Goal: Task Accomplishment & Management: Complete application form

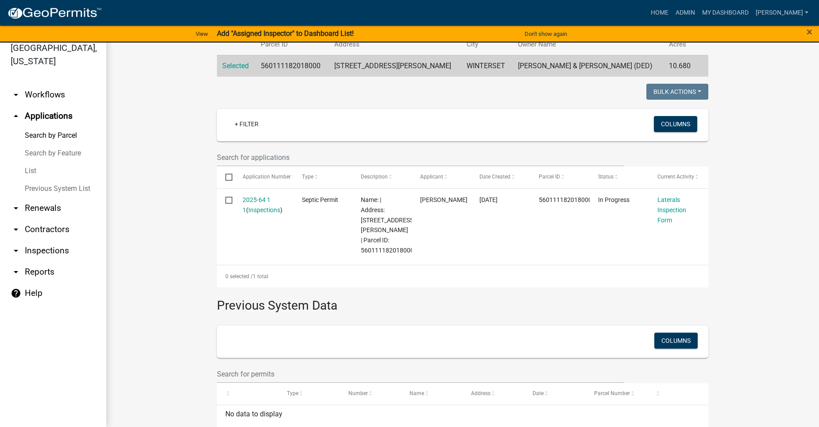
scroll to position [154, 0]
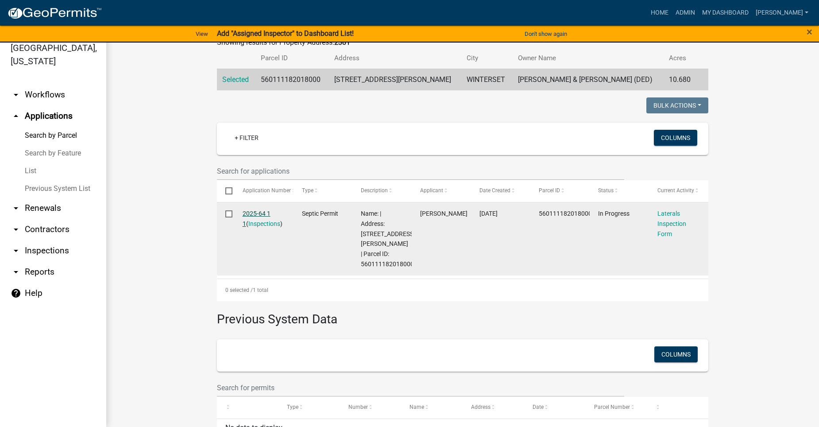
click at [259, 210] on link "2025-64 1 1" at bounding box center [257, 218] width 28 height 17
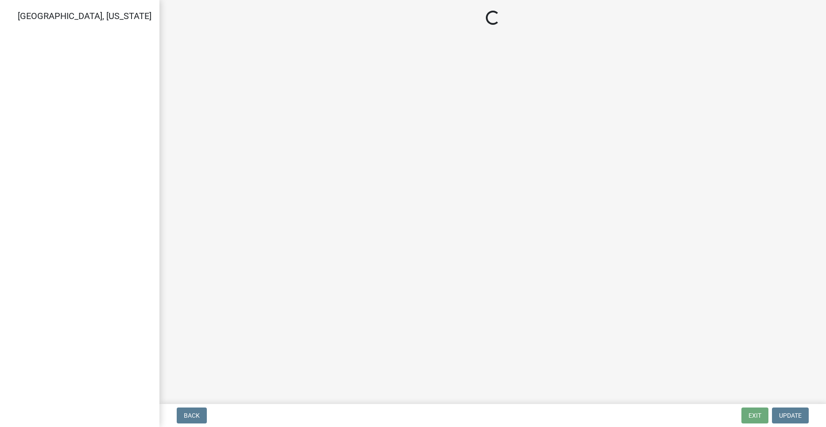
select select "f2871670-fe83-4942-b8e9-560e0ba620f8"
select select "dbe3a1b9-a4b3-48fa-b9c0-fee70399abae"
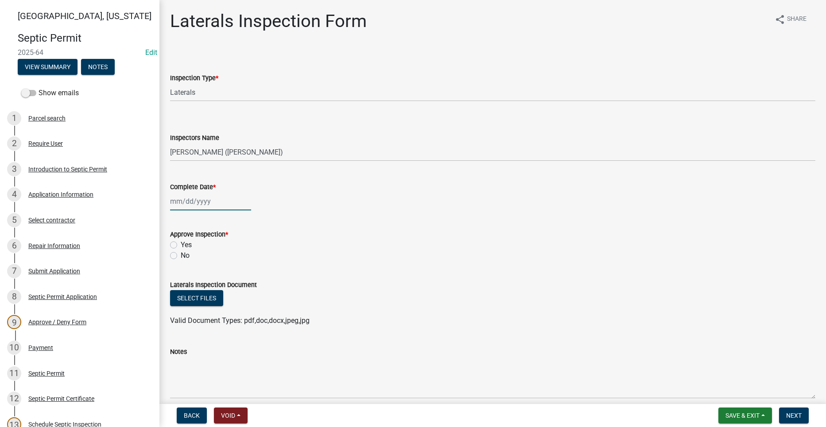
click at [190, 204] on div at bounding box center [210, 201] width 81 height 18
select select "8"
select select "2025"
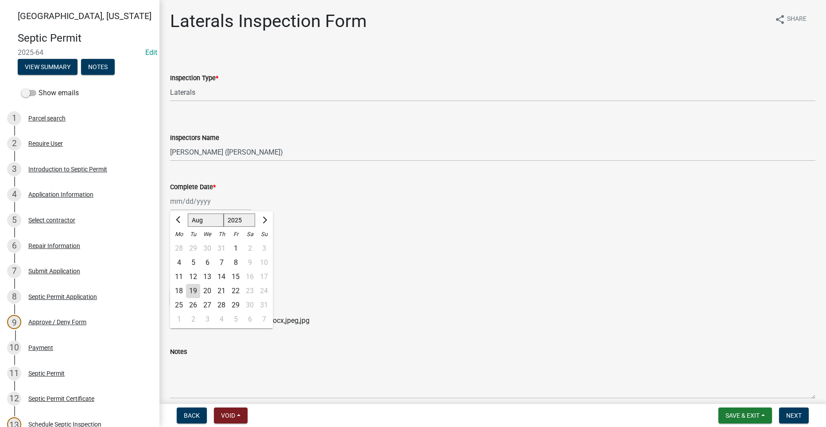
click at [235, 277] on div "15" at bounding box center [235, 277] width 14 height 14
type input "[DATE]"
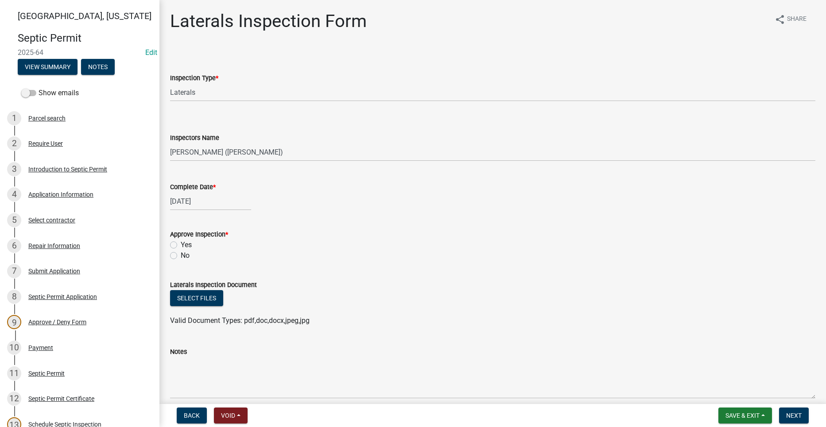
click at [181, 244] on label "Yes" at bounding box center [186, 245] width 11 height 11
click at [181, 244] on input "Yes" at bounding box center [184, 243] width 6 height 6
radio input "true"
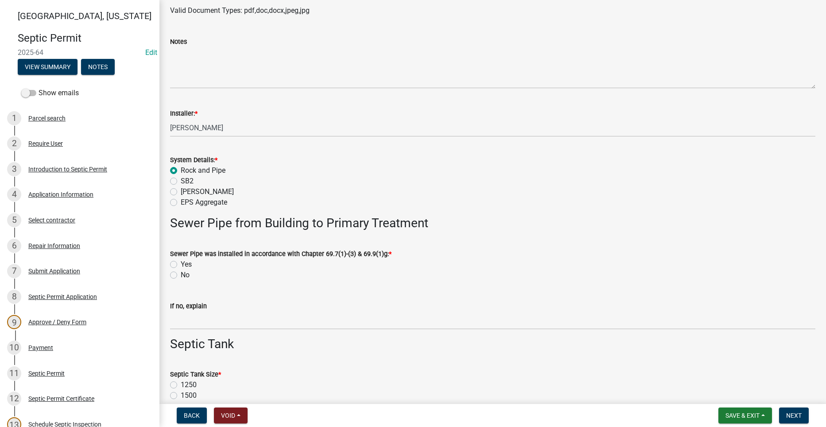
scroll to position [354, 0]
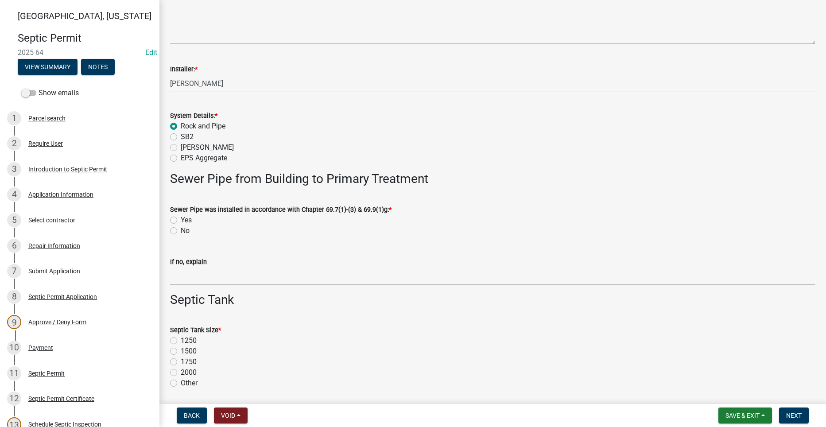
click at [181, 157] on label "EPS Aggregate" at bounding box center [204, 158] width 46 height 11
click at [181, 157] on input "EPS Aggregate" at bounding box center [184, 156] width 6 height 6
radio input "true"
click at [181, 219] on label "Yes" at bounding box center [186, 220] width 11 height 11
click at [181, 219] on input "Yes" at bounding box center [184, 218] width 6 height 6
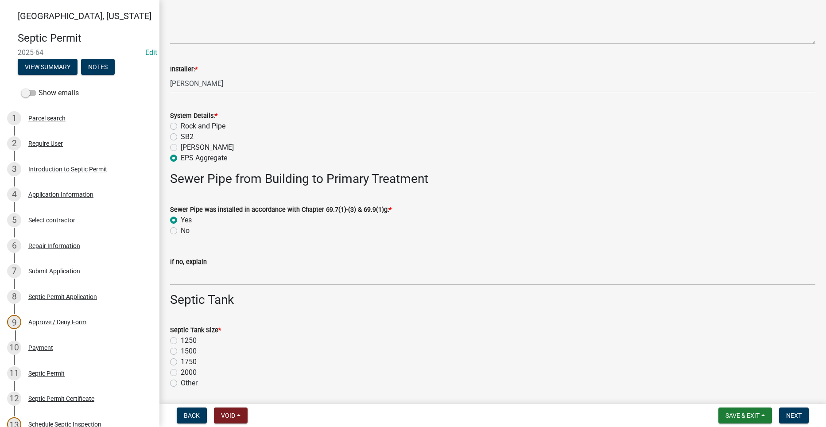
radio input "true"
click at [181, 352] on label "1500" at bounding box center [189, 351] width 16 height 11
click at [181, 352] on input "1500" at bounding box center [184, 349] width 6 height 6
radio input "true"
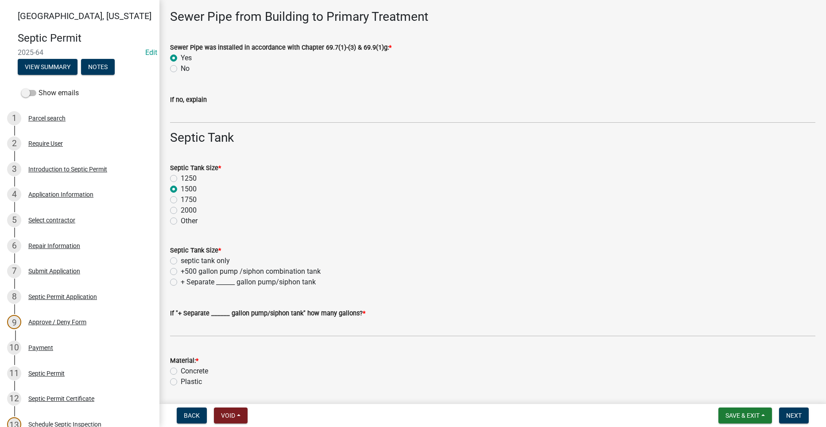
scroll to position [576, 0]
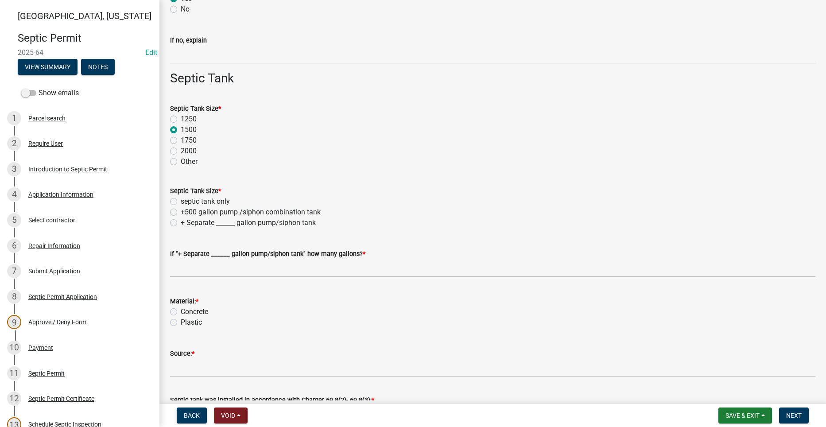
click at [181, 214] on label "+500 gallon pump /siphon combination tank" at bounding box center [251, 212] width 140 height 11
click at [181, 213] on input "+500 gallon pump /siphon combination tank" at bounding box center [184, 210] width 6 height 6
radio input "true"
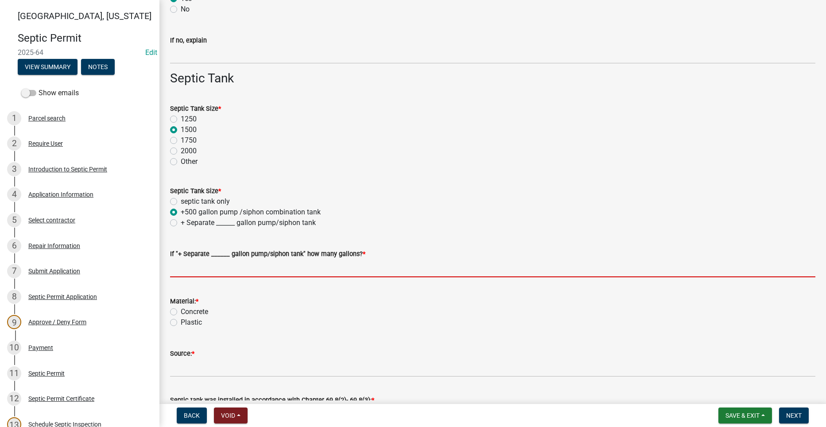
click at [209, 272] on input "text" at bounding box center [492, 268] width 645 height 18
type input "0"
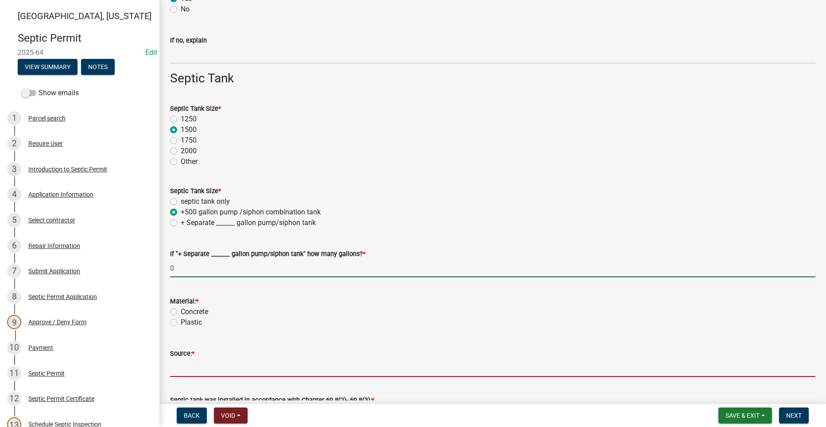
type input "Indianola Precast"
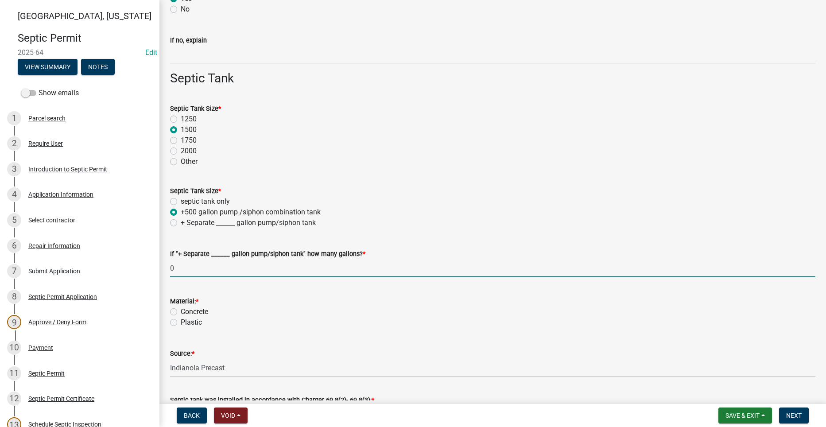
type input "200"
type input "2"
type input "36"
type input "200"
type input "100"
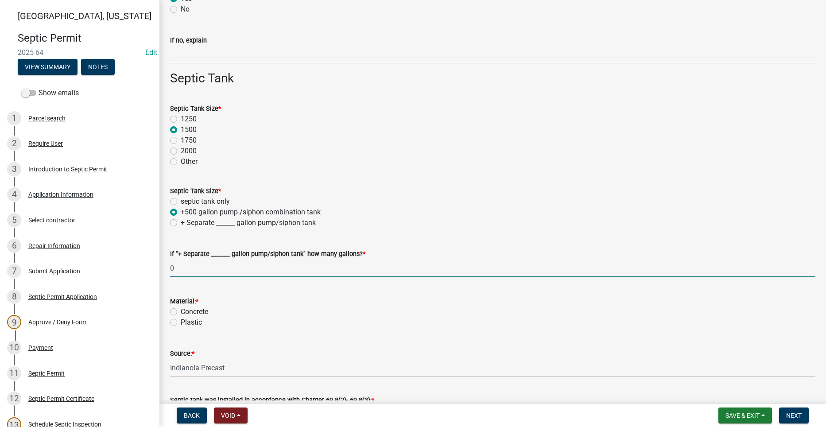
type input "18"
click at [181, 314] on label "Concrete" at bounding box center [194, 311] width 27 height 11
click at [181, 312] on input "Concrete" at bounding box center [184, 309] width 6 height 6
radio input "true"
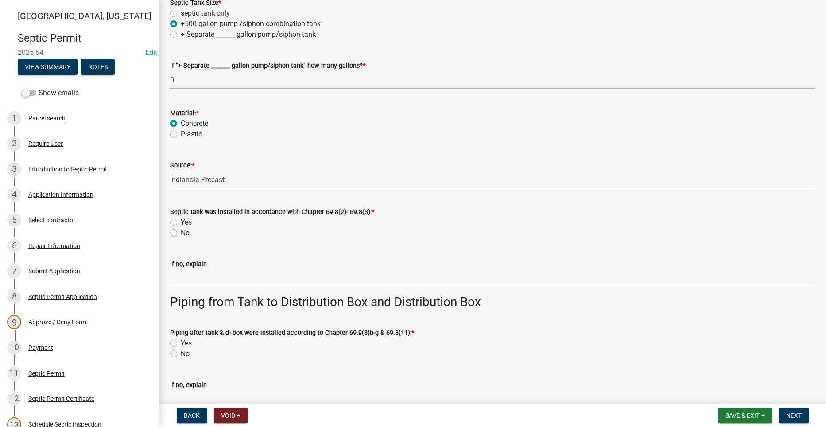
scroll to position [797, 0]
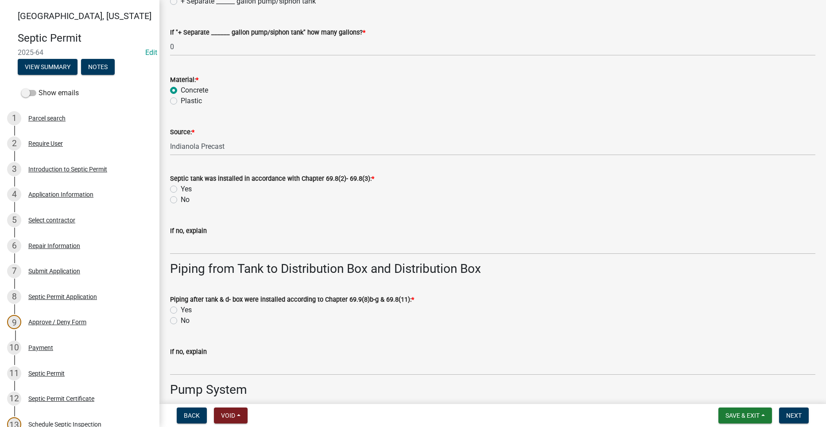
click at [181, 311] on label "Yes" at bounding box center [186, 310] width 11 height 11
click at [181, 310] on input "Yes" at bounding box center [184, 308] width 6 height 6
radio input "true"
click at [181, 187] on label "Yes" at bounding box center [186, 189] width 11 height 11
click at [181, 187] on input "Yes" at bounding box center [184, 187] width 6 height 6
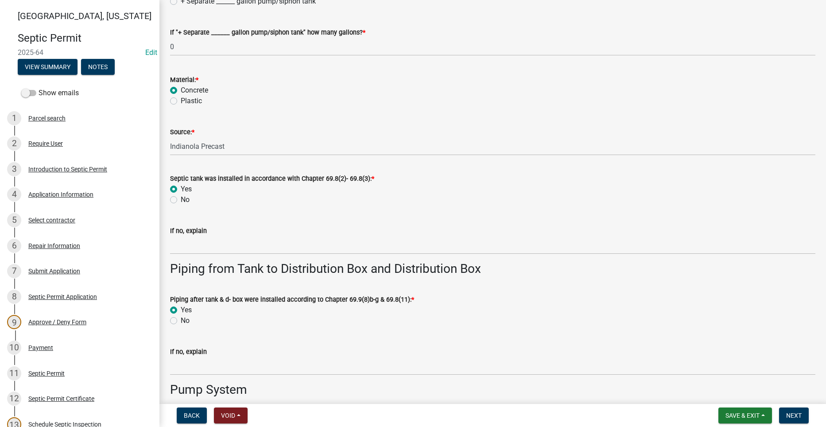
radio input "true"
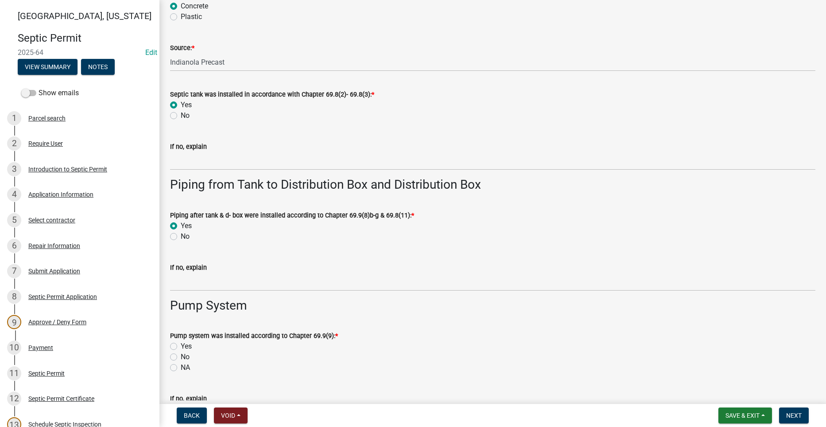
scroll to position [974, 0]
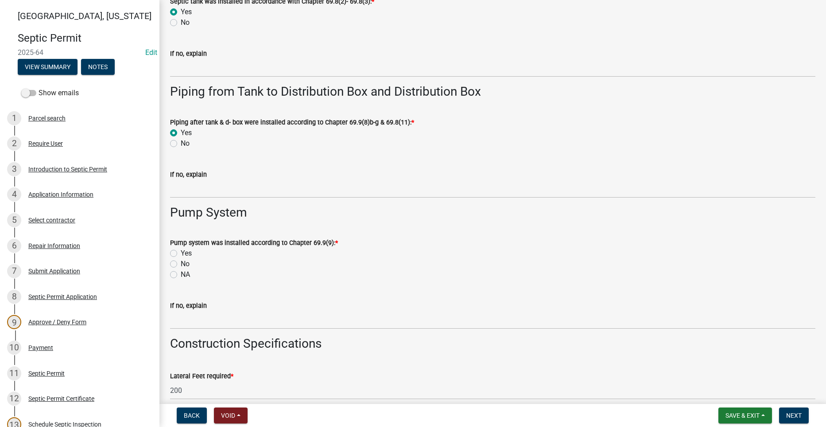
click at [181, 252] on label "Yes" at bounding box center [186, 253] width 11 height 11
click at [181, 252] on input "Yes" at bounding box center [184, 251] width 6 height 6
radio input "true"
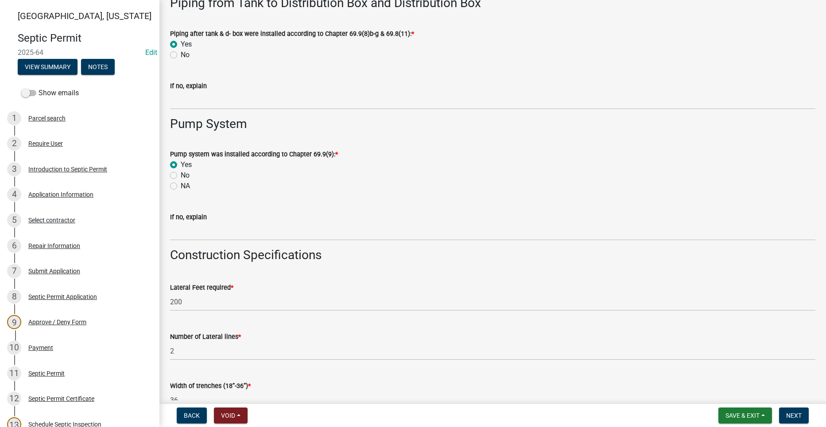
scroll to position [1196, 0]
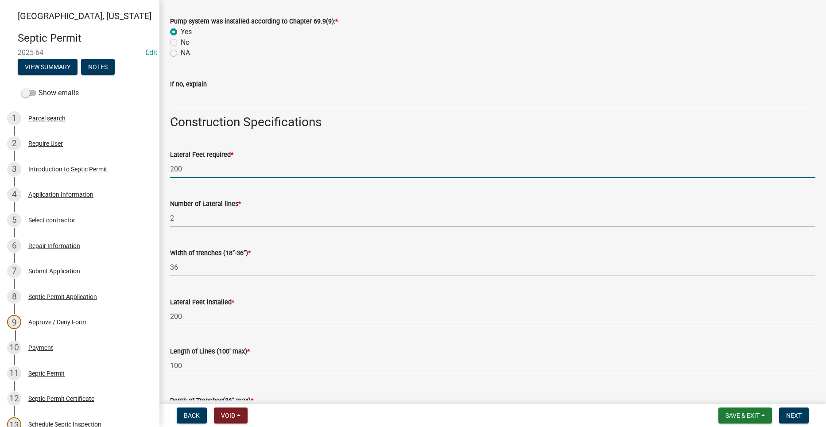
drag, startPoint x: 188, startPoint y: 169, endPoint x: 171, endPoint y: 170, distance: 16.4
click at [171, 170] on input "200" at bounding box center [492, 169] width 645 height 18
click at [753, 415] on span "Save & Exit" at bounding box center [742, 415] width 34 height 7
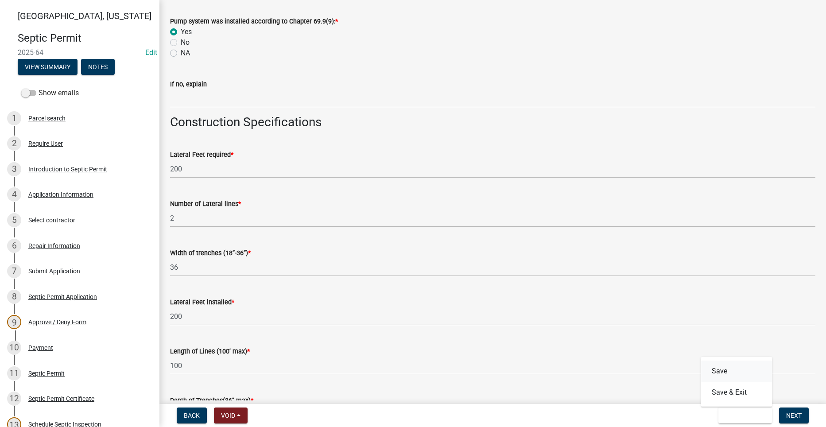
click at [725, 372] on button "Save" at bounding box center [736, 370] width 71 height 21
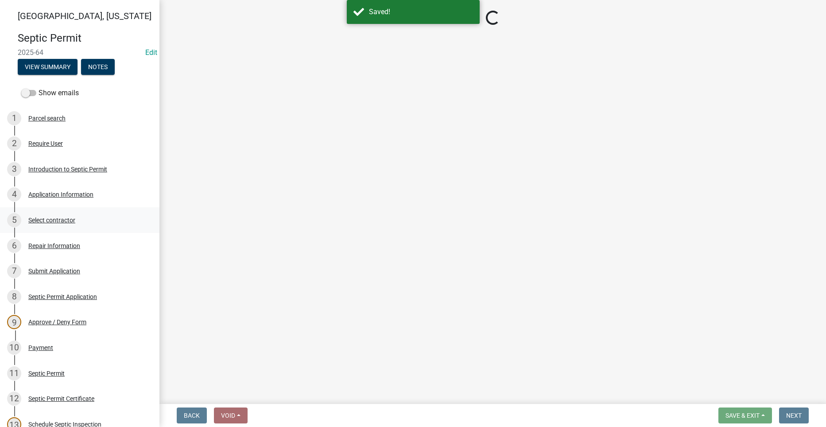
select select "f2871670-fe83-4942-b8e9-560e0ba620f8"
select select "dbe3a1b9-a4b3-48fa-b9c0-fee70399abae"
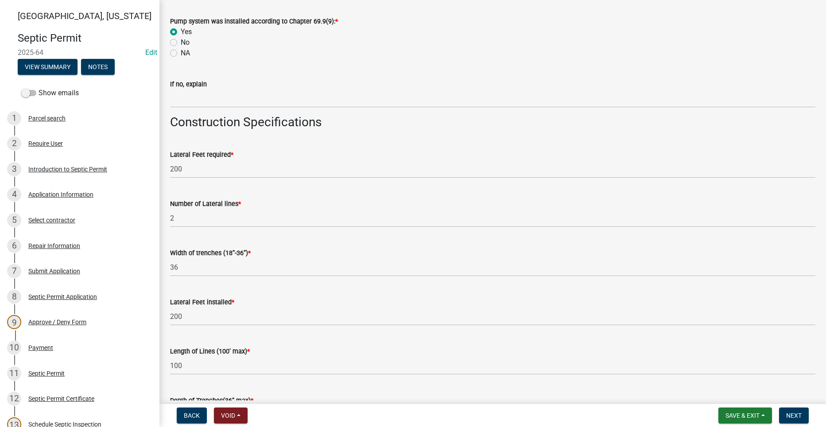
scroll to position [1284, 0]
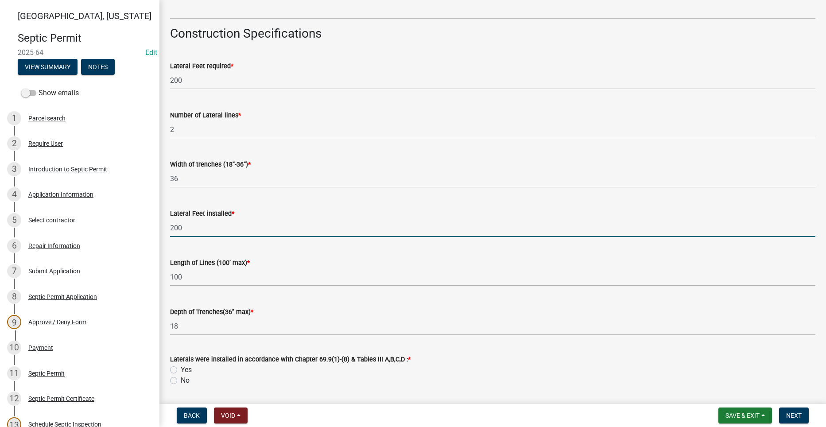
click at [164, 232] on div "Lateral Feet installed * 200" at bounding box center [492, 216] width 658 height 41
type input "400"
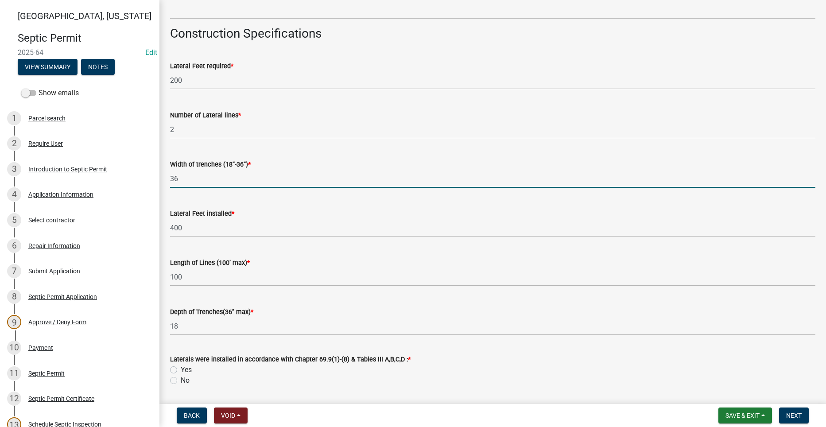
drag, startPoint x: 180, startPoint y: 176, endPoint x: 166, endPoint y: 180, distance: 14.7
click at [166, 180] on div "Width of trenches (18”-36”) * 36" at bounding box center [492, 167] width 658 height 41
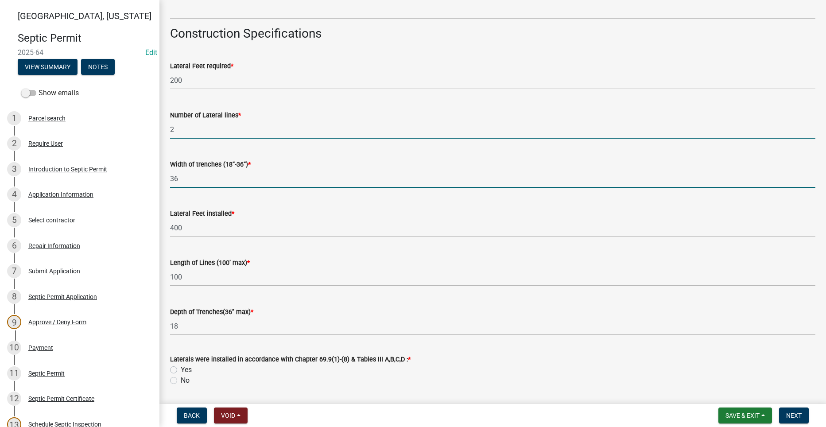
click at [182, 127] on input "2" at bounding box center [492, 129] width 645 height 18
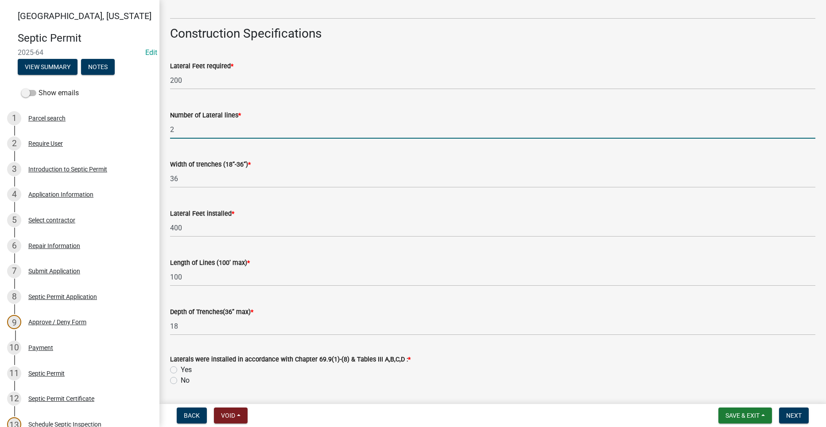
drag, startPoint x: 182, startPoint y: 130, endPoint x: 165, endPoint y: 134, distance: 16.9
click at [166, 134] on div "Number of Lateral lines * 2" at bounding box center [492, 117] width 658 height 41
type input "5"
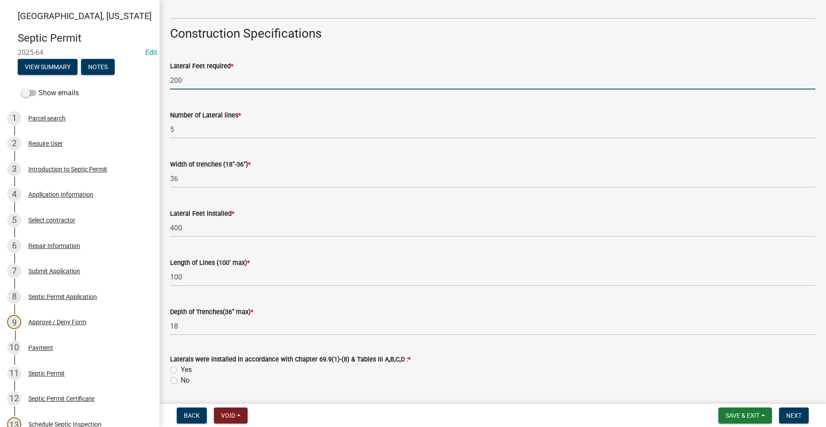
drag, startPoint x: 185, startPoint y: 80, endPoint x: 165, endPoint y: 82, distance: 20.0
click at [168, 84] on div "Lateral Feet required * 200" at bounding box center [492, 68] width 658 height 41
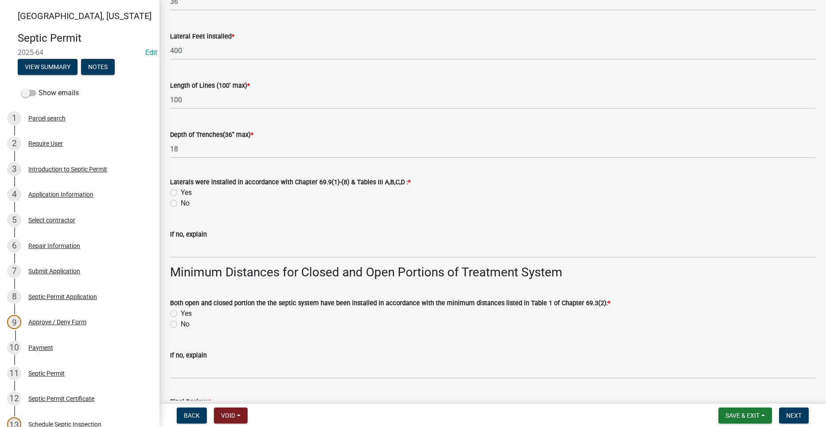
scroll to position [1506, 0]
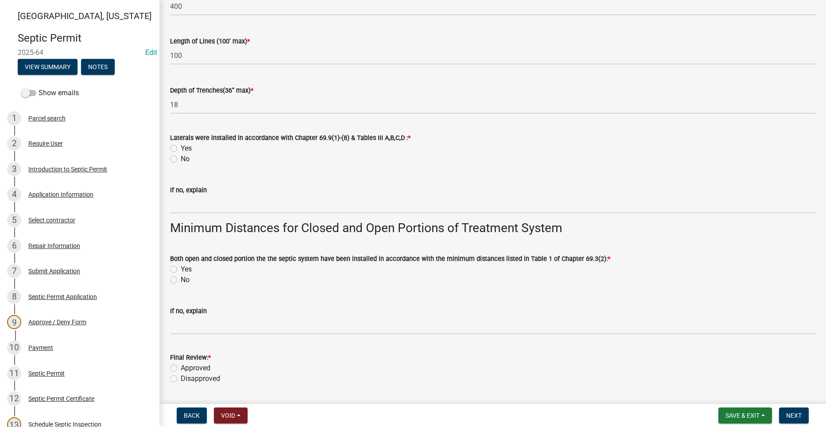
type input "400"
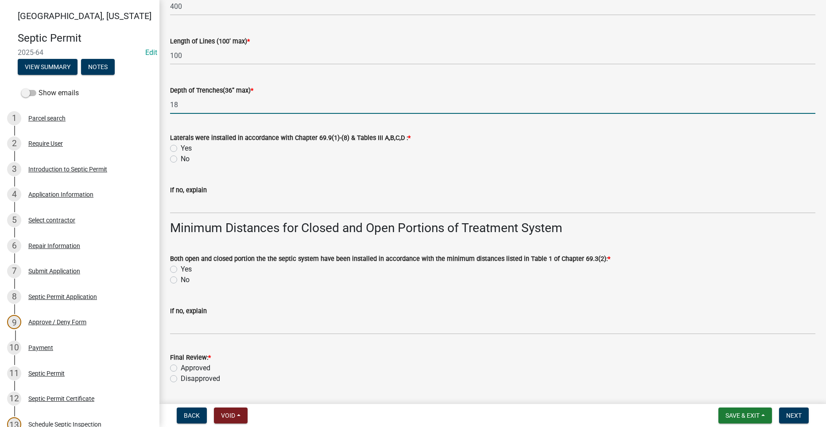
drag, startPoint x: 181, startPoint y: 106, endPoint x: 171, endPoint y: 106, distance: 10.2
click at [171, 106] on input "18" at bounding box center [492, 105] width 645 height 18
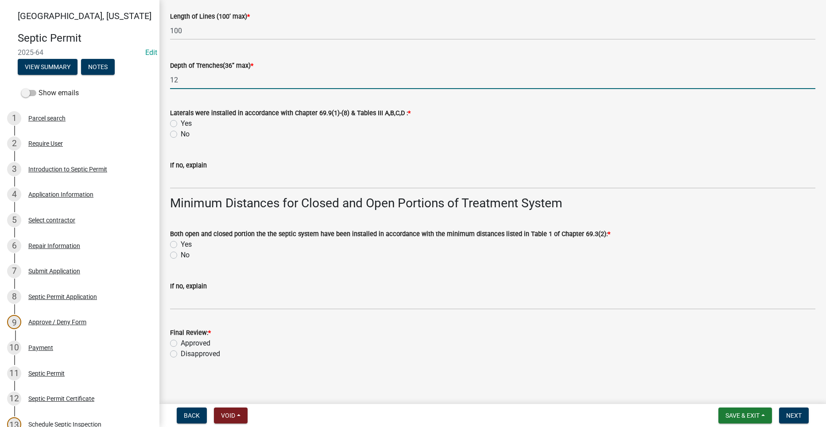
scroll to position [1532, 0]
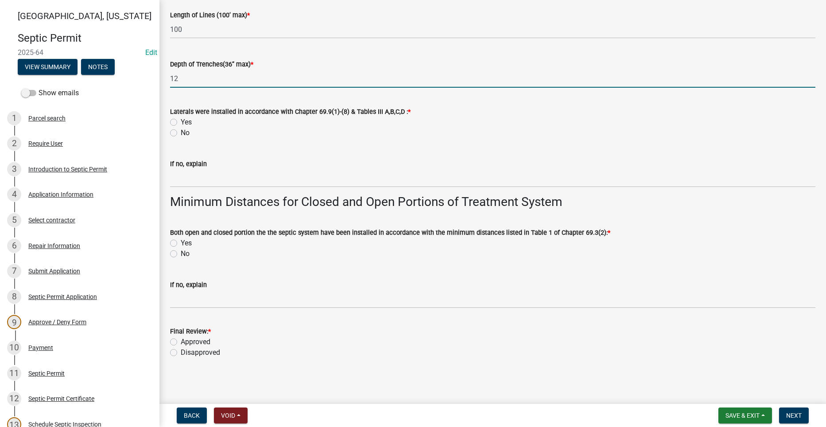
type input "12"
click at [448, 155] on div "If no, explain" at bounding box center [492, 166] width 645 height 41
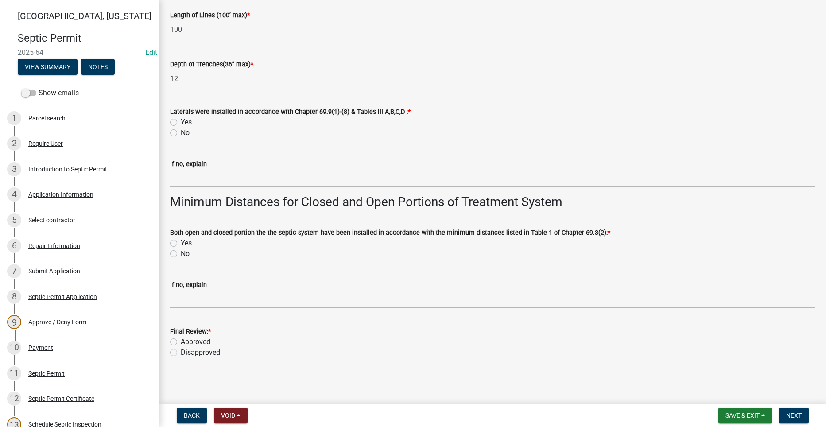
click at [181, 120] on label "Yes" at bounding box center [186, 122] width 11 height 11
click at [181, 120] on input "Yes" at bounding box center [184, 120] width 6 height 6
radio input "true"
click at [181, 243] on label "Yes" at bounding box center [186, 243] width 11 height 11
click at [181, 243] on input "Yes" at bounding box center [184, 241] width 6 height 6
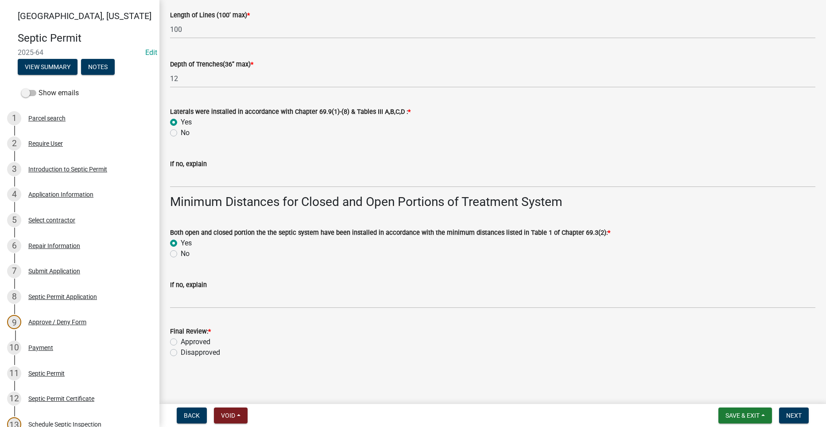
radio input "true"
click at [181, 341] on label "Approved" at bounding box center [196, 342] width 30 height 11
click at [181, 341] on input "Approved" at bounding box center [184, 340] width 6 height 6
radio input "true"
click at [797, 414] on span "Next" at bounding box center [793, 415] width 15 height 7
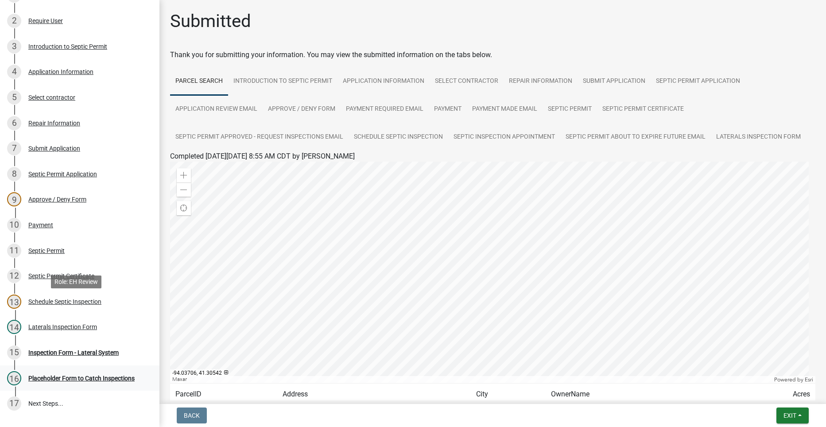
scroll to position [194, 0]
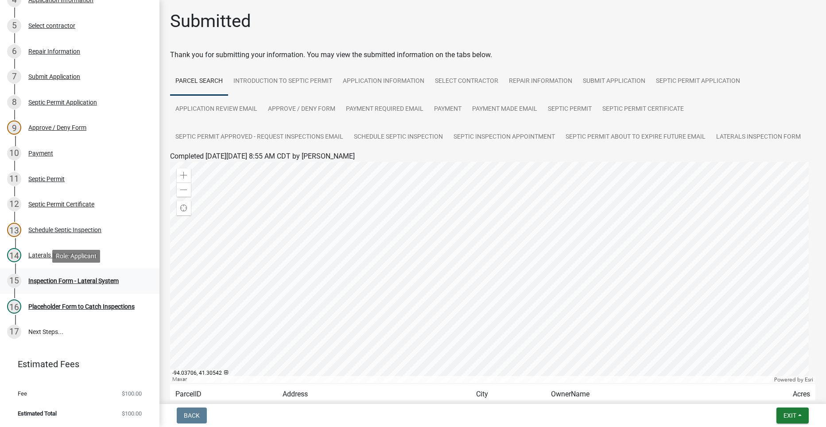
click at [59, 279] on div "Inspection Form - Lateral System" at bounding box center [73, 281] width 90 height 6
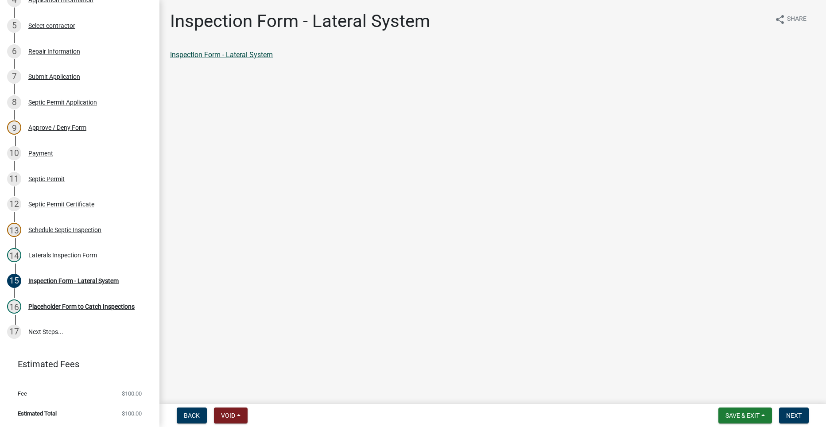
click at [209, 56] on link "Inspection Form - Lateral System" at bounding box center [221, 54] width 103 height 8
click at [63, 254] on div "Laterals Inspection Form" at bounding box center [62, 255] width 69 height 6
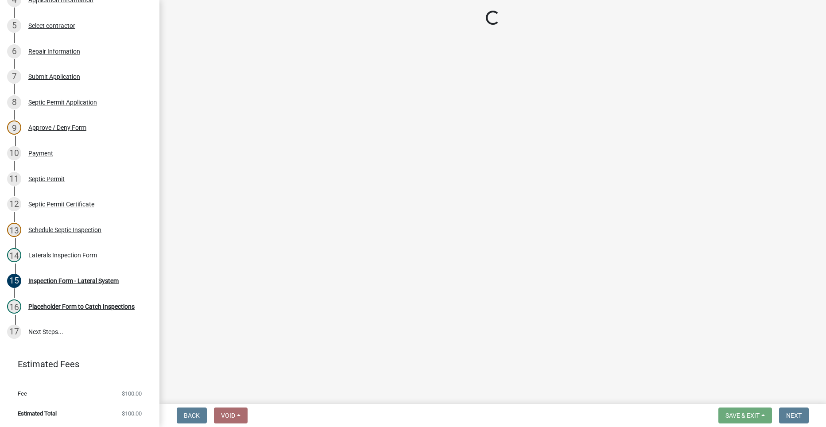
select select "f2871670-fe83-4942-b8e9-560e0ba620f8"
select select "dbe3a1b9-a4b3-48fa-b9c0-fee70399abae"
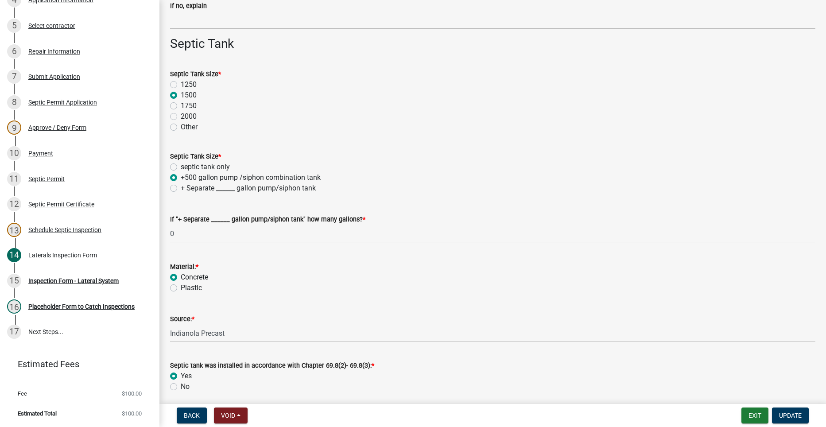
scroll to position [620, 0]
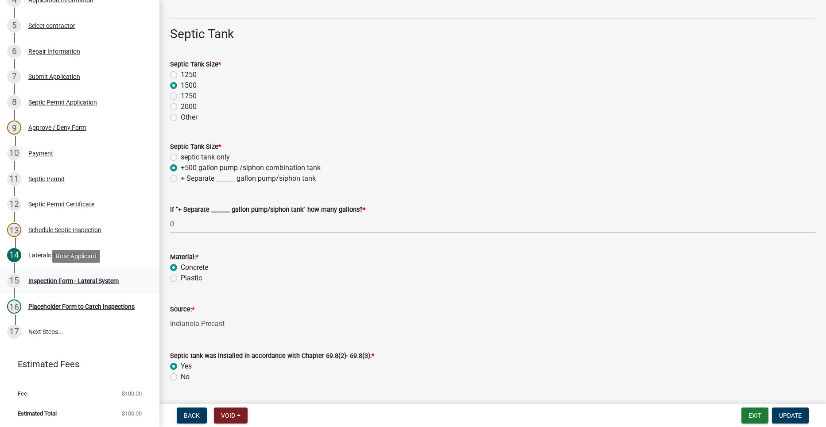
click at [70, 282] on div "Inspection Form - Lateral System" at bounding box center [73, 281] width 90 height 6
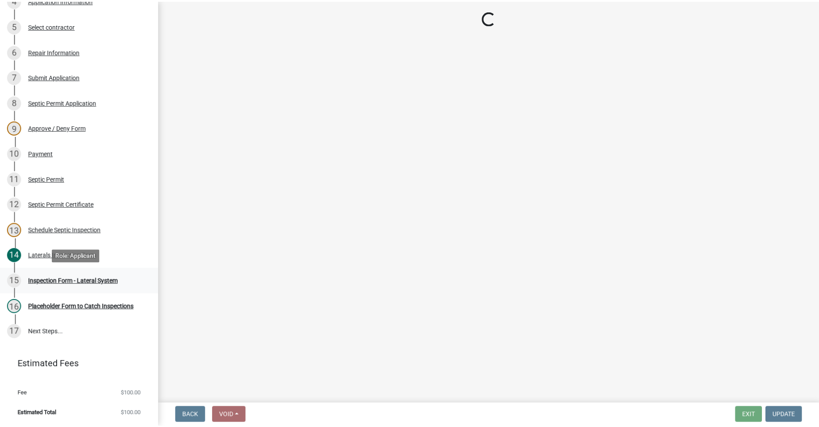
scroll to position [0, 0]
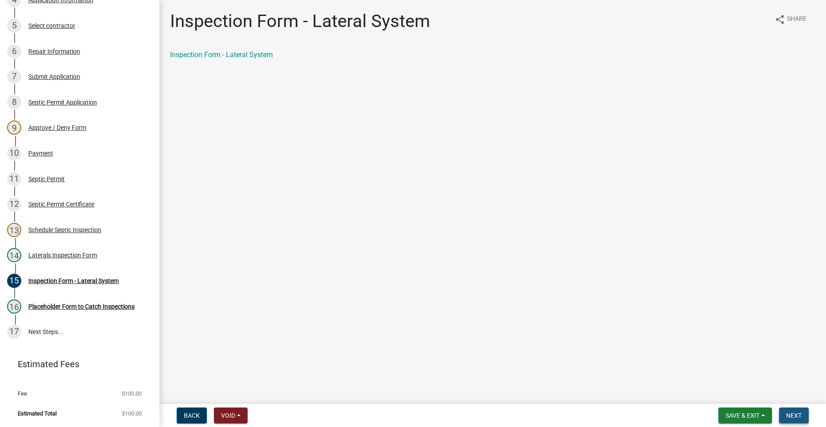
click at [799, 413] on span "Next" at bounding box center [793, 415] width 15 height 7
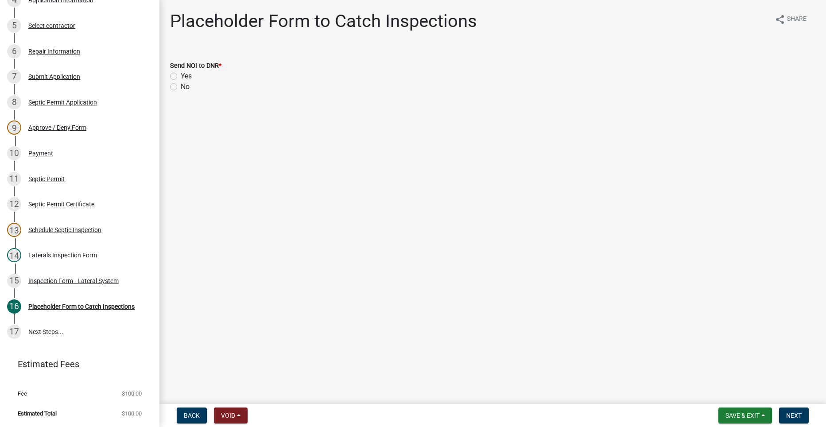
click at [181, 88] on label "No" at bounding box center [185, 86] width 9 height 11
click at [181, 87] on input "No" at bounding box center [184, 84] width 6 height 6
radio input "true"
click at [791, 408] on button "Next" at bounding box center [794, 415] width 30 height 16
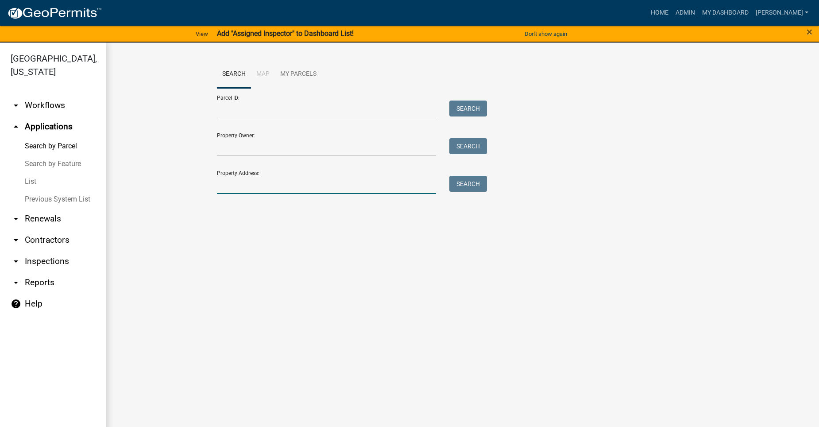
click at [258, 182] on input "Property Address:" at bounding box center [326, 185] width 219 height 18
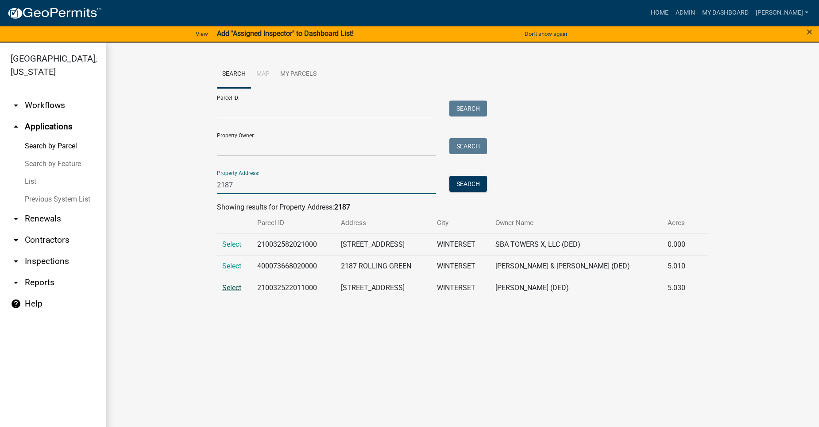
type input "2187"
click at [228, 289] on span "Select" at bounding box center [231, 287] width 19 height 8
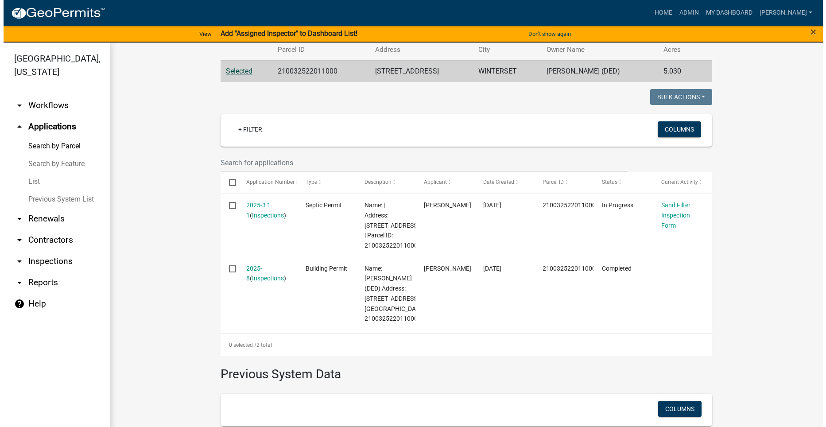
scroll to position [177, 0]
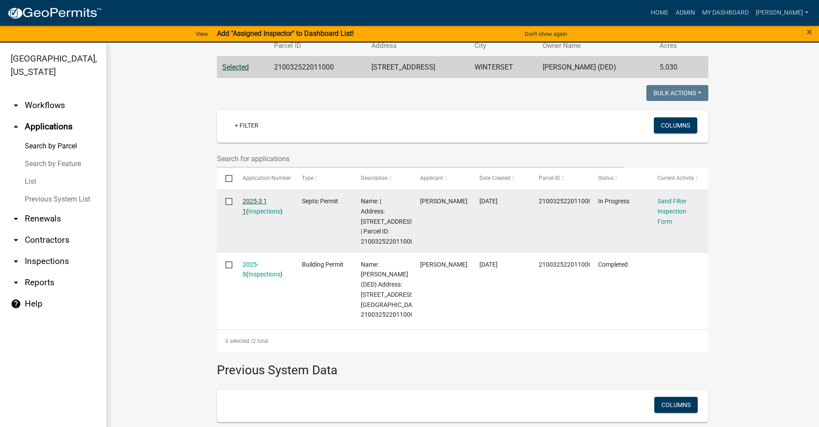
click at [251, 198] on link "2025-3 1 1" at bounding box center [255, 205] width 24 height 17
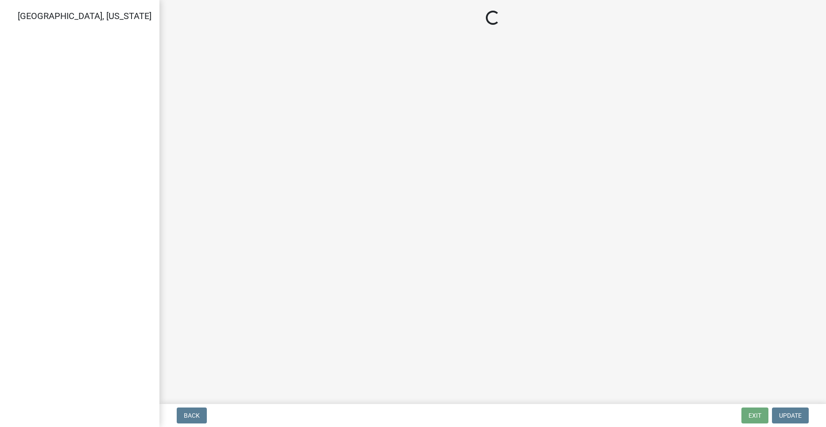
select select "dbe3a1b9-a4b3-48fa-b9c0-fee70399abae"
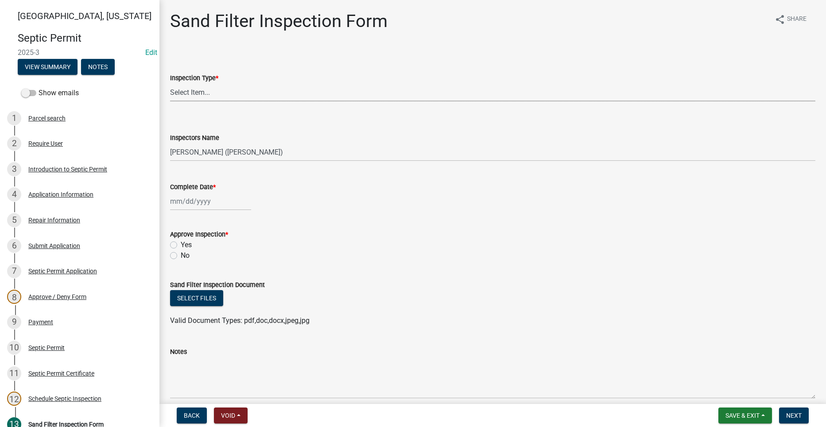
click at [182, 91] on select "Select Item... Sand Filter Inspection" at bounding box center [492, 92] width 645 height 18
click at [170, 83] on select "Select Item... Sand Filter Inspection" at bounding box center [492, 92] width 645 height 18
select select "ccc3feb4-466f-4227-91e9-914ee9242bae"
click at [191, 204] on div at bounding box center [210, 201] width 81 height 18
select select "8"
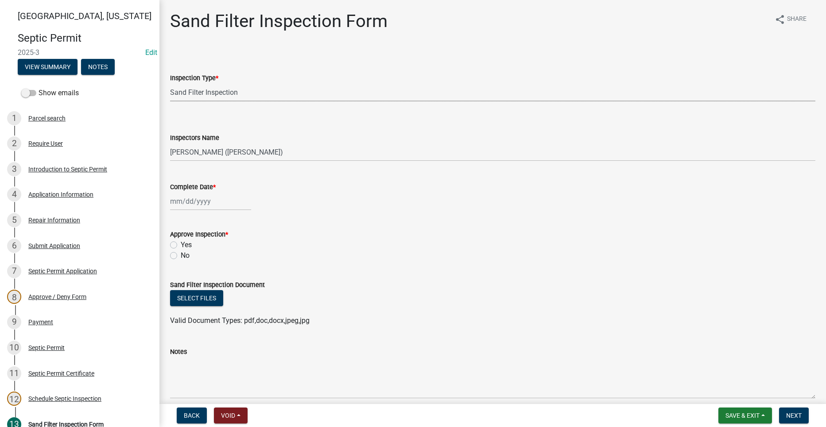
select select "2025"
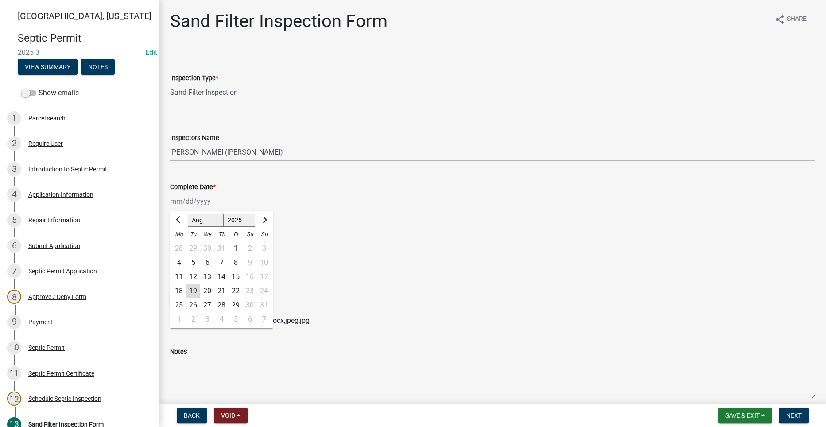
click at [194, 289] on div "19" at bounding box center [193, 291] width 14 height 14
type input "[DATE]"
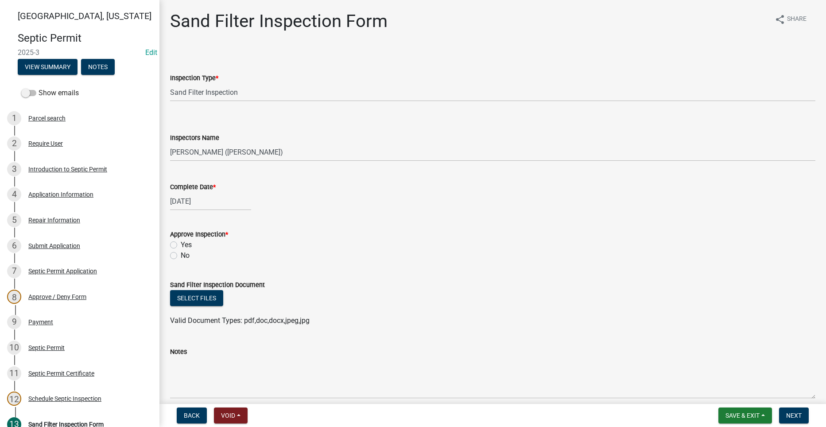
click at [181, 242] on label "Yes" at bounding box center [186, 245] width 11 height 11
click at [181, 242] on input "Yes" at bounding box center [184, 243] width 6 height 6
radio input "true"
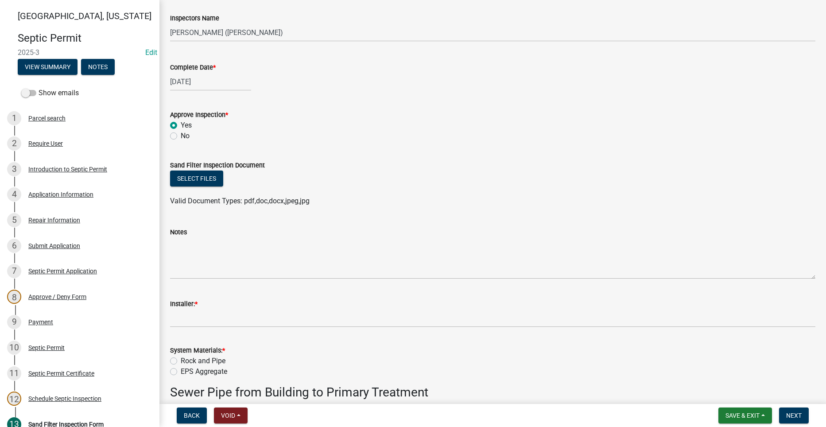
scroll to position [133, 0]
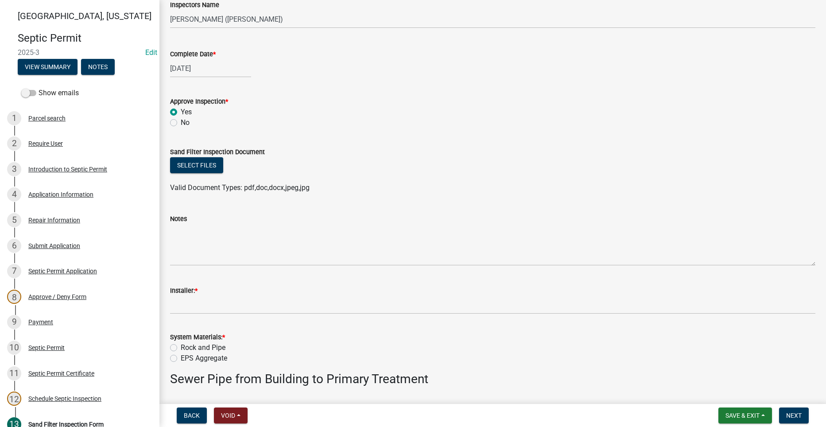
click at [181, 346] on label "Rock and Pipe" at bounding box center [203, 347] width 45 height 11
click at [181, 346] on input "Rock and Pipe" at bounding box center [184, 345] width 6 height 6
radio input "true"
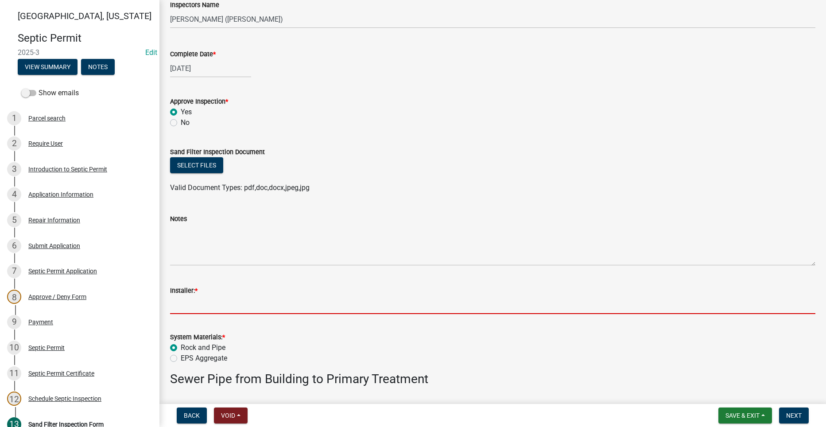
click at [198, 308] on input "Installer: *" at bounding box center [492, 305] width 645 height 18
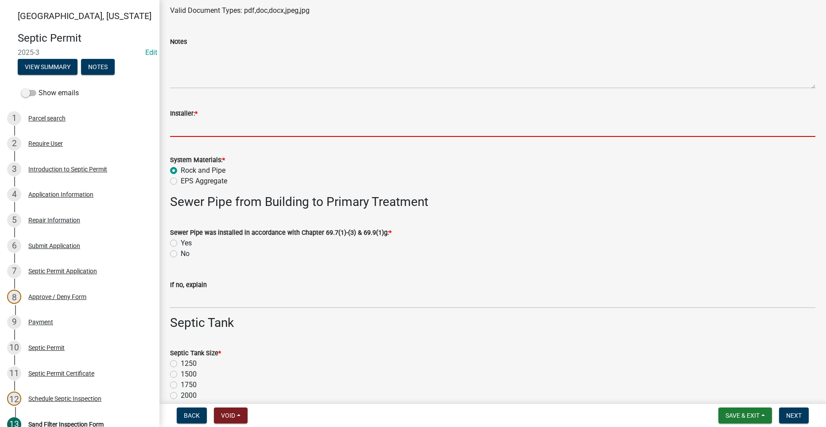
scroll to position [354, 0]
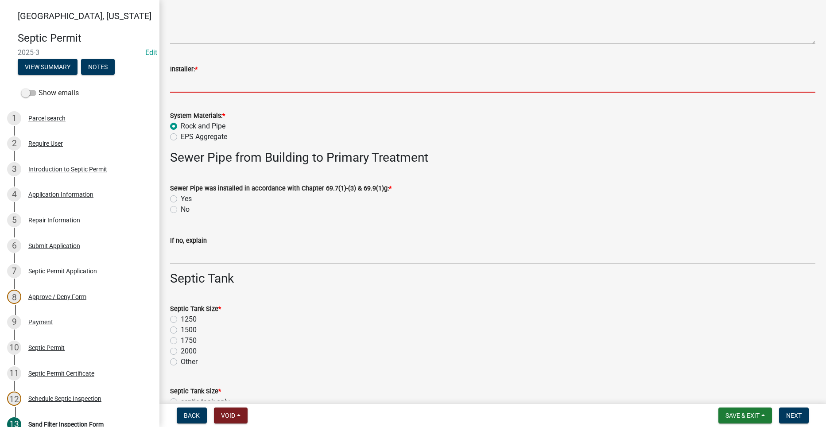
click at [175, 348] on div "Septic Tank Size * 1250 1500 1750 2000 Other" at bounding box center [492, 335] width 645 height 64
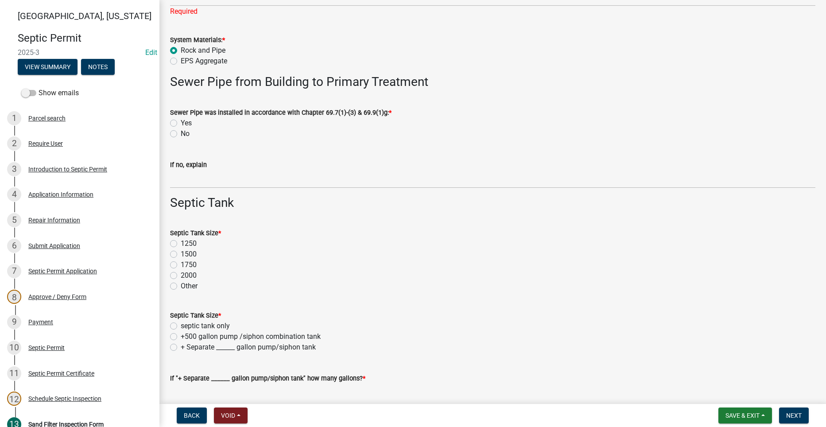
scroll to position [443, 0]
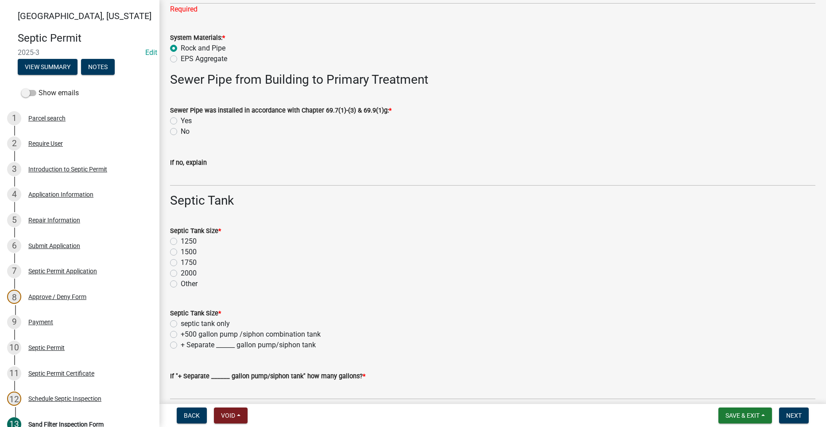
drag, startPoint x: 175, startPoint y: 274, endPoint x: 182, endPoint y: 275, distance: 7.2
click at [181, 274] on label "2000" at bounding box center [189, 273] width 16 height 11
click at [181, 274] on input "2000" at bounding box center [184, 271] width 6 height 6
radio input "true"
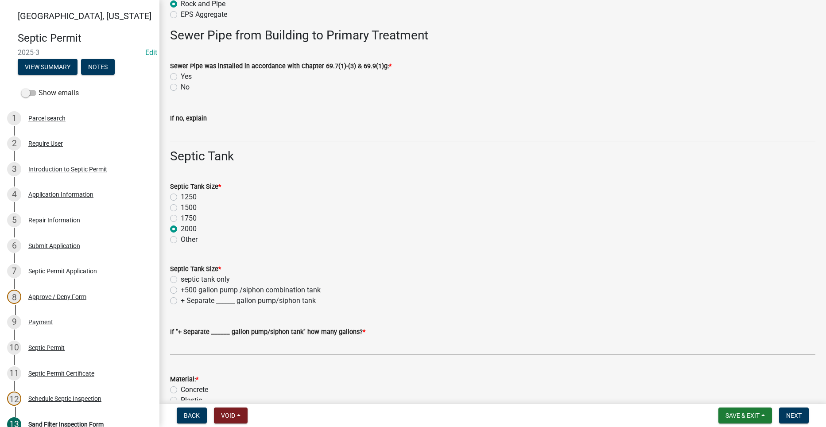
click at [181, 289] on label "+500 gallon pump /siphon combination tank" at bounding box center [251, 290] width 140 height 11
click at [181, 289] on input "+500 gallon pump /siphon combination tank" at bounding box center [184, 288] width 6 height 6
radio input "true"
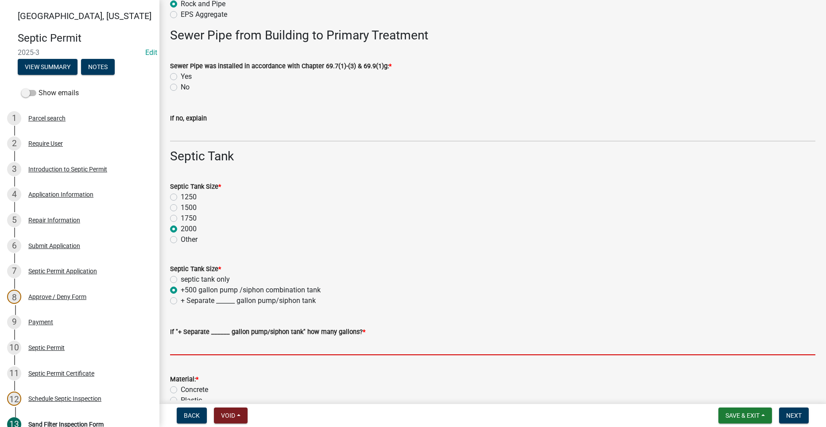
click at [195, 346] on input "text" at bounding box center [492, 346] width 645 height 18
type input "0"
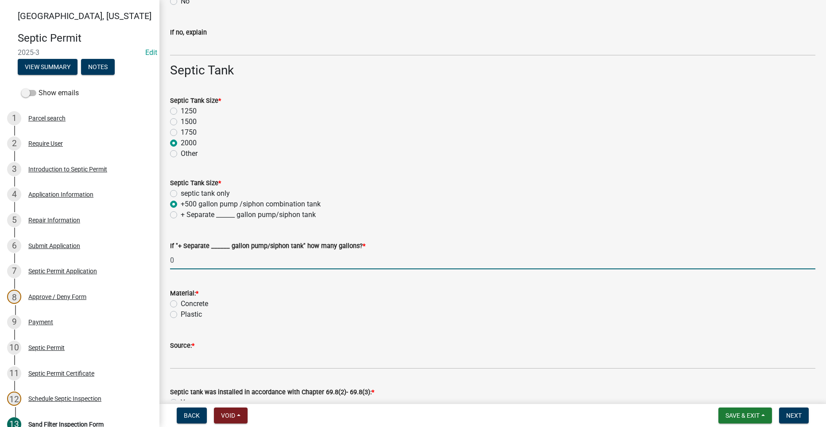
scroll to position [576, 0]
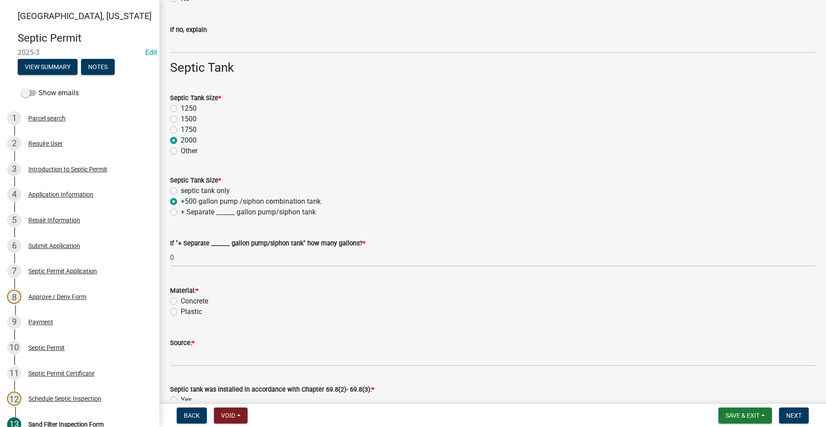
click at [175, 297] on div "Concrete" at bounding box center [492, 301] width 645 height 11
click at [181, 301] on label "Concrete" at bounding box center [194, 301] width 27 height 11
click at [181, 301] on input "Concrete" at bounding box center [184, 299] width 6 height 6
radio input "true"
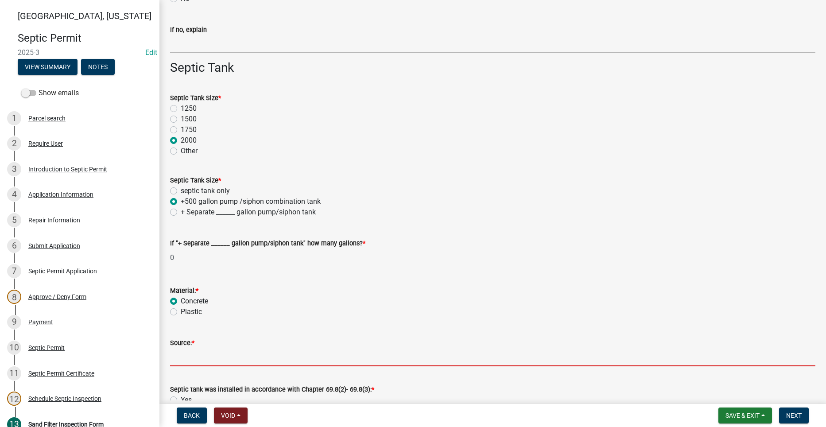
click at [193, 359] on input "Source: *" at bounding box center [492, 357] width 645 height 18
type input "Indianola Precast"
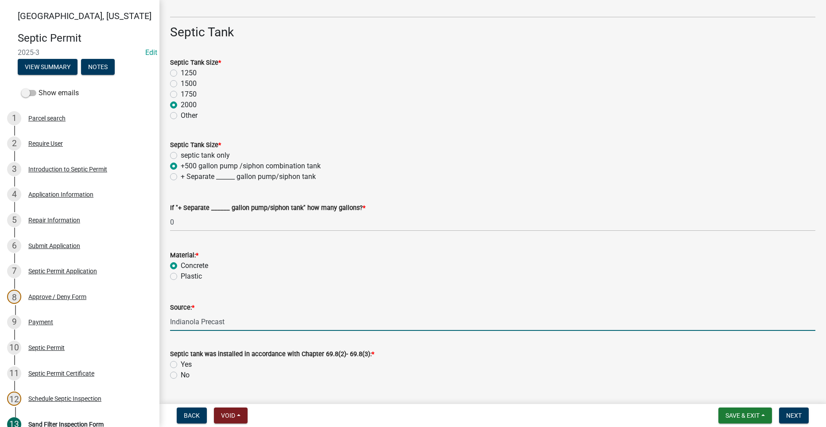
scroll to position [708, 0]
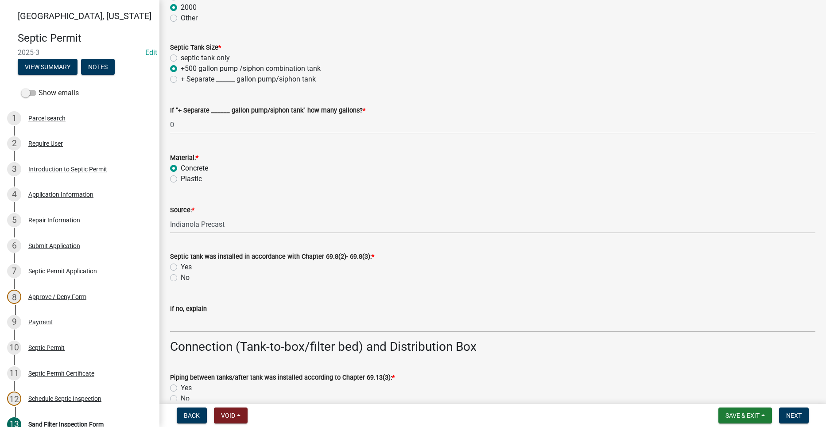
click at [181, 265] on label "Yes" at bounding box center [186, 267] width 11 height 11
click at [181, 265] on input "Yes" at bounding box center [184, 265] width 6 height 6
radio input "true"
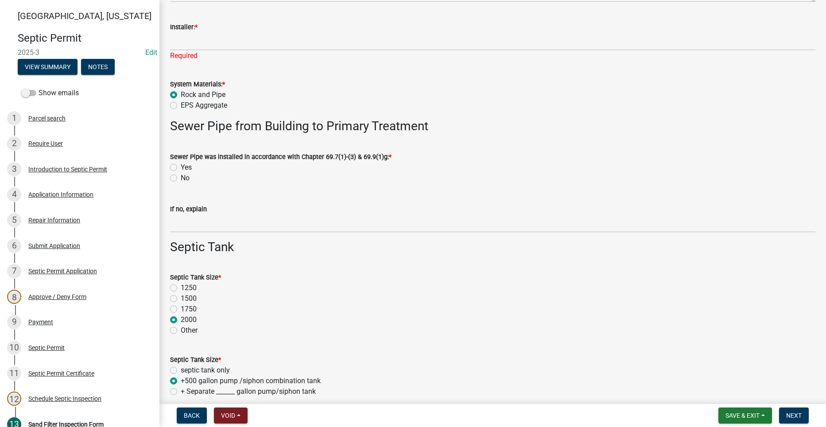
scroll to position [354, 0]
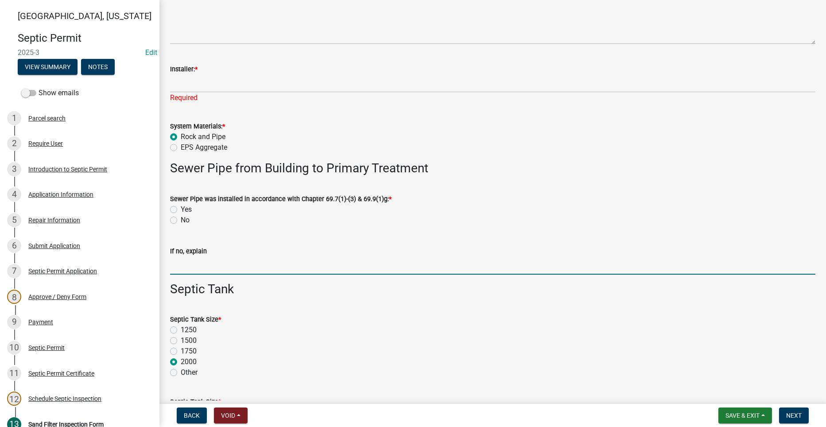
click at [224, 260] on input "If no, explain" at bounding box center [492, 265] width 645 height 18
click at [181, 209] on label "Yes" at bounding box center [186, 209] width 11 height 11
click at [181, 209] on input "Yes" at bounding box center [184, 207] width 6 height 6
radio input "true"
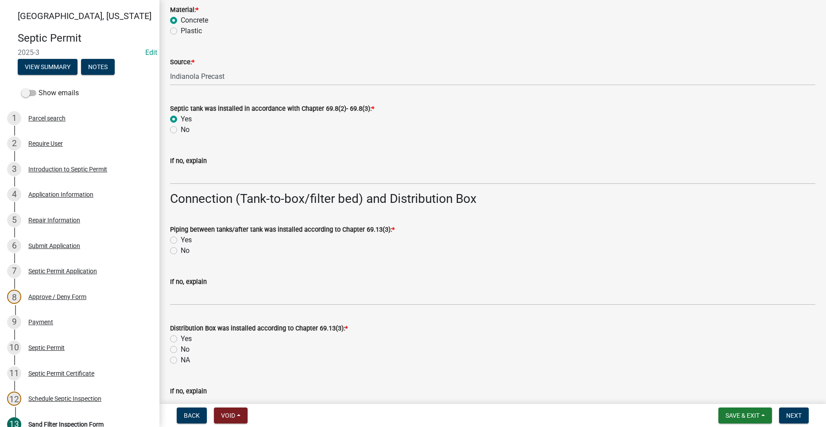
scroll to position [886, 0]
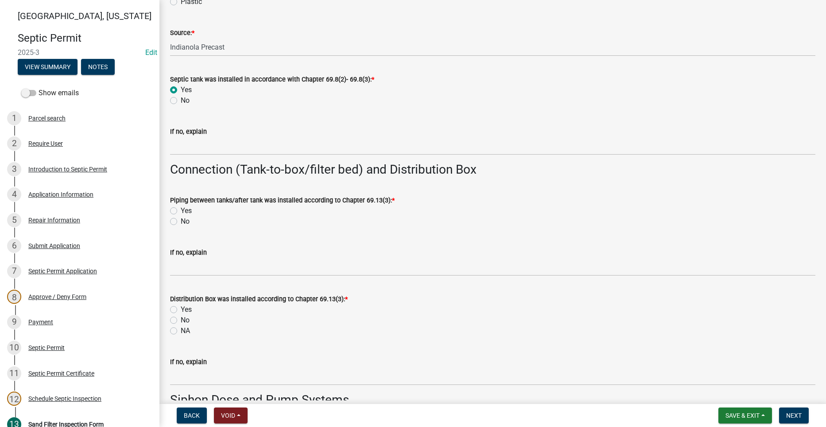
click at [181, 329] on label "NA" at bounding box center [185, 330] width 9 height 11
click at [181, 329] on input "NA" at bounding box center [184, 328] width 6 height 6
radio input "true"
click at [181, 209] on label "Yes" at bounding box center [186, 210] width 11 height 11
click at [181, 209] on input "Yes" at bounding box center [184, 208] width 6 height 6
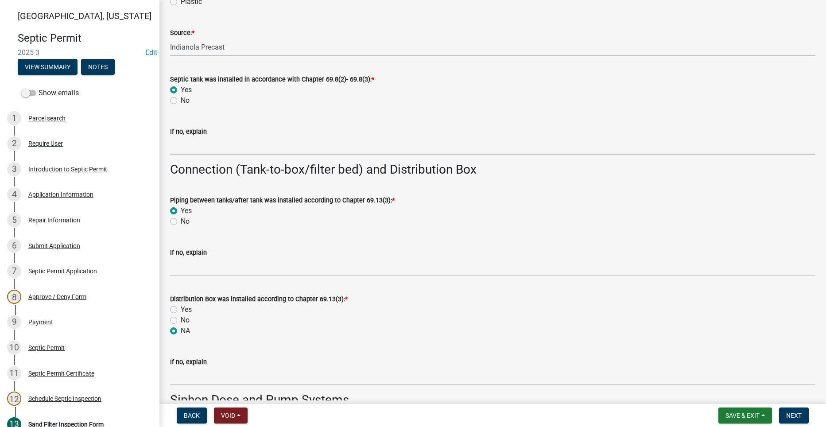
radio input "true"
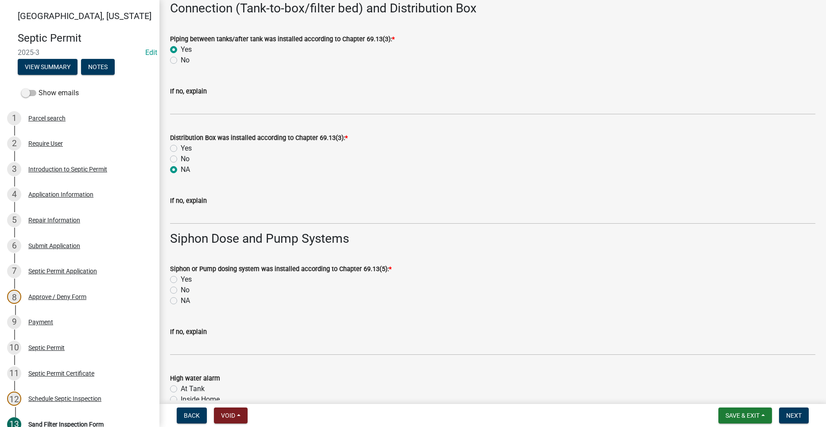
scroll to position [1063, 0]
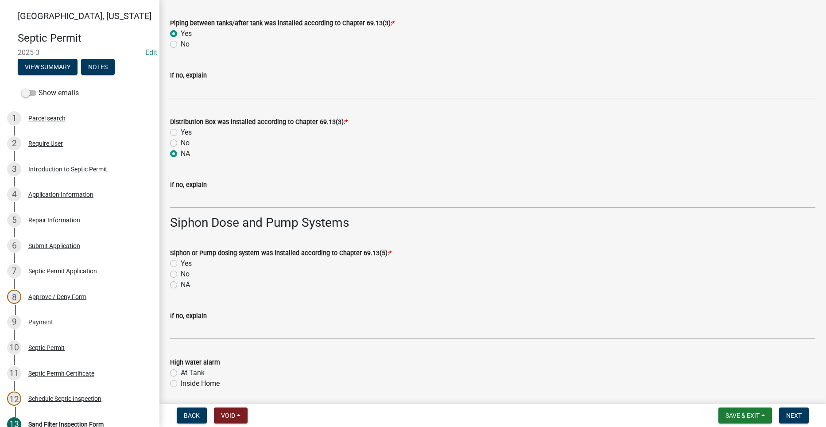
click at [181, 263] on label "Yes" at bounding box center [186, 263] width 11 height 11
click at [181, 263] on input "Yes" at bounding box center [184, 261] width 6 height 6
radio input "true"
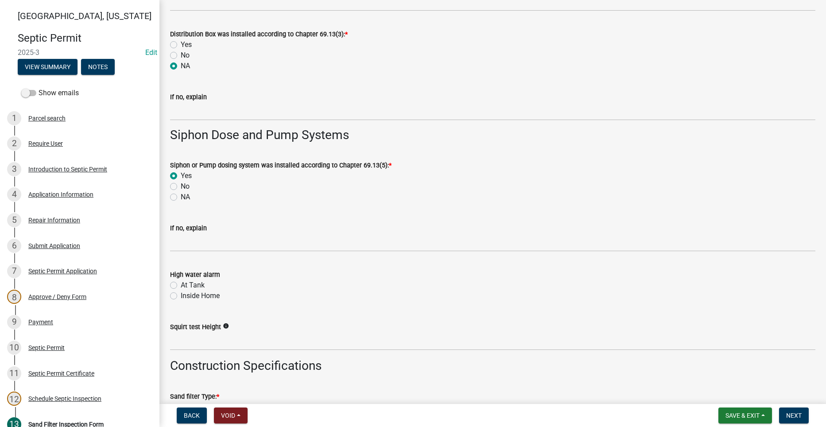
scroll to position [1151, 0]
click at [181, 282] on label "At Tank" at bounding box center [193, 284] width 24 height 11
click at [181, 282] on input "At Tank" at bounding box center [184, 282] width 6 height 6
radio input "true"
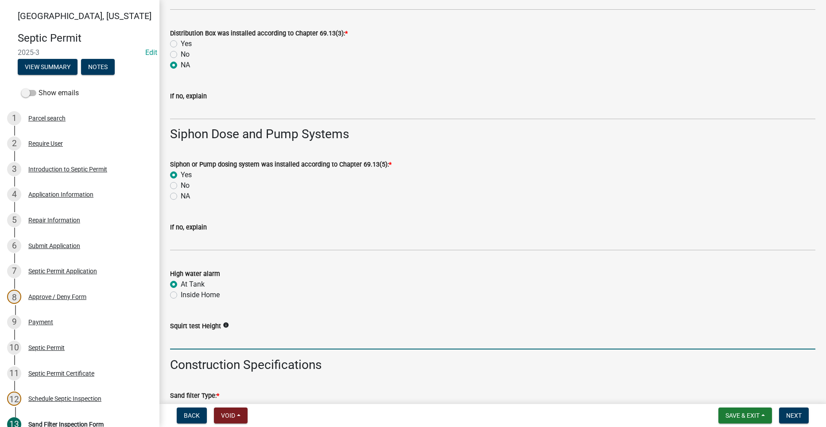
click at [206, 342] on input "text" at bounding box center [492, 340] width 645 height 18
drag, startPoint x: 185, startPoint y: 341, endPoint x: 169, endPoint y: 340, distance: 16.0
click at [169, 340] on div "Squirt test Height info 24" at bounding box center [492, 328] width 658 height 41
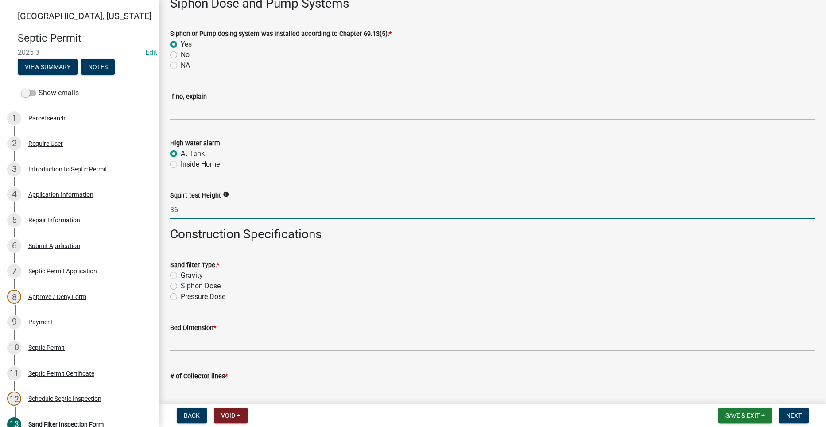
scroll to position [1284, 0]
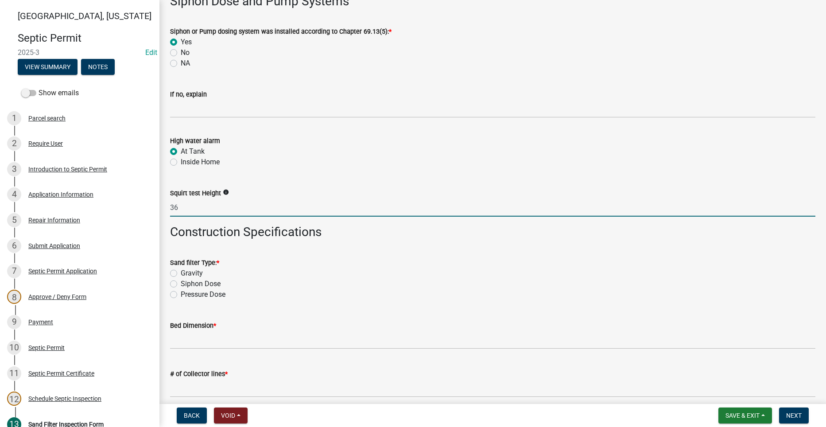
type input "36"
click at [181, 284] on label "Siphon Dose" at bounding box center [201, 284] width 40 height 11
click at [181, 284] on input "Siphon Dose" at bounding box center [184, 282] width 6 height 6
radio input "true"
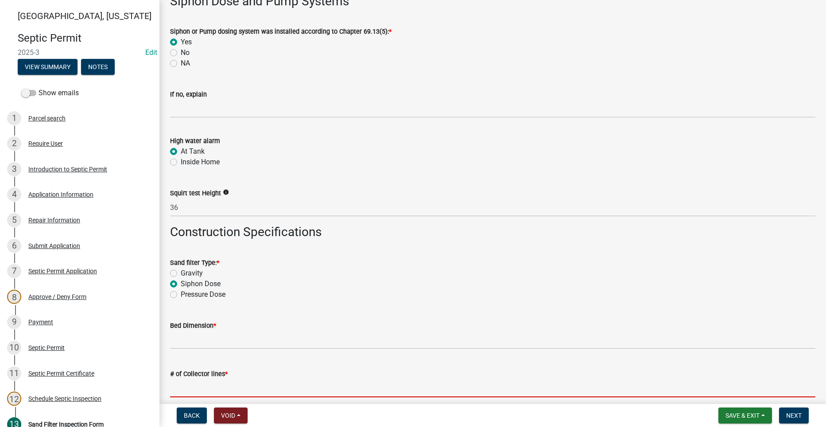
click at [182, 385] on input "text" at bounding box center [492, 388] width 645 height 18
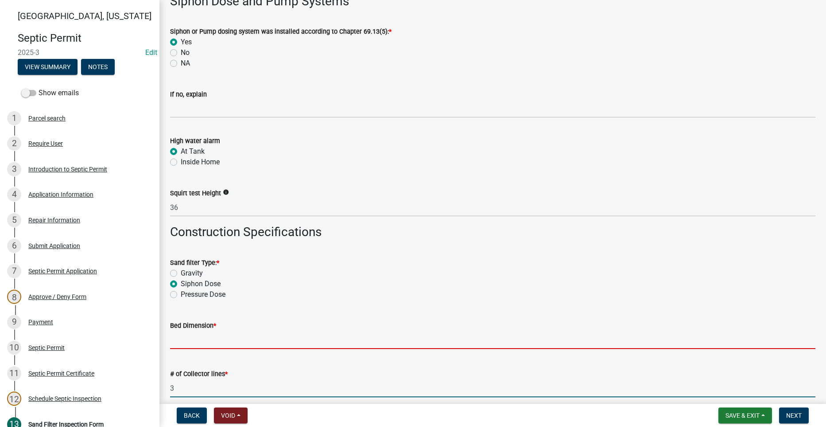
click at [194, 335] on input "Bed Dimension *" at bounding box center [492, 340] width 645 height 18
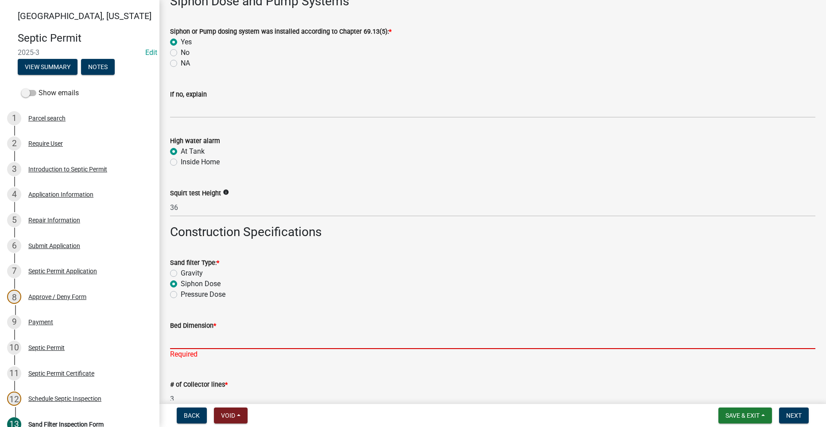
scroll to position [1417, 0]
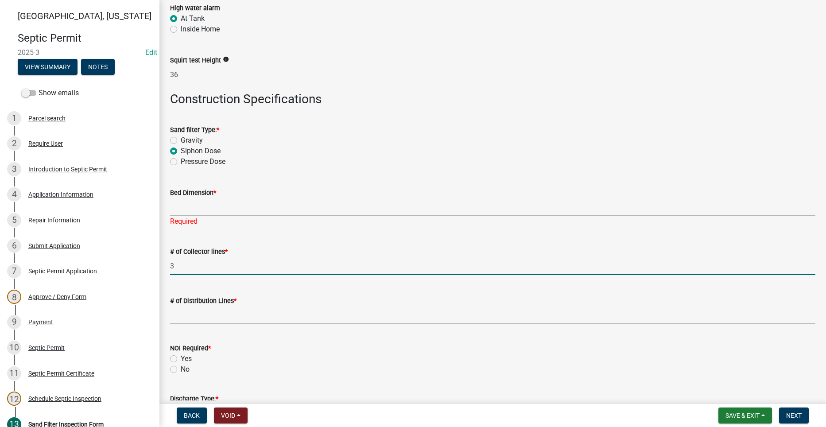
click at [171, 266] on input "3" at bounding box center [492, 266] width 645 height 18
type input "2"
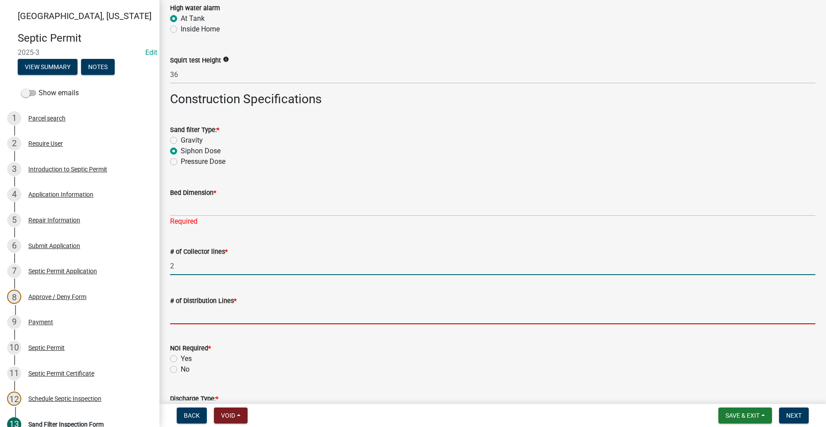
click at [204, 317] on input "text" at bounding box center [492, 315] width 645 height 18
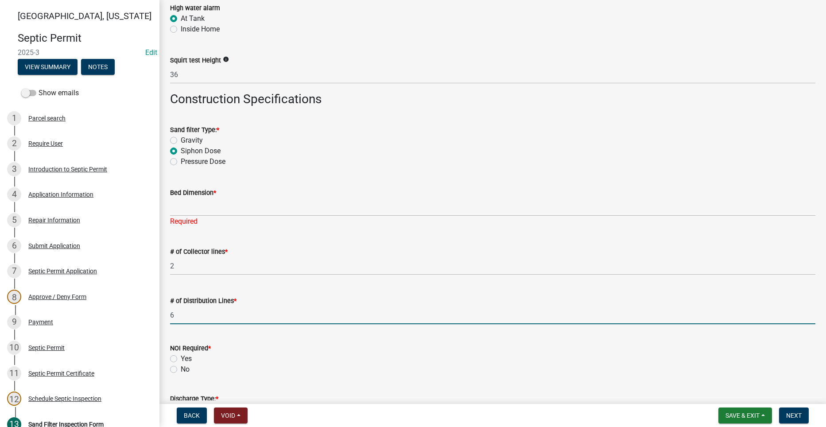
type input "6"
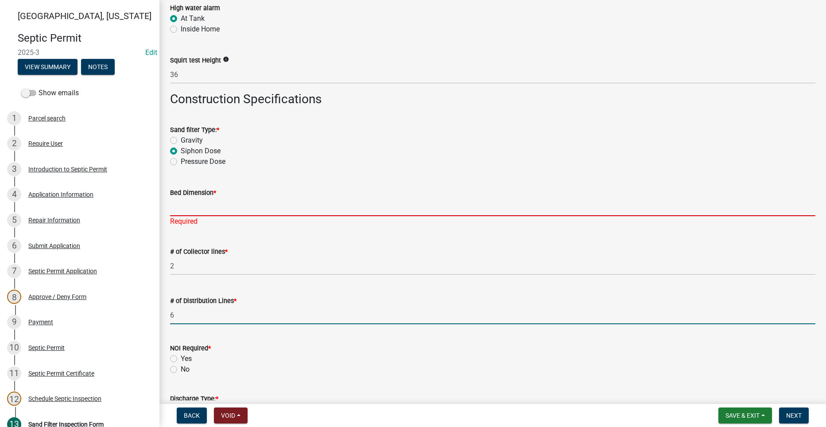
click at [194, 209] on input "Bed Dimension *" at bounding box center [492, 207] width 645 height 18
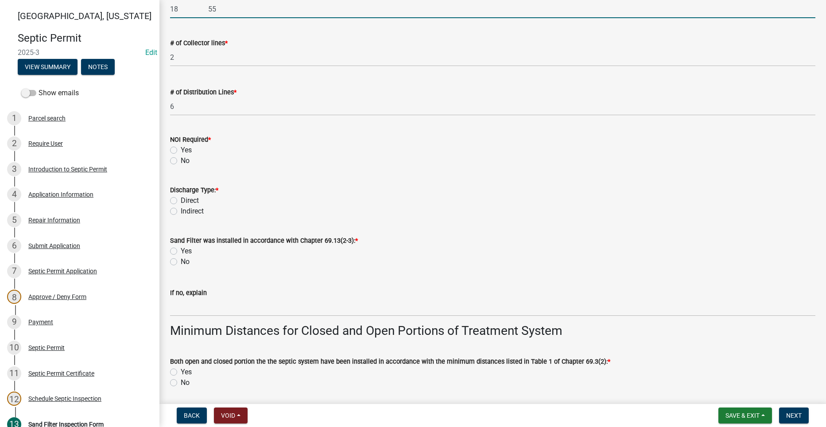
scroll to position [1638, 0]
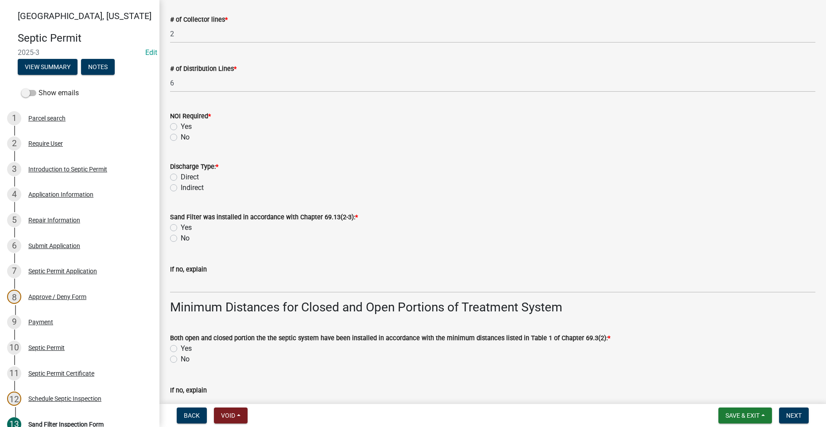
type input "18 55"
click at [181, 138] on label "No" at bounding box center [185, 137] width 9 height 11
click at [181, 138] on input "No" at bounding box center [184, 135] width 6 height 6
radio input "true"
click at [181, 180] on label "Direct" at bounding box center [190, 177] width 18 height 11
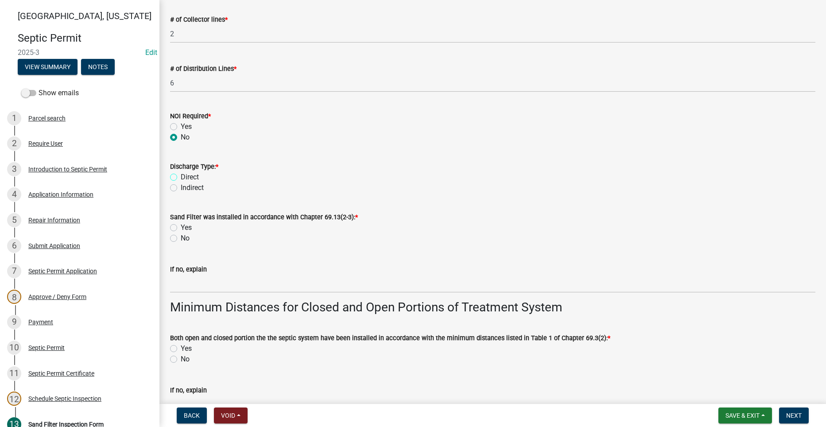
click at [181, 178] on input "Direct" at bounding box center [184, 175] width 6 height 6
radio input "true"
click at [181, 186] on label "Indirect" at bounding box center [192, 187] width 23 height 11
click at [181, 186] on input "Indirect" at bounding box center [184, 185] width 6 height 6
radio input "true"
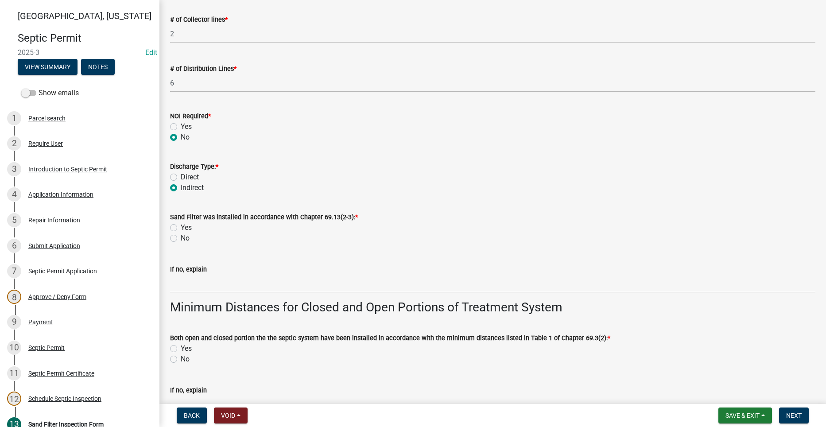
click at [181, 226] on label "Yes" at bounding box center [186, 227] width 11 height 11
click at [181, 226] on input "Yes" at bounding box center [184, 225] width 6 height 6
radio input "true"
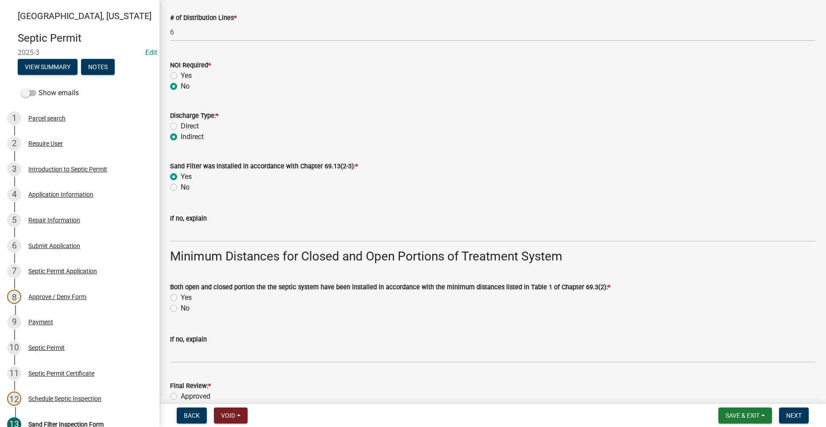
scroll to position [1744, 0]
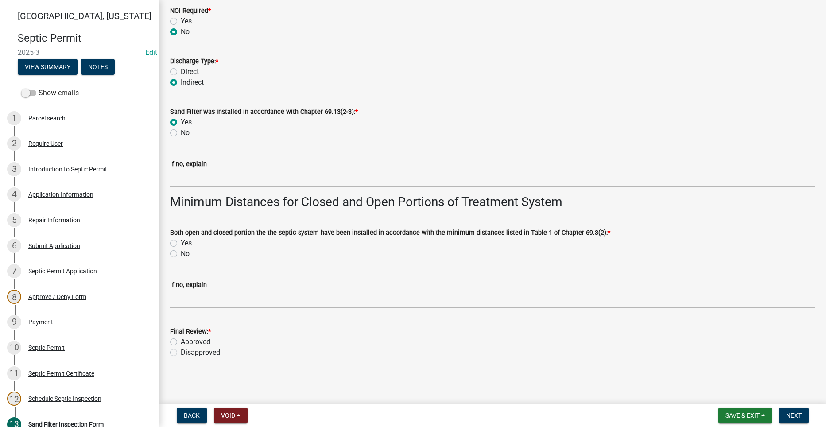
click at [181, 242] on label "Yes" at bounding box center [186, 243] width 11 height 11
click at [181, 242] on input "Yes" at bounding box center [184, 241] width 6 height 6
radio input "true"
click at [181, 341] on label "Approved" at bounding box center [196, 342] width 30 height 11
click at [181, 341] on input "Approved" at bounding box center [184, 340] width 6 height 6
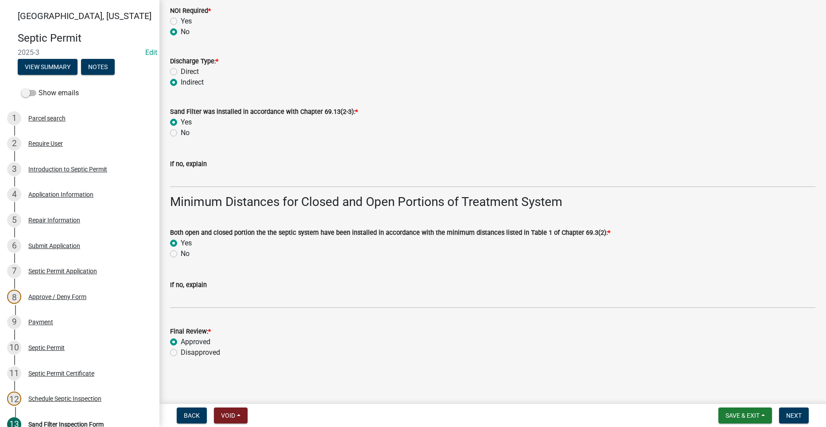
radio input "true"
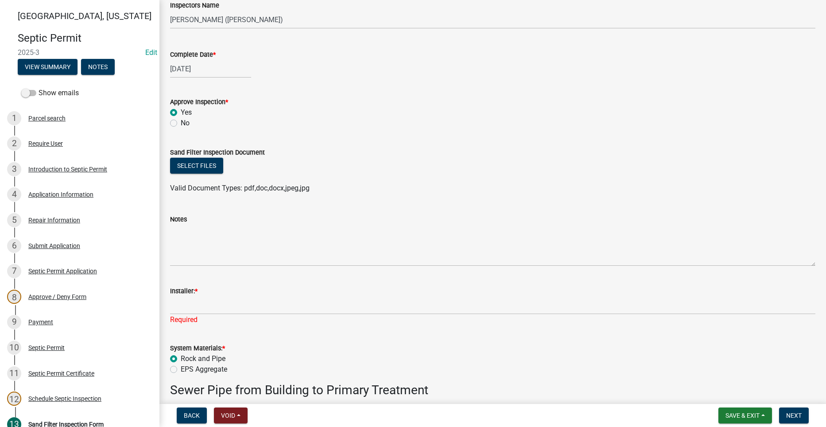
scroll to position [133, 0]
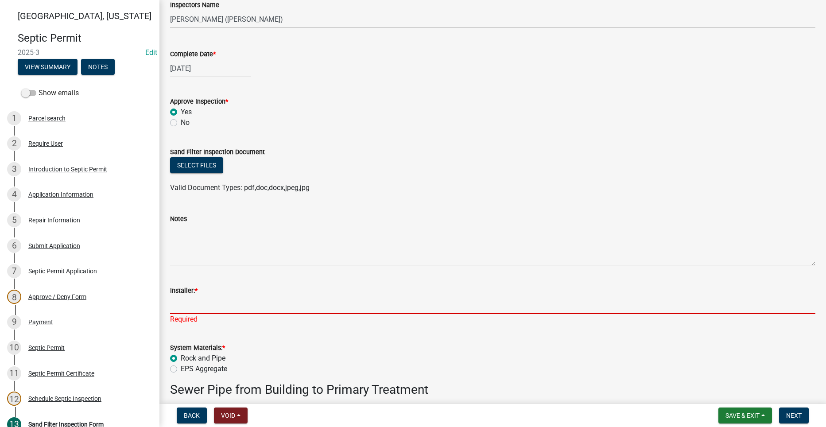
click at [216, 306] on input "Installer: *" at bounding box center [492, 305] width 645 height 18
click at [731, 414] on span "Save & Exit" at bounding box center [742, 415] width 34 height 7
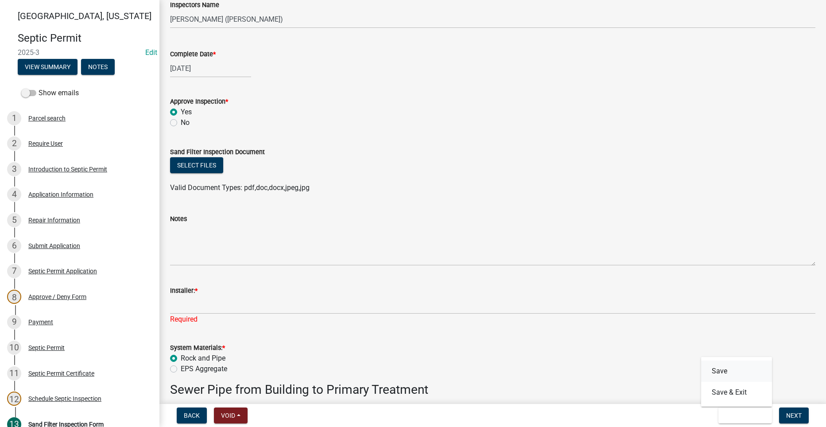
click at [720, 361] on button "Save" at bounding box center [736, 370] width 71 height 21
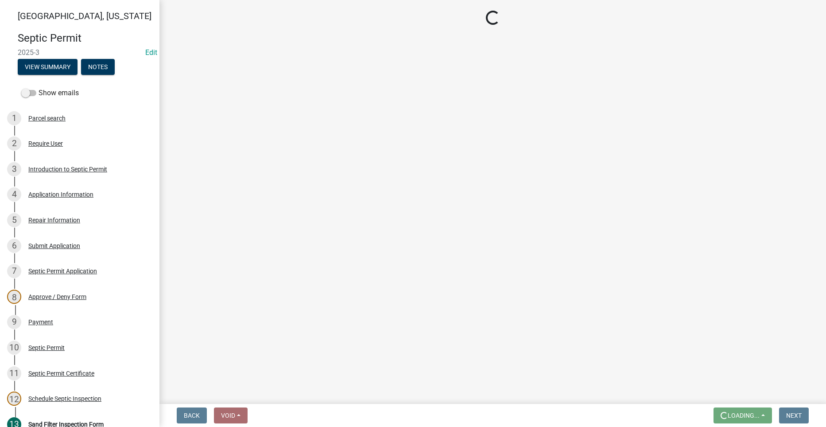
scroll to position [0, 0]
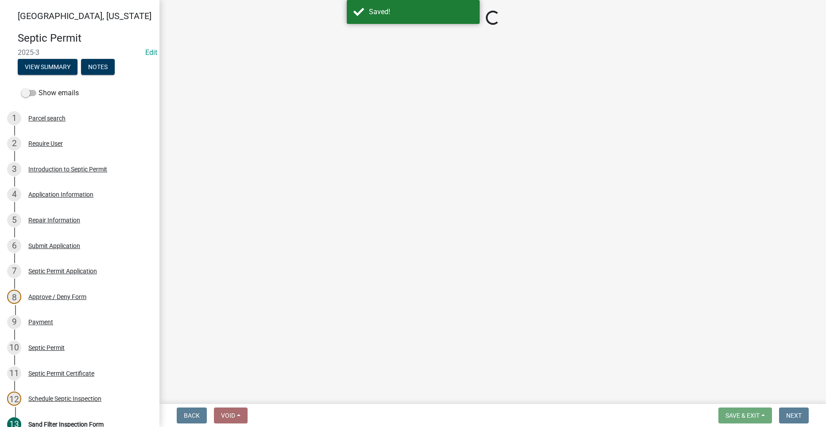
select select "ccc3feb4-466f-4227-91e9-914ee9242bae"
select select "dbe3a1b9-a4b3-48fa-b9c0-fee70399abae"
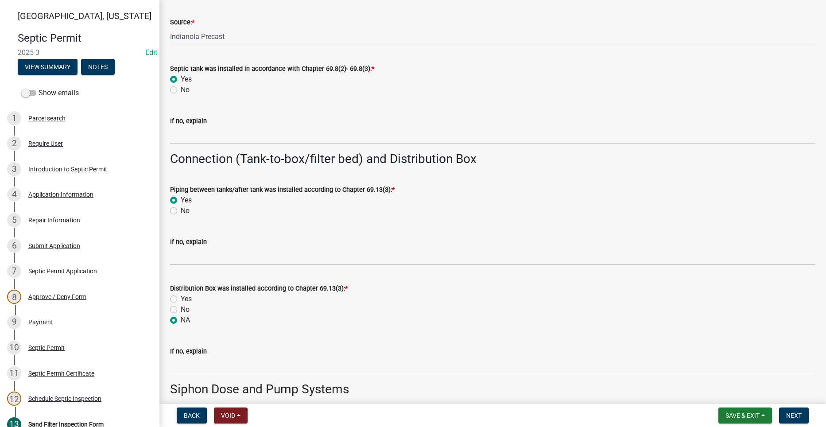
scroll to position [1196, 0]
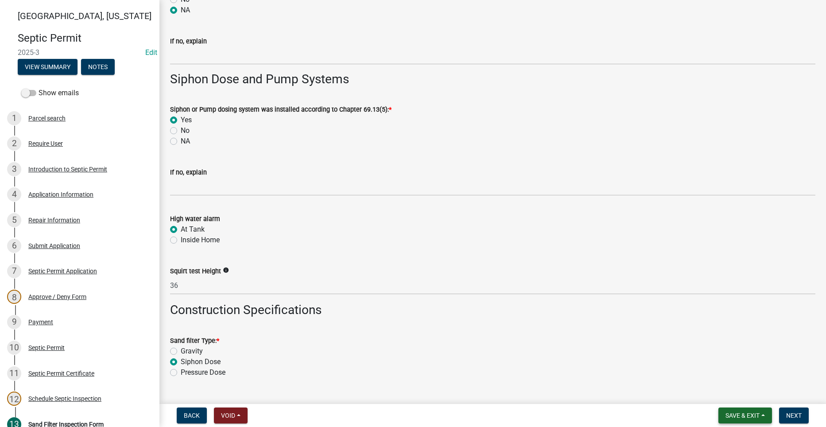
click at [734, 409] on button "Save & Exit" at bounding box center [745, 415] width 54 height 16
click at [724, 369] on button "Save" at bounding box center [736, 370] width 71 height 21
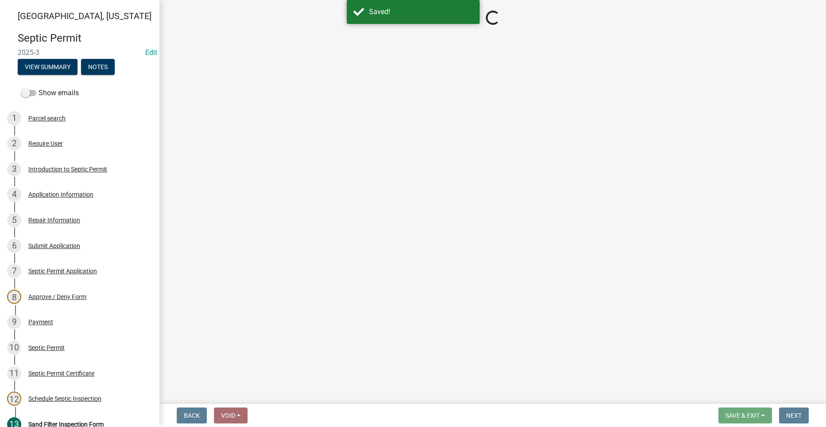
select select "ccc3feb4-466f-4227-91e9-914ee9242bae"
select select "dbe3a1b9-a4b3-48fa-b9c0-fee70399abae"
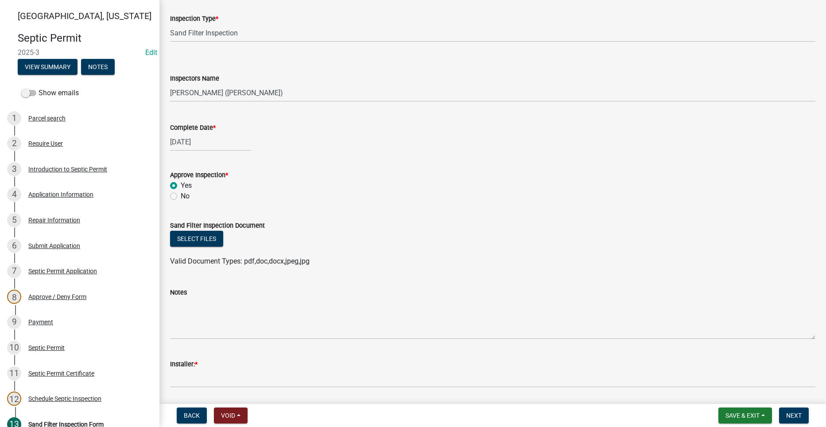
scroll to position [44, 0]
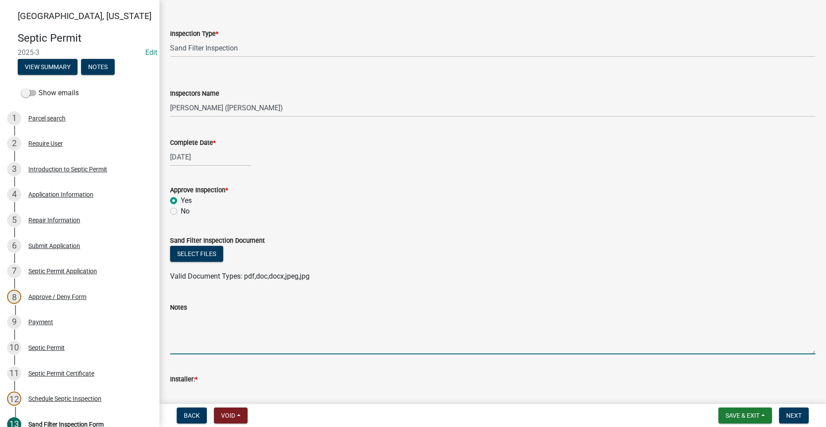
click at [240, 347] on textarea "Notes" at bounding box center [492, 334] width 645 height 42
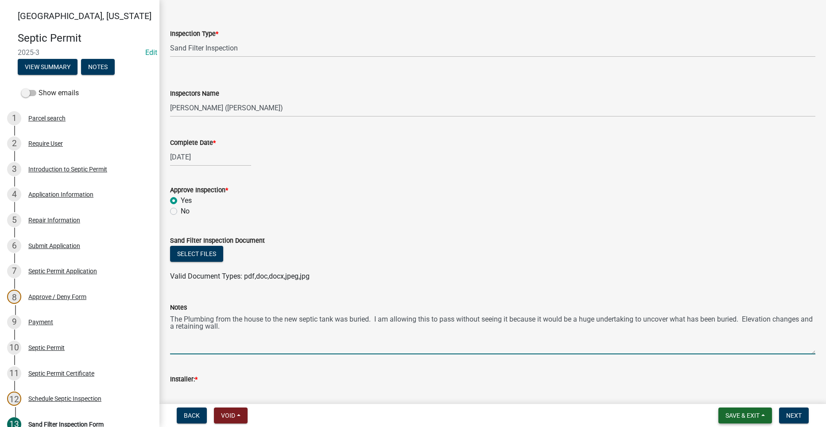
type textarea "The Plumbing from the house to the new septic tank was buried. I am allowing th…"
click at [761, 413] on button "Save & Exit" at bounding box center [745, 415] width 54 height 16
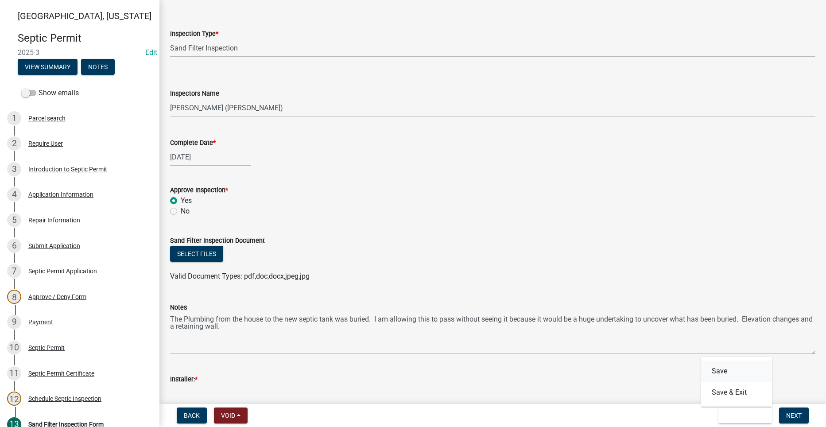
click at [738, 373] on button "Save" at bounding box center [736, 370] width 71 height 21
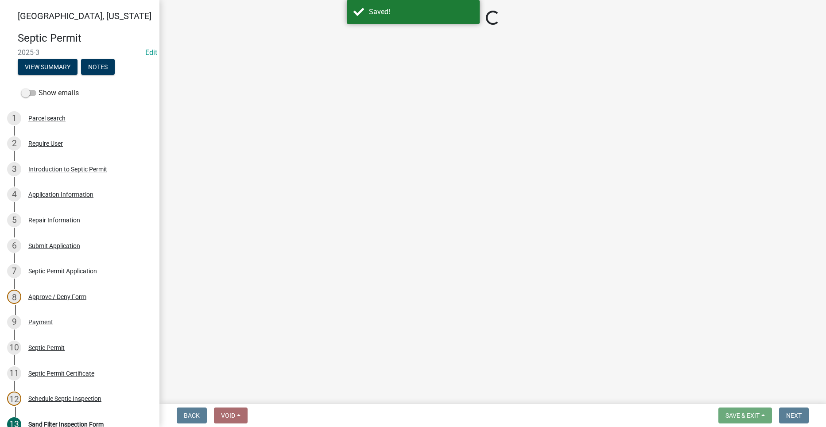
select select "ccc3feb4-466f-4227-91e9-914ee9242bae"
select select "dbe3a1b9-a4b3-48fa-b9c0-fee70399abae"
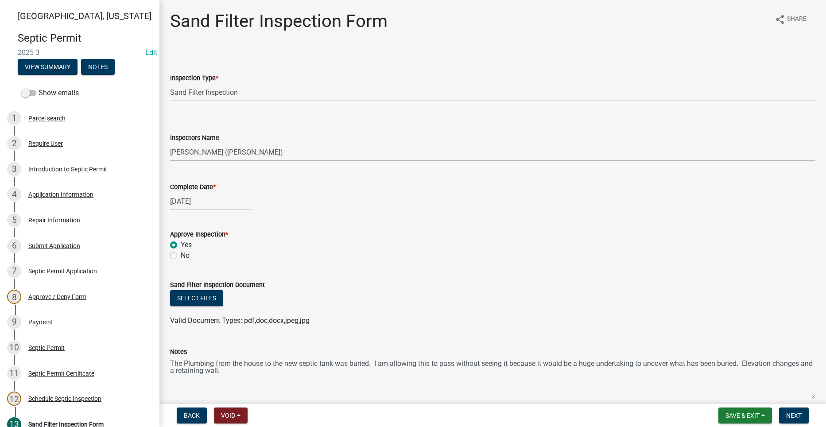
select select "8"
select select "2025"
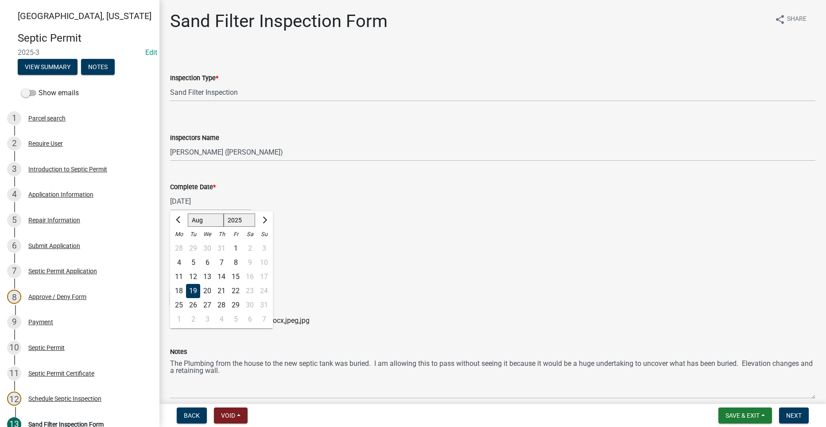
click at [189, 205] on div "[DATE] [PERSON_NAME] Apr May Jun [DATE] Aug Sep Oct Nov [DATE] 1526 1527 1528 1…" at bounding box center [210, 201] width 81 height 18
click at [236, 277] on div "15" at bounding box center [235, 277] width 14 height 14
type input "[DATE]"
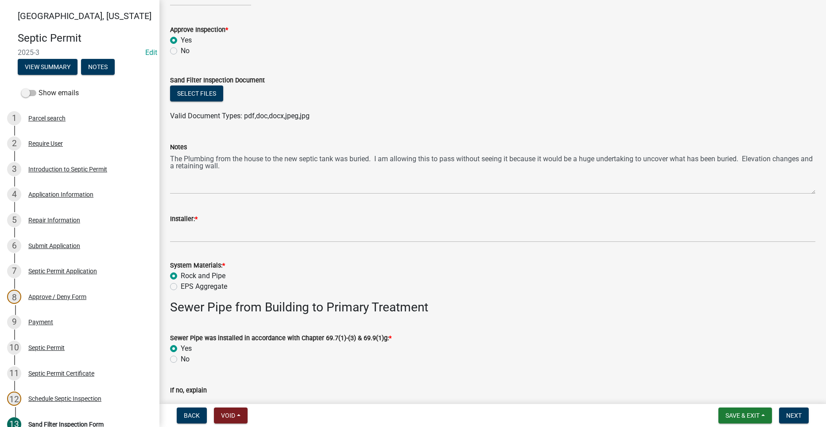
scroll to position [266, 0]
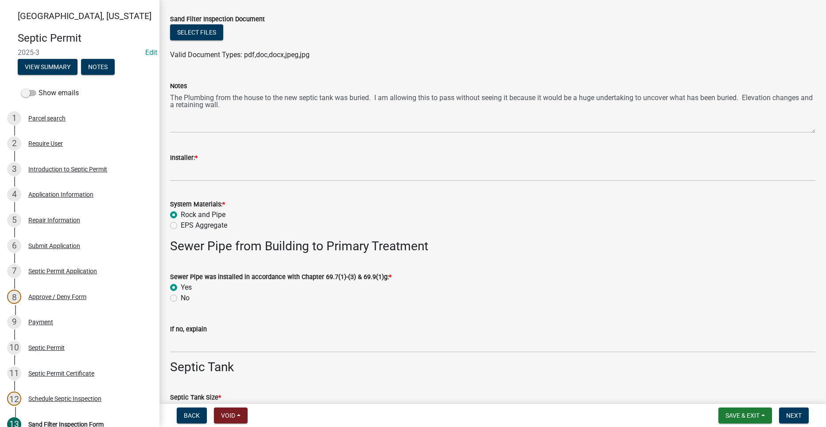
drag, startPoint x: 323, startPoint y: 187, endPoint x: 321, endPoint y: 183, distance: 4.6
click at [322, 186] on wm-data-entity-input "Installer: *" at bounding box center [492, 164] width 645 height 48
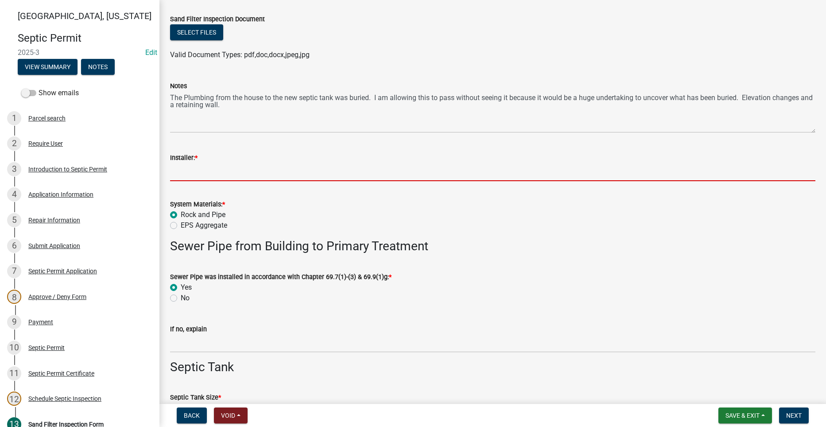
click at [320, 181] on input "Installer: *" at bounding box center [492, 172] width 645 height 18
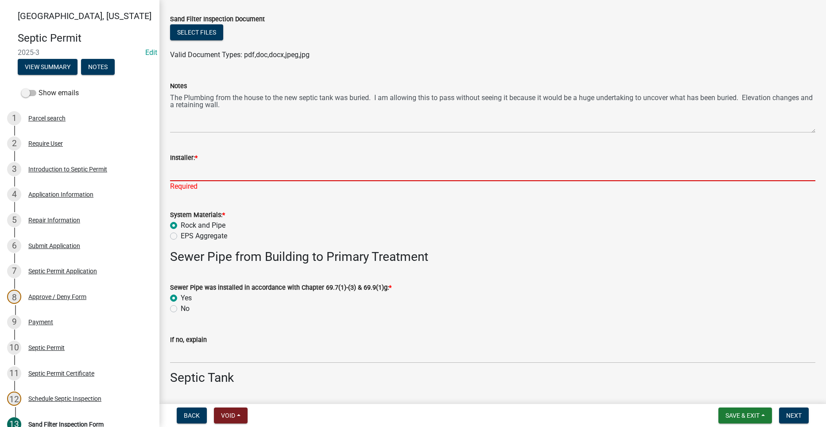
click at [260, 174] on input "Installer: *" at bounding box center [492, 172] width 645 height 18
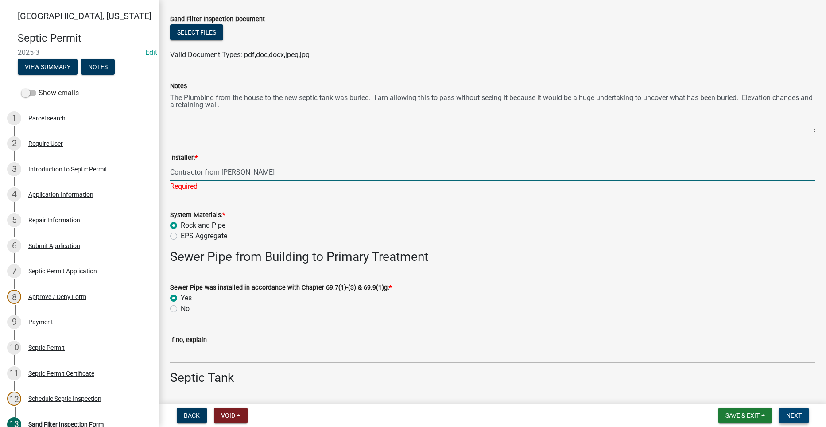
type input "Contractor from [PERSON_NAME]"
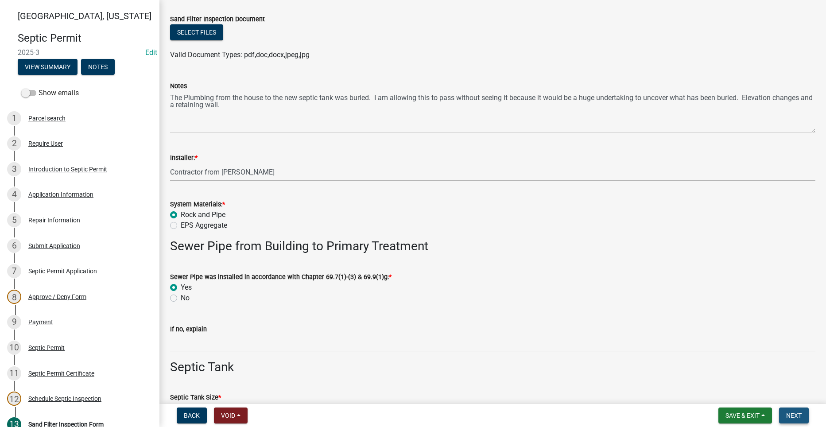
click at [790, 414] on span "Next" at bounding box center [793, 415] width 15 height 7
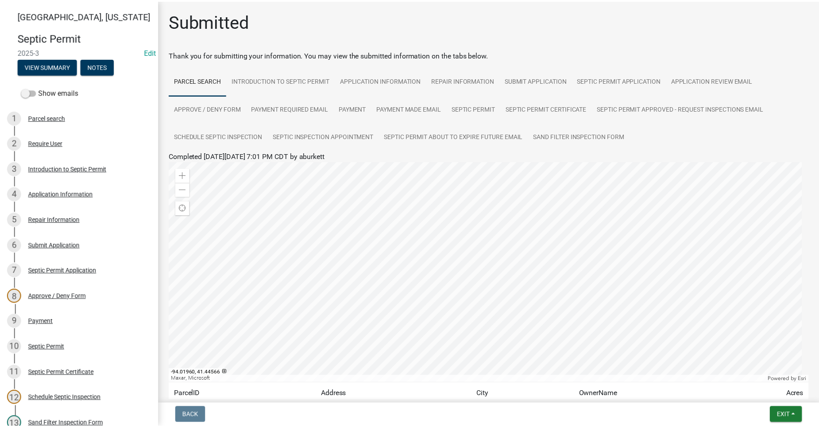
scroll to position [0, 0]
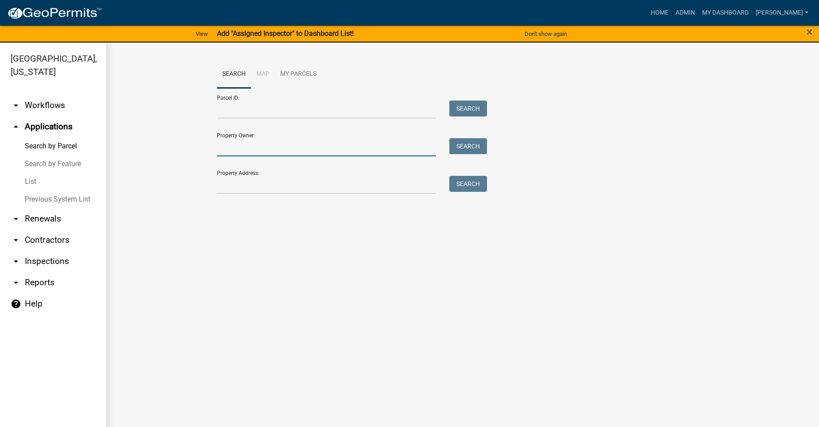
click at [251, 150] on input "Property Owner:" at bounding box center [326, 147] width 219 height 18
click at [262, 183] on input "Property Address:" at bounding box center [326, 185] width 219 height 18
click at [266, 154] on input "Property Owner:" at bounding box center [326, 147] width 219 height 18
type input "[PERSON_NAME]"
click at [476, 144] on button "Search" at bounding box center [468, 146] width 38 height 16
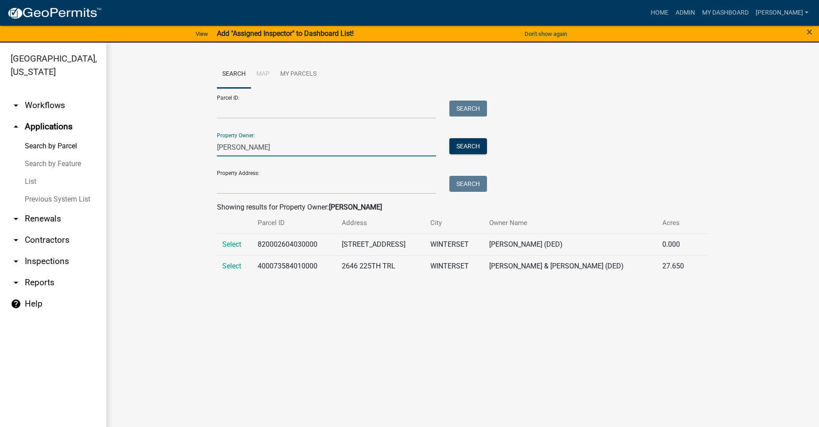
drag, startPoint x: 251, startPoint y: 151, endPoint x: 217, endPoint y: 151, distance: 34.5
click at [217, 151] on div "[PERSON_NAME]" at bounding box center [326, 147] width 232 height 18
click at [677, 183] on div "Parcel ID: Search Property Owner: [PERSON_NAME] Search Property Address: Search" at bounding box center [463, 141] width 492 height 106
click at [695, 10] on link "Admin" at bounding box center [685, 12] width 27 height 17
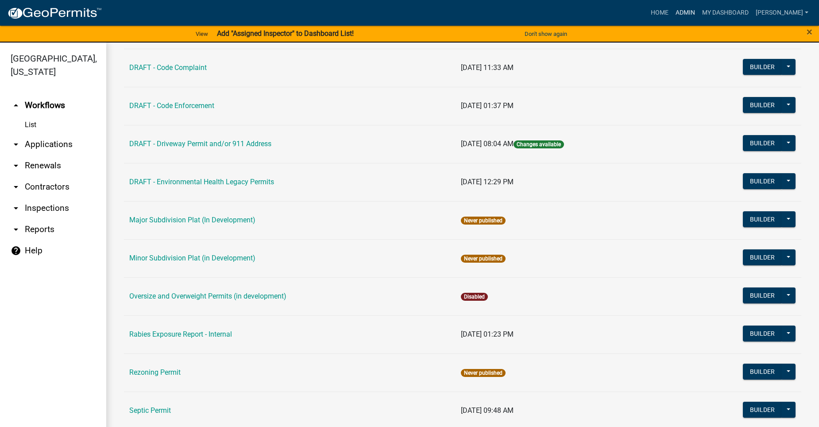
scroll to position [310, 0]
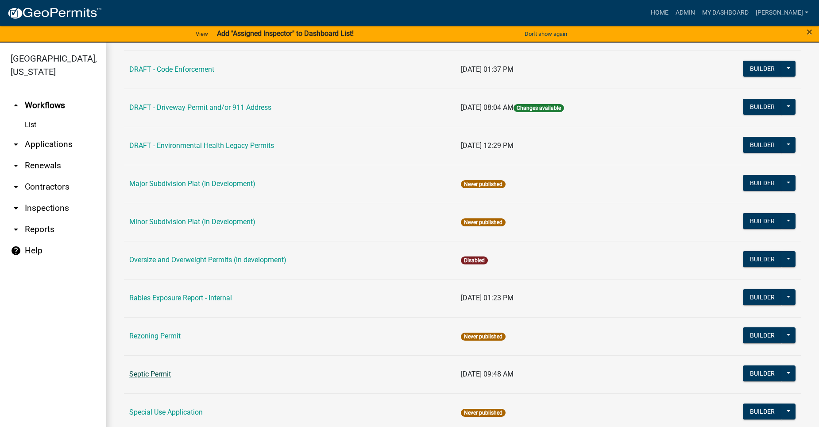
click at [157, 372] on link "Septic Permit" at bounding box center [150, 374] width 42 height 8
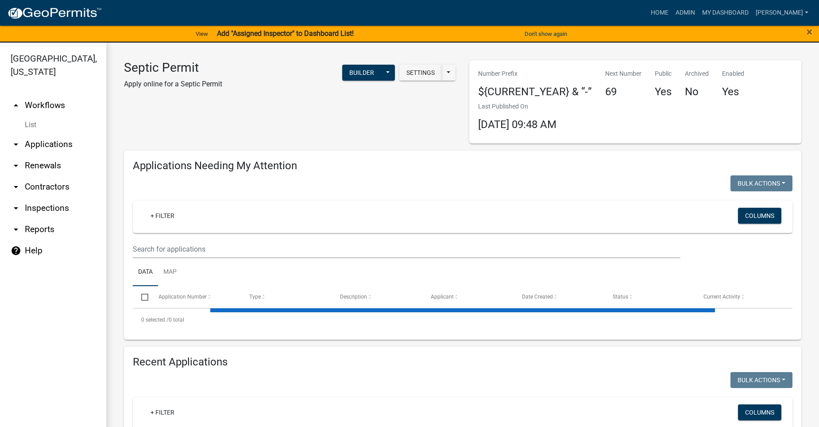
select select "2: 50"
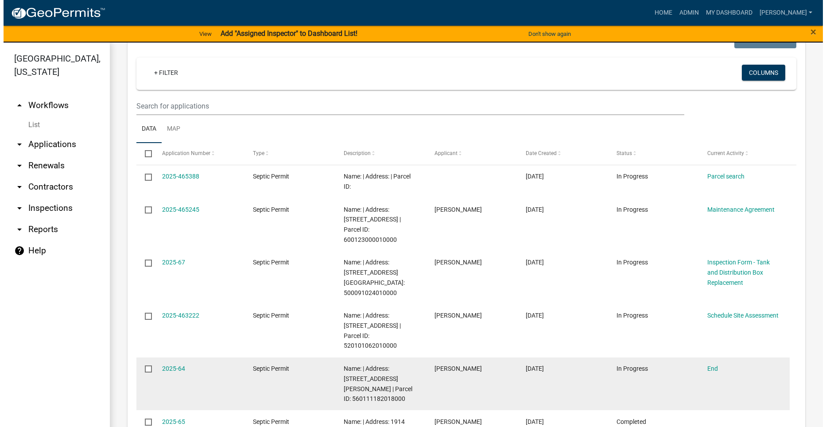
scroll to position [930, 0]
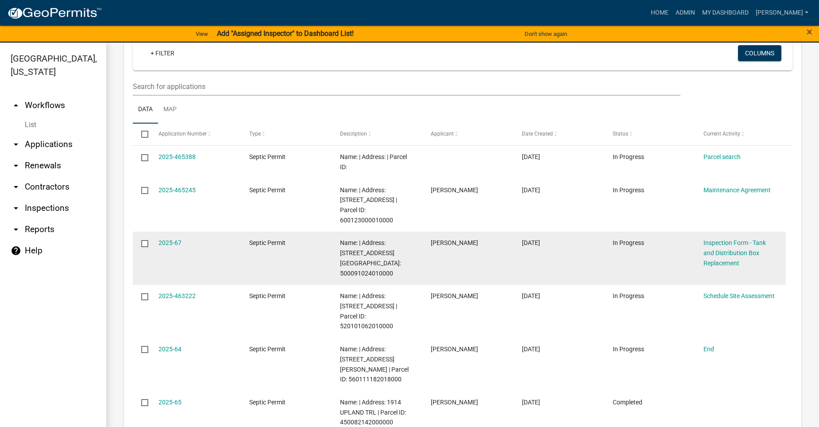
click at [413, 238] on div "Name: | Address: [STREET_ADDRESS][GEOGRAPHIC_DATA]: 500091024010000" at bounding box center [377, 258] width 74 height 40
click at [159, 239] on link "2025-67" at bounding box center [170, 242] width 23 height 7
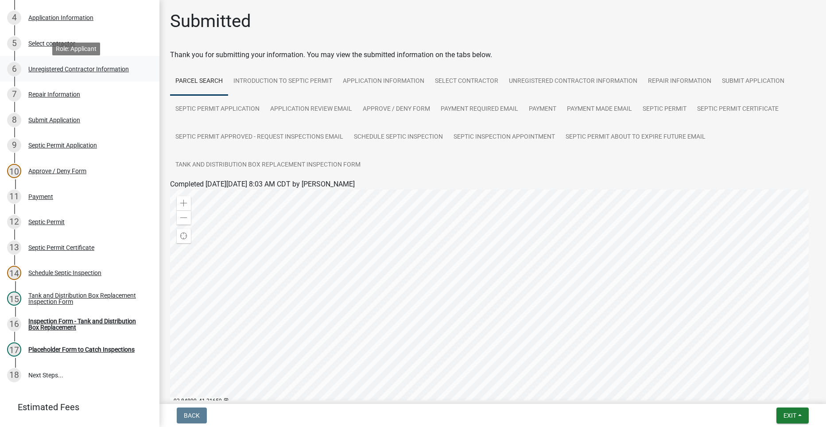
scroll to position [177, 0]
click at [66, 297] on div "Tank and Distribution Box Replacement Inspection Form" at bounding box center [86, 298] width 117 height 12
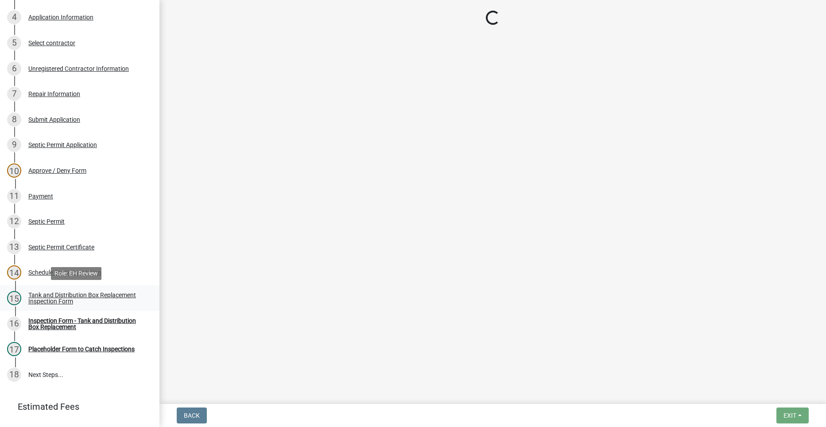
select select "e337d7bd-33c1-4807-911f-c39fd99c3b85"
select select "dbe3a1b9-a4b3-48fa-b9c0-fee70399abae"
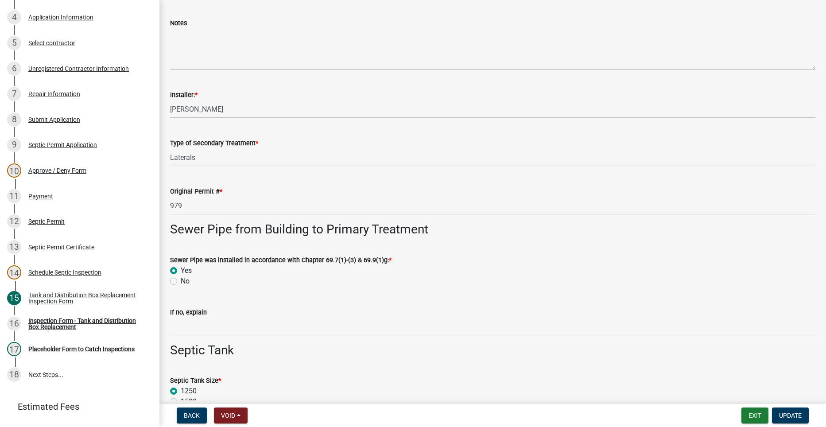
scroll to position [531, 0]
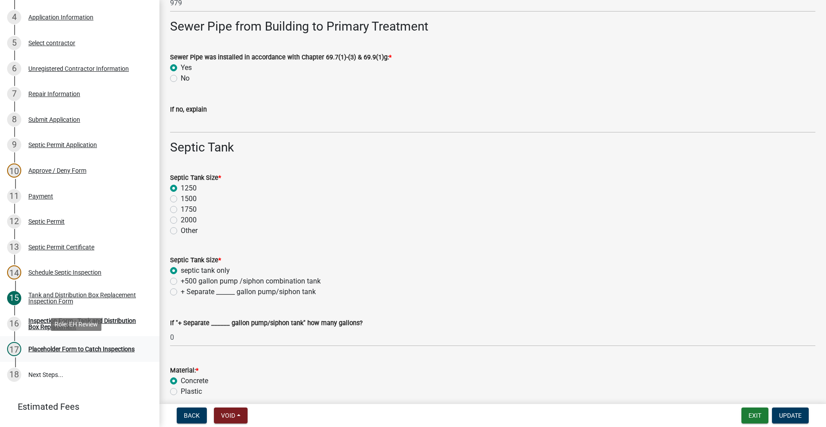
click at [45, 351] on div "Placeholder Form to Catch Inspections" at bounding box center [81, 349] width 106 height 6
click at [49, 321] on div "Inspection Form - Tank and Distribution Box Replacement" at bounding box center [86, 323] width 117 height 12
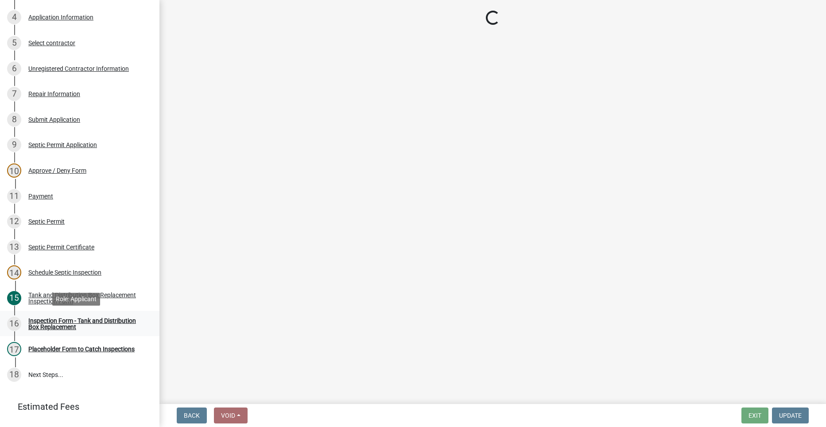
scroll to position [0, 0]
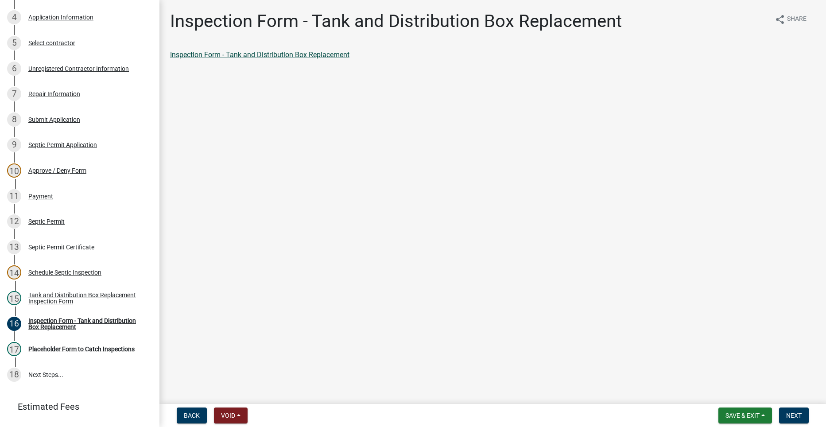
click at [277, 53] on link "Inspection Form - Tank and Distribution Box Replacement" at bounding box center [259, 54] width 179 height 8
click at [799, 413] on span "Next" at bounding box center [793, 415] width 15 height 7
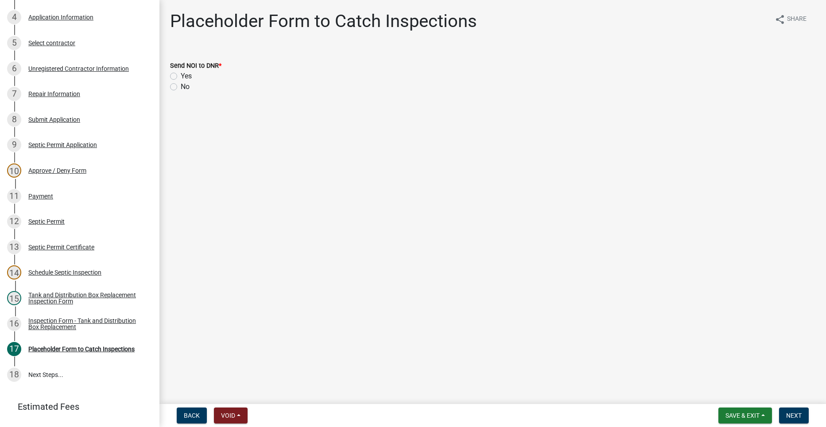
click at [181, 89] on label "No" at bounding box center [185, 86] width 9 height 11
click at [181, 87] on input "No" at bounding box center [184, 84] width 6 height 6
radio input "true"
click at [797, 413] on span "Next" at bounding box center [793, 415] width 15 height 7
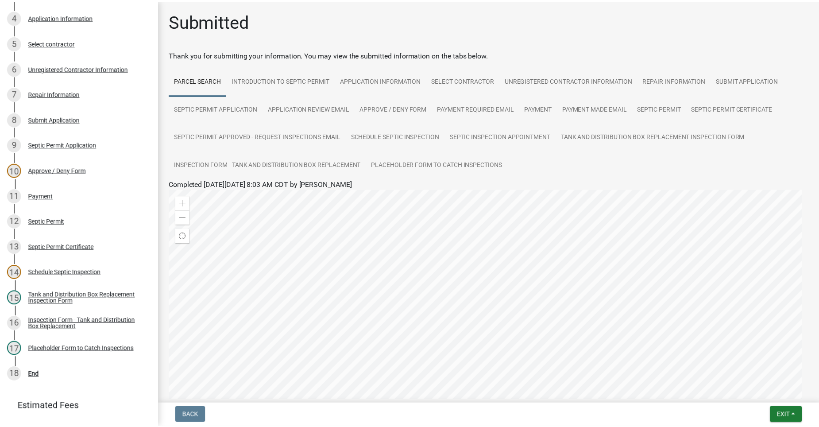
scroll to position [177, 0]
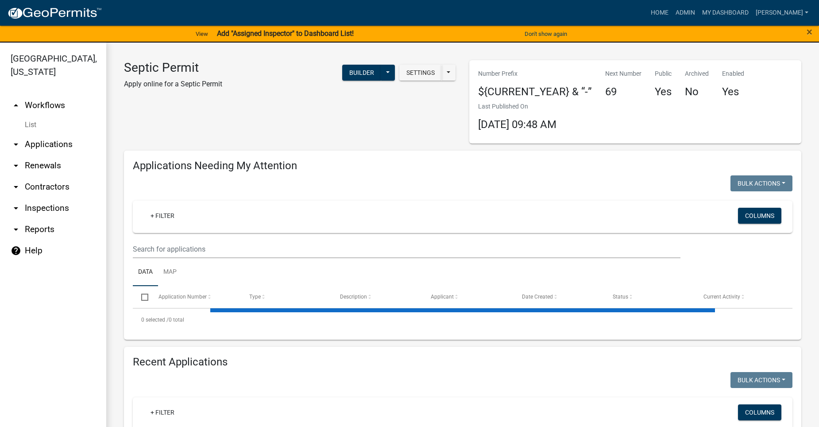
select select "2: 50"
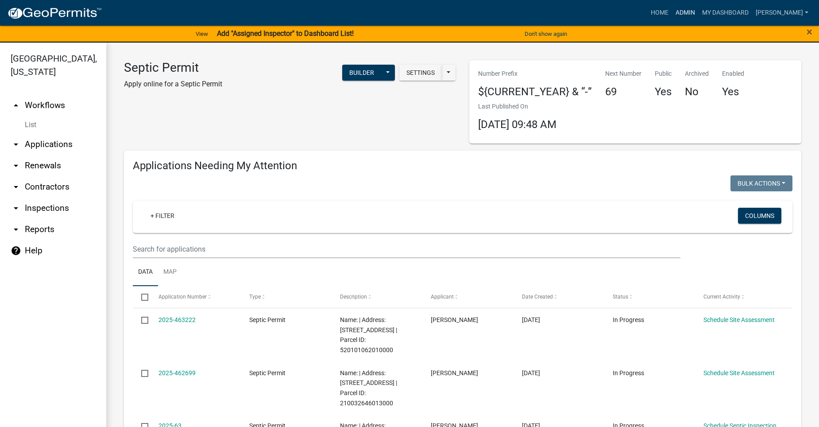
click at [690, 9] on link "Admin" at bounding box center [685, 12] width 27 height 17
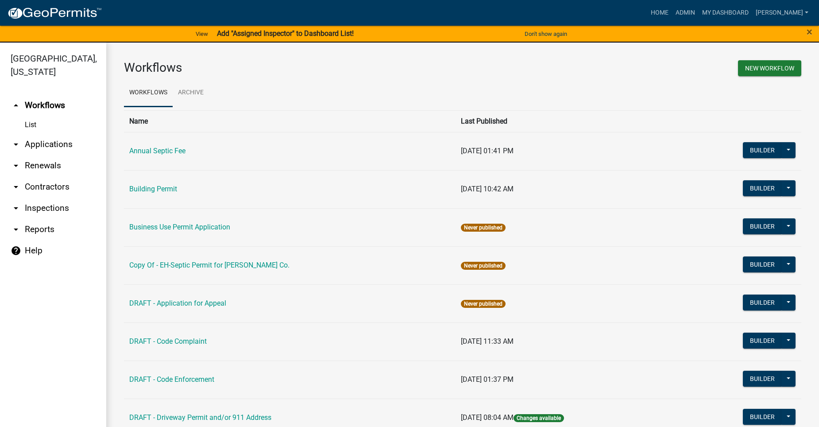
click at [45, 134] on link "arrow_drop_down Applications" at bounding box center [53, 144] width 106 height 21
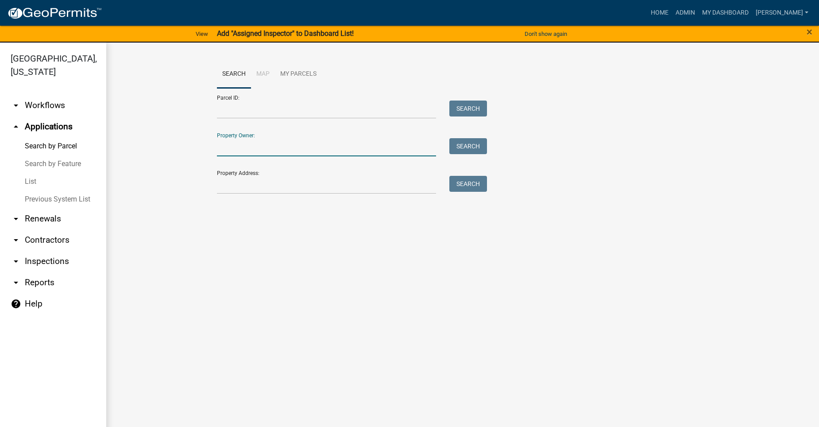
click at [263, 152] on input "Property Owner:" at bounding box center [326, 147] width 219 height 18
click at [468, 144] on button "Search" at bounding box center [468, 146] width 38 height 16
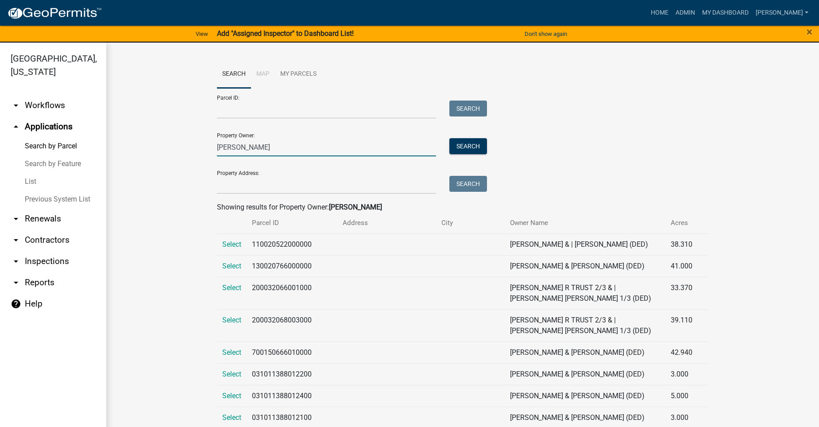
click at [265, 150] on input "[PERSON_NAME]" at bounding box center [326, 147] width 219 height 18
type input "[PERSON_NAME]"
click at [449, 138] on button "Search" at bounding box center [468, 146] width 38 height 16
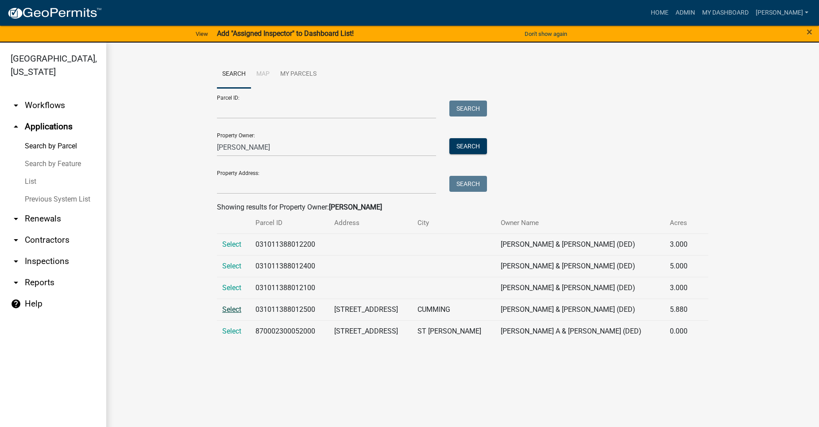
click at [232, 310] on span "Select" at bounding box center [231, 309] width 19 height 8
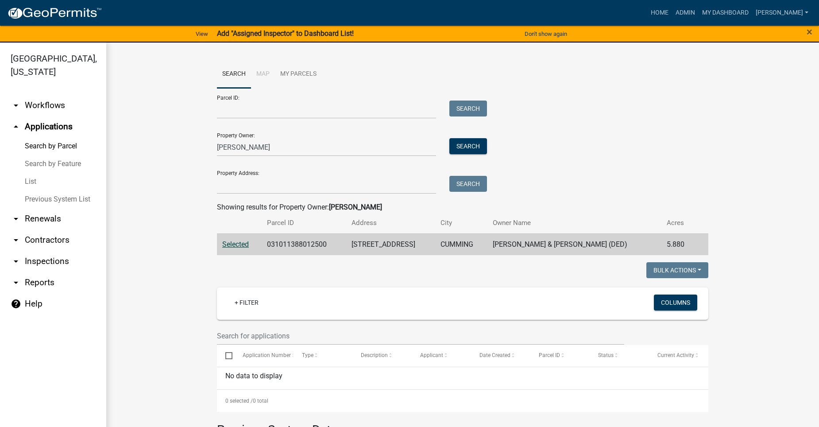
click at [232, 245] on span "Selected" at bounding box center [235, 244] width 27 height 8
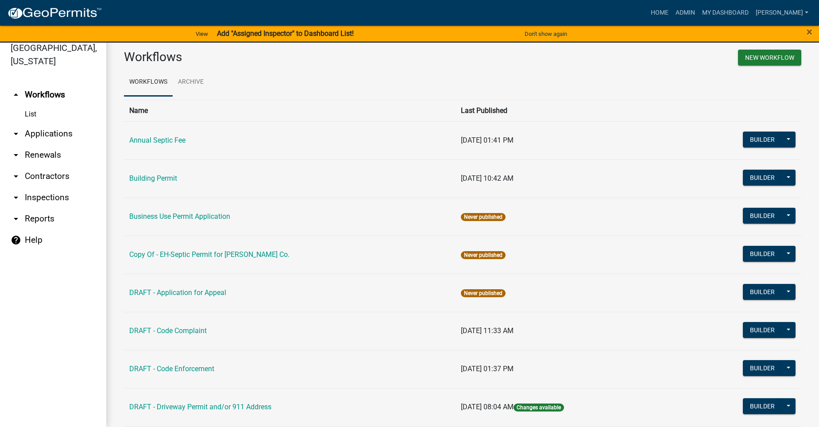
click at [35, 123] on link "arrow_drop_down Applications" at bounding box center [53, 133] width 106 height 21
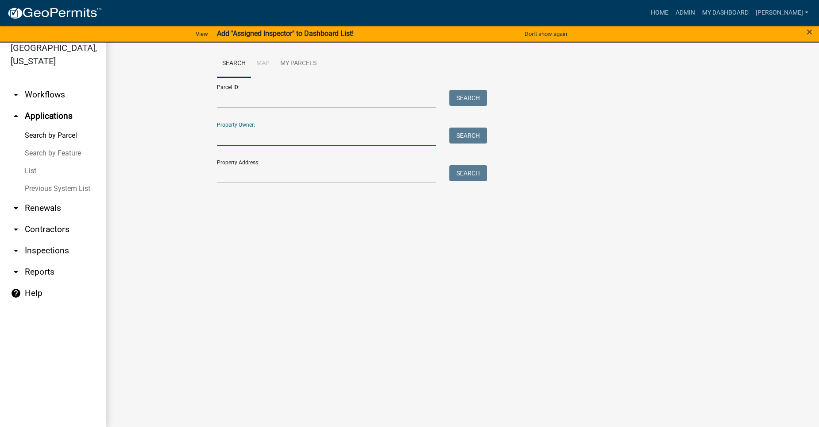
click at [277, 141] on input "Property Owner:" at bounding box center [326, 137] width 219 height 18
type input "[PERSON_NAME]"
click at [475, 132] on button "Search" at bounding box center [468, 136] width 38 height 16
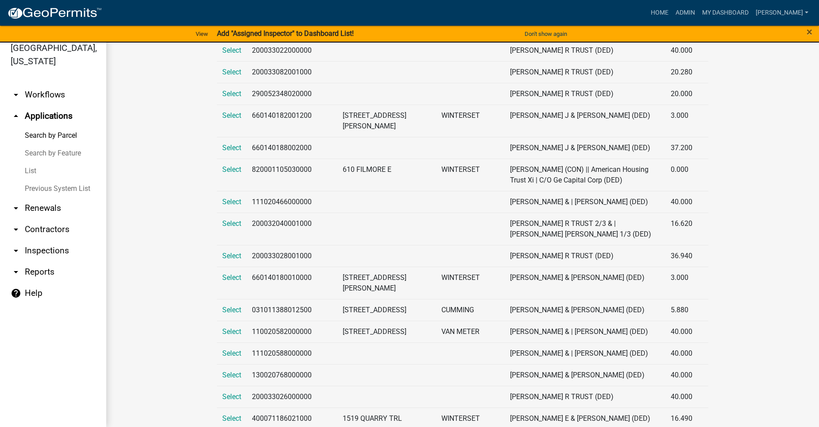
scroll to position [439, 0]
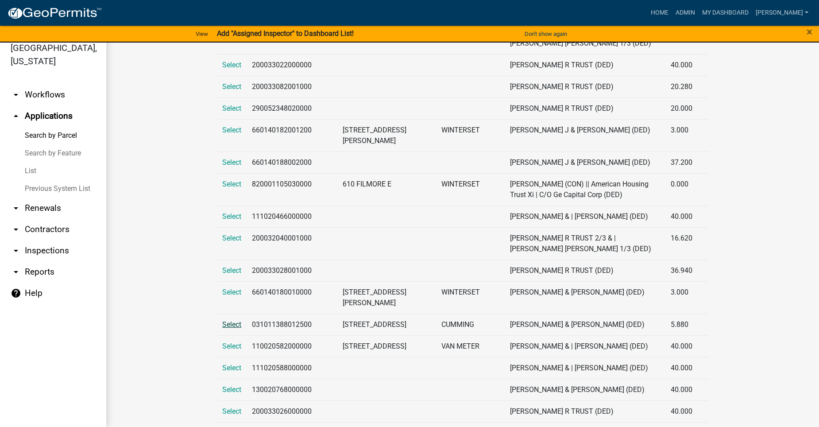
click at [225, 320] on span "Select" at bounding box center [231, 324] width 19 height 8
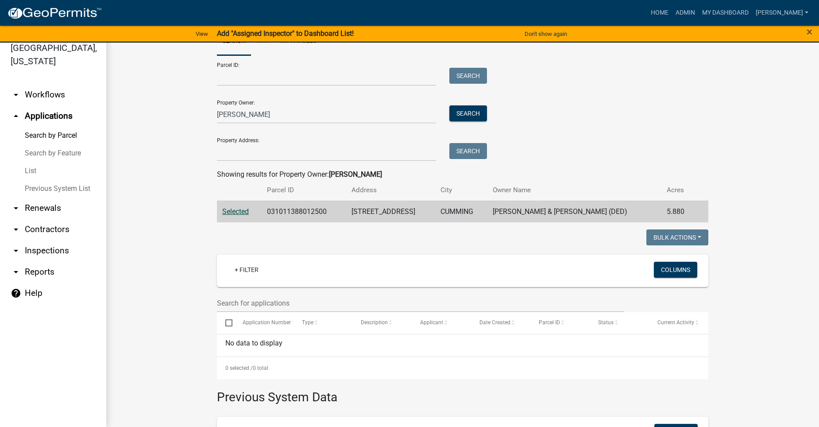
scroll to position [21, 0]
click at [525, 248] on div "Bulk Actions Void Expire Lock Withdraw" at bounding box center [589, 239] width 252 height 18
click at [242, 214] on span "Selected" at bounding box center [235, 212] width 27 height 8
click at [242, 209] on span "Selected" at bounding box center [235, 212] width 27 height 8
click at [186, 209] on wm-workflow-application-search-view "Search Map My Parcels Parcel ID: Search Property Owner: [PERSON_NAME] Search Pr…" at bounding box center [462, 285] width 677 height 514
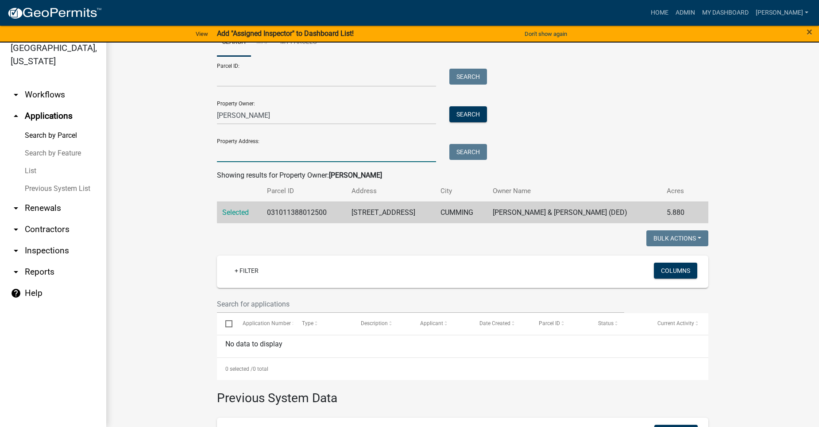
click at [250, 150] on input "Property Address:" at bounding box center [326, 153] width 219 height 18
drag, startPoint x: 232, startPoint y: 117, endPoint x: 191, endPoint y: 112, distance: 41.0
click at [193, 112] on wm-workflow-application-search-view "Search Map My Parcels Parcel ID: Search Property Owner: [PERSON_NAME] Search Pr…" at bounding box center [462, 285] width 677 height 514
click at [229, 152] on input "Property Address:" at bounding box center [326, 153] width 219 height 18
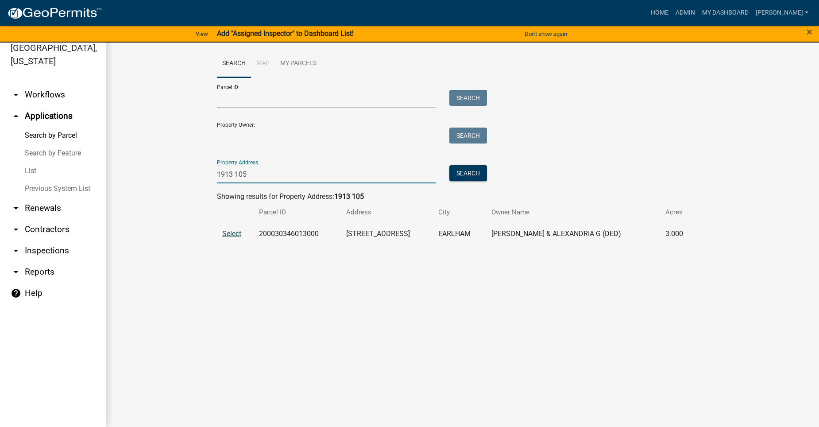
type input "1913 105"
click at [223, 232] on span "Select" at bounding box center [231, 233] width 19 height 8
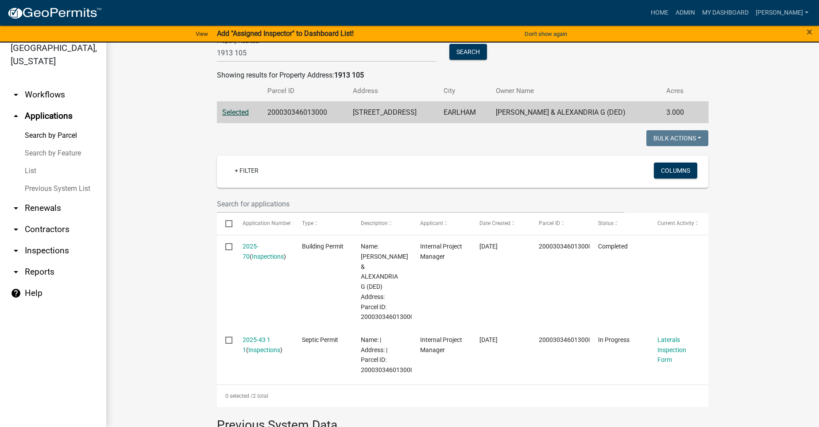
scroll to position [133, 0]
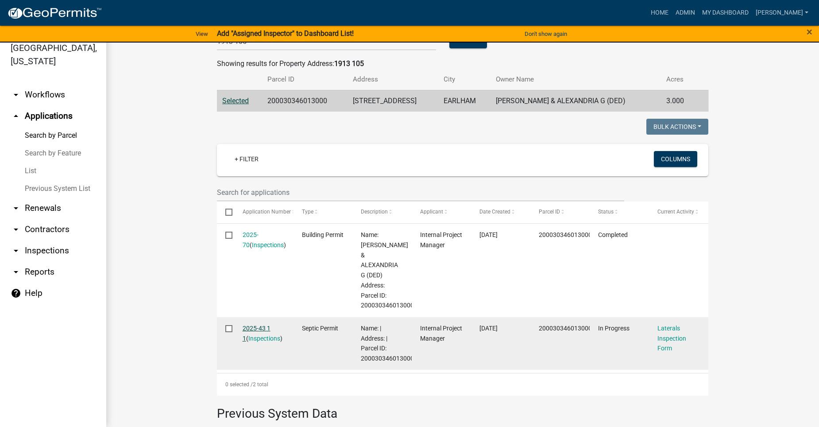
click at [256, 330] on link "2025-43 1 1" at bounding box center [257, 333] width 28 height 17
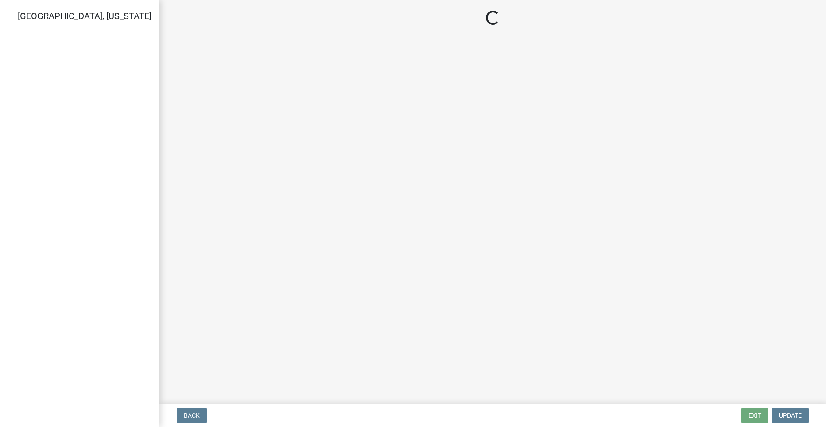
select select "dbe3a1b9-a4b3-48fa-b9c0-fee70399abae"
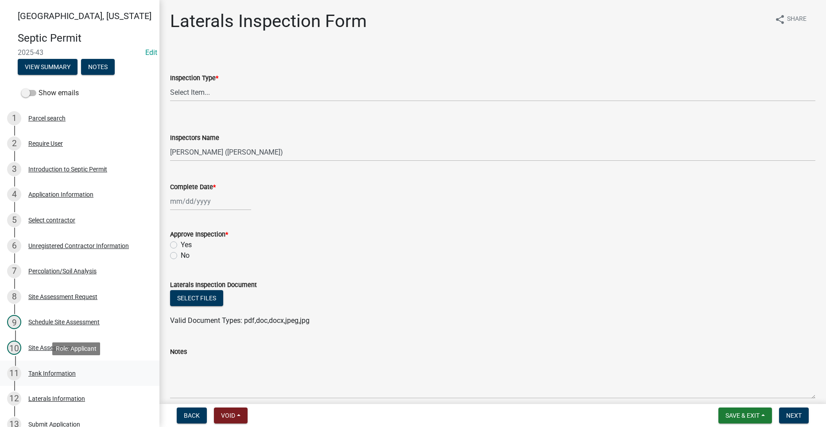
click at [58, 370] on div "Tank Information" at bounding box center [51, 373] width 47 height 6
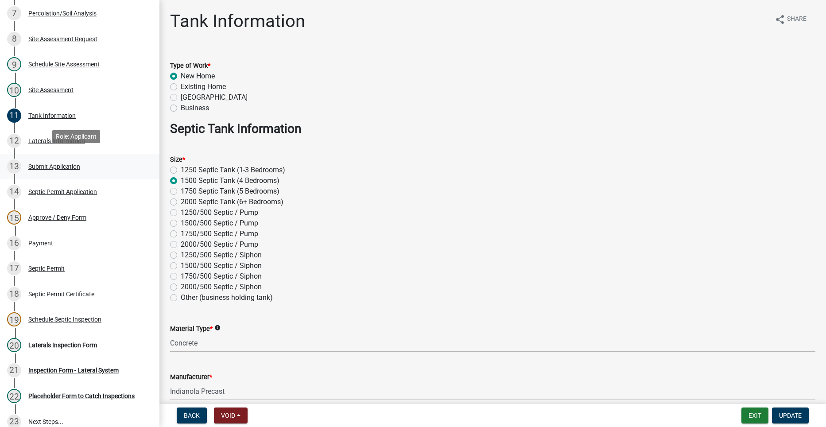
scroll to position [266, 0]
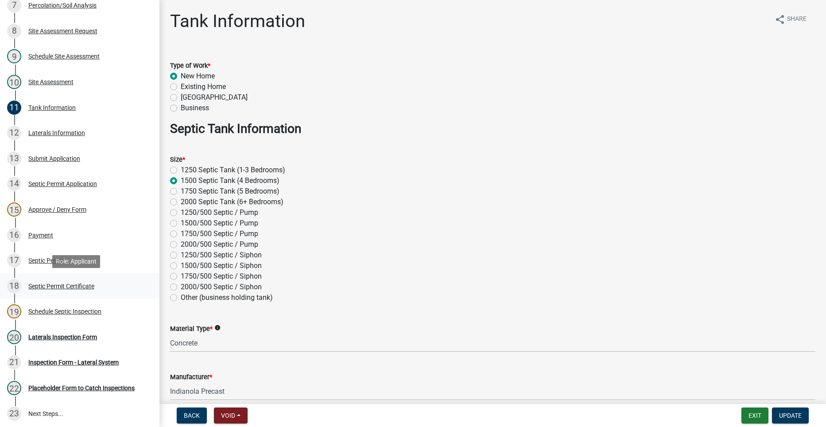
click at [66, 285] on div "Septic Permit Certificate" at bounding box center [61, 286] width 66 height 6
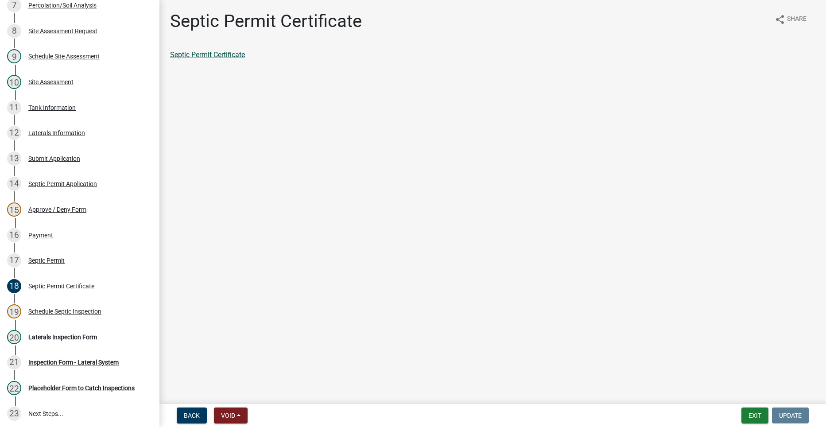
click at [217, 54] on link "Septic Permit Certificate" at bounding box center [207, 54] width 75 height 8
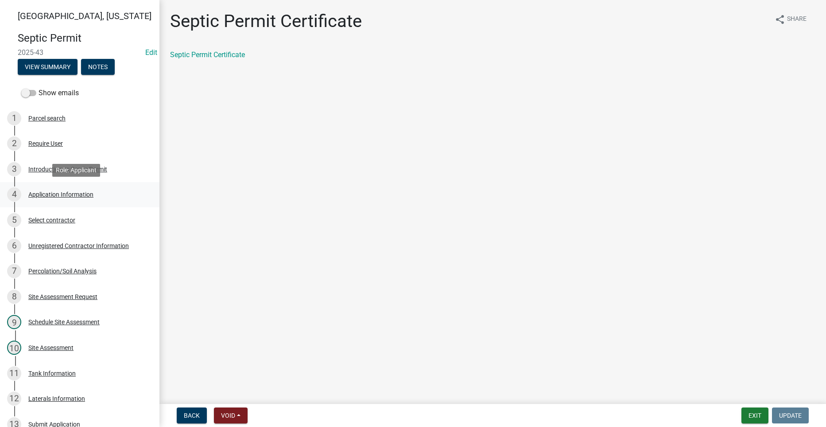
click at [54, 191] on div "Application Information" at bounding box center [60, 194] width 65 height 6
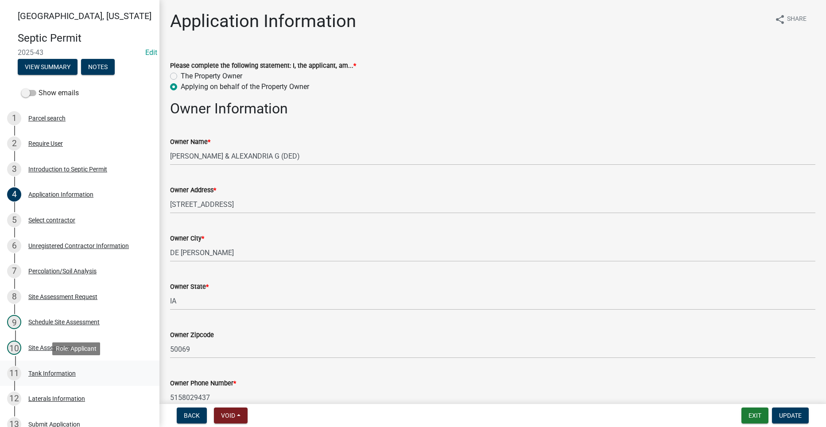
click at [50, 373] on div "Tank Information" at bounding box center [51, 373] width 47 height 6
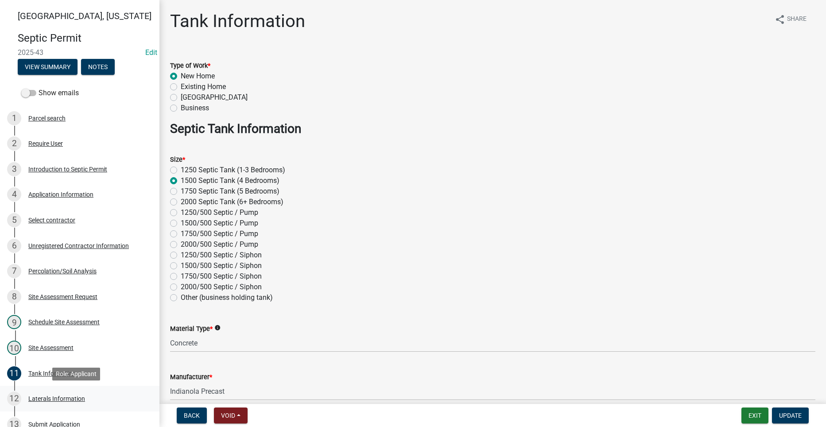
click at [47, 395] on div "Laterals Information" at bounding box center [56, 398] width 57 height 6
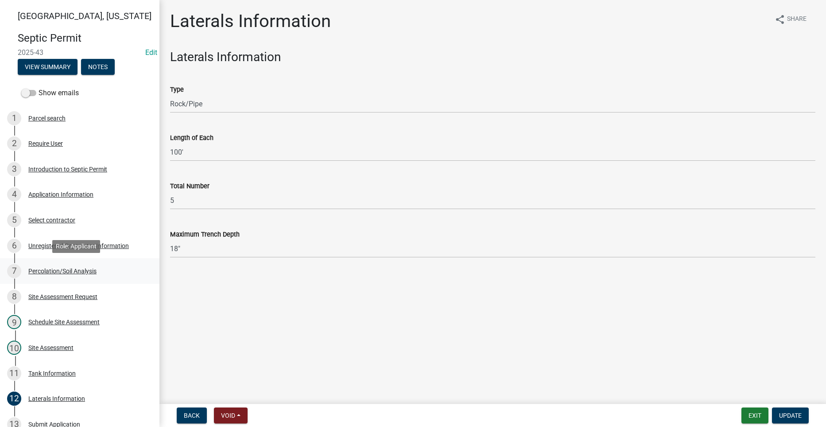
click at [69, 266] on div "7 Percolation/Soil Analysis" at bounding box center [76, 271] width 138 height 14
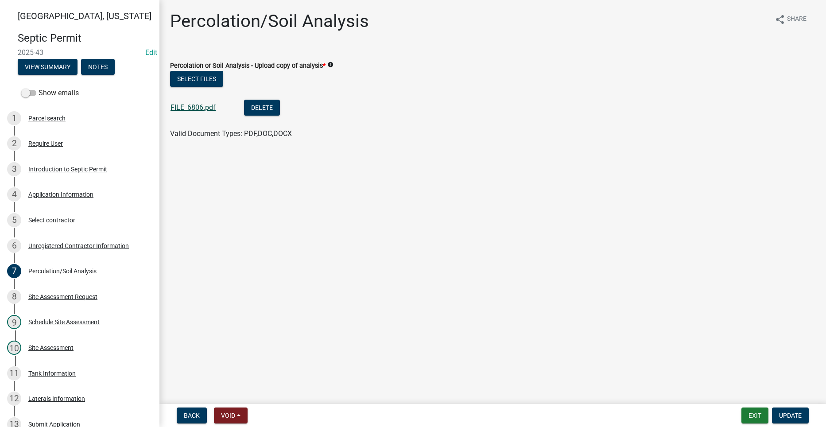
click at [185, 107] on link "FILE_6806.pdf" at bounding box center [192, 107] width 45 height 8
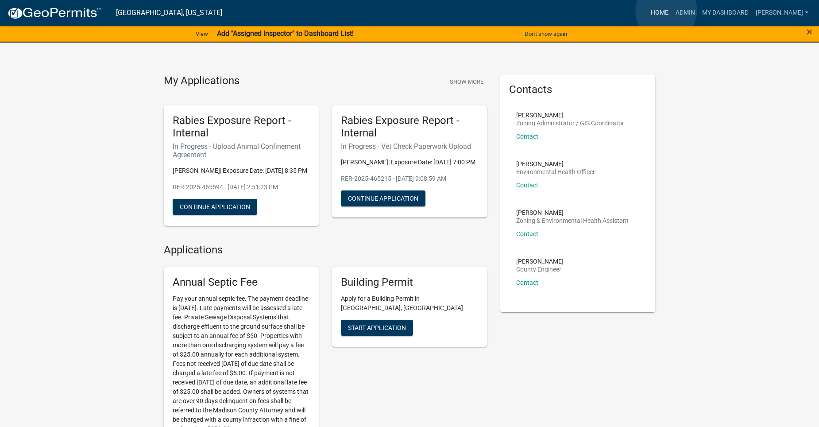
click at [666, 11] on link "Home" at bounding box center [659, 12] width 25 height 17
click at [691, 10] on link "Admin" at bounding box center [685, 12] width 27 height 17
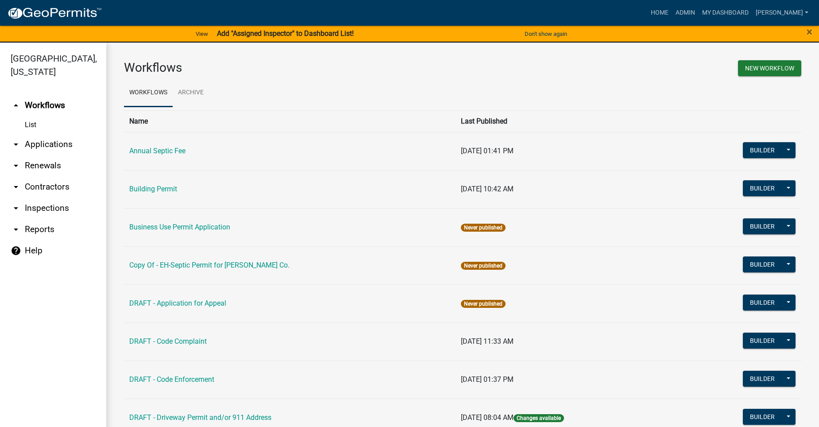
click at [49, 134] on link "arrow_drop_down Applications" at bounding box center [53, 144] width 106 height 21
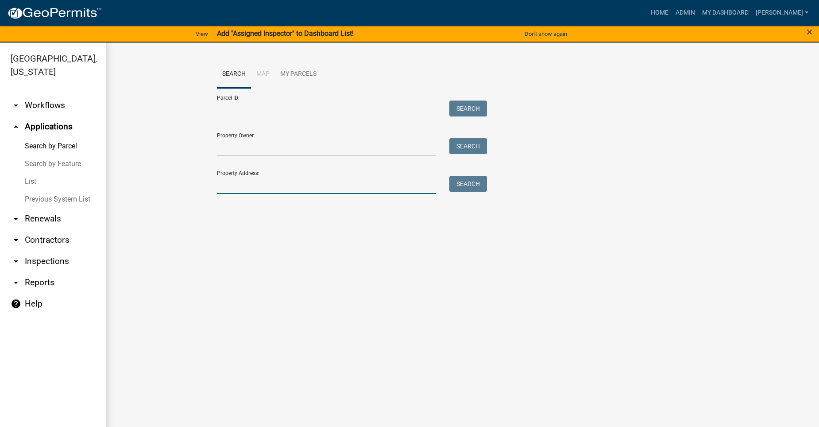
click at [257, 182] on input "Property Address:" at bounding box center [326, 185] width 219 height 18
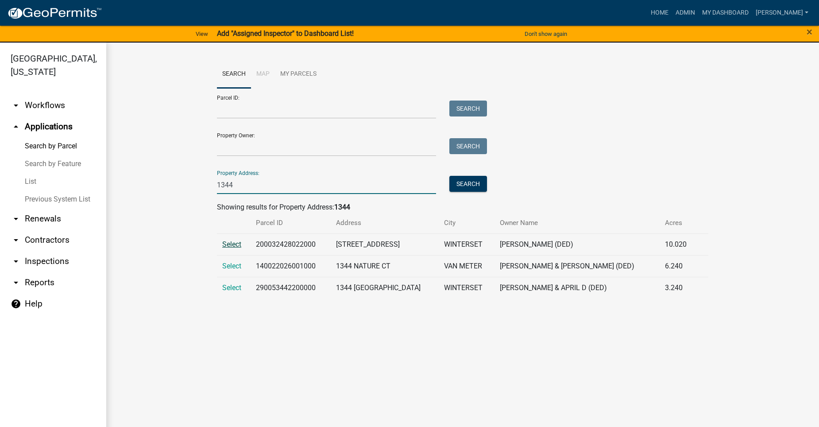
type input "1344"
click at [234, 241] on span "Select" at bounding box center [231, 244] width 19 height 8
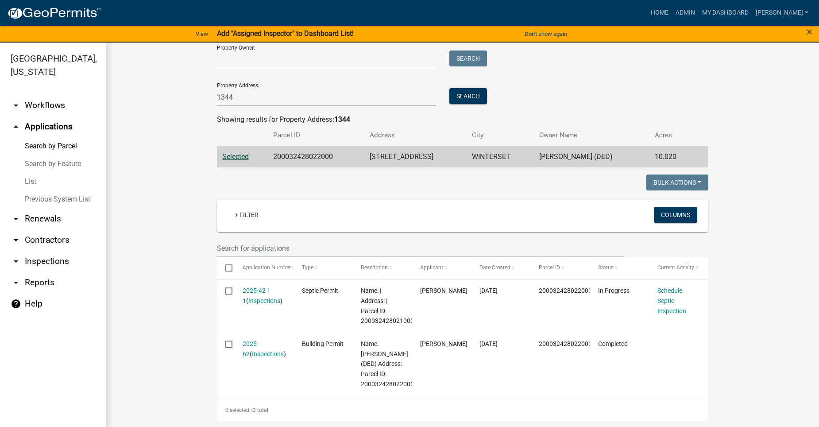
scroll to position [89, 0]
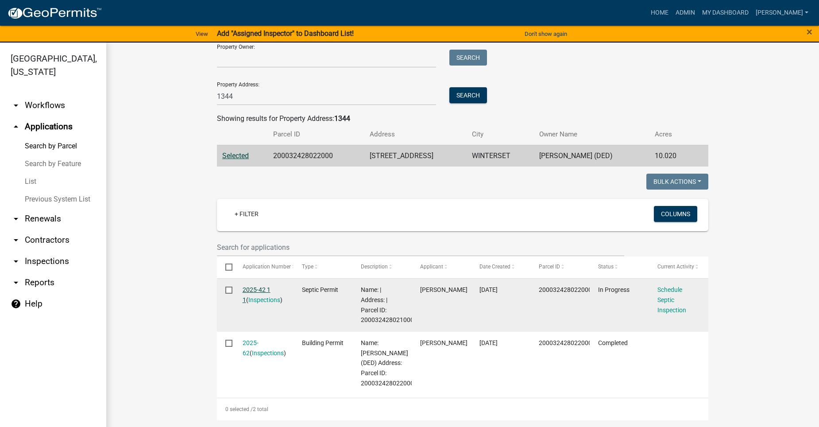
click at [255, 288] on link "2025-42 1 1" at bounding box center [257, 294] width 28 height 17
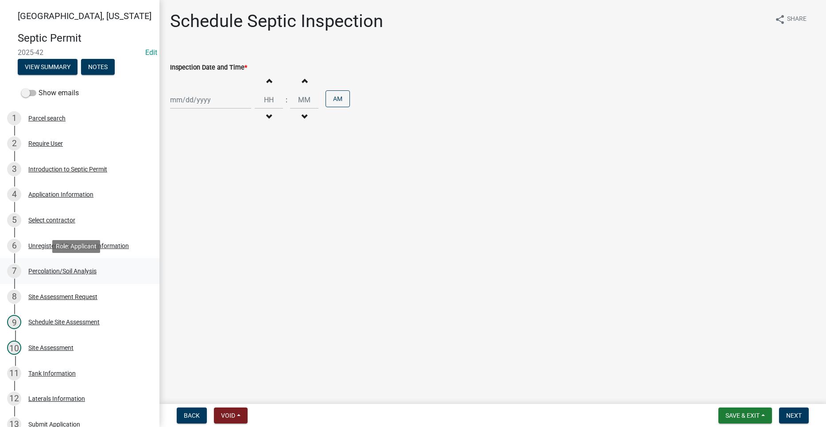
click at [49, 265] on div "7 Percolation/Soil Analysis" at bounding box center [76, 271] width 138 height 14
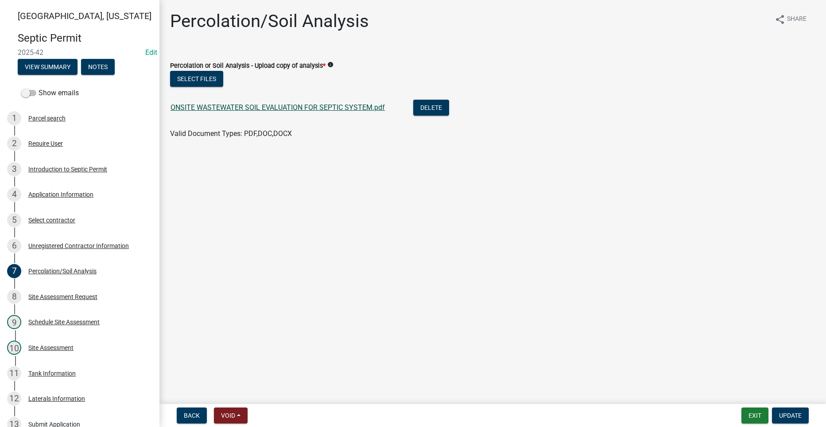
click at [205, 108] on link "ONSITE WASTEWATER SOIL EVALUATION FOR SEPTIC SYSTEM.pdf" at bounding box center [277, 107] width 214 height 8
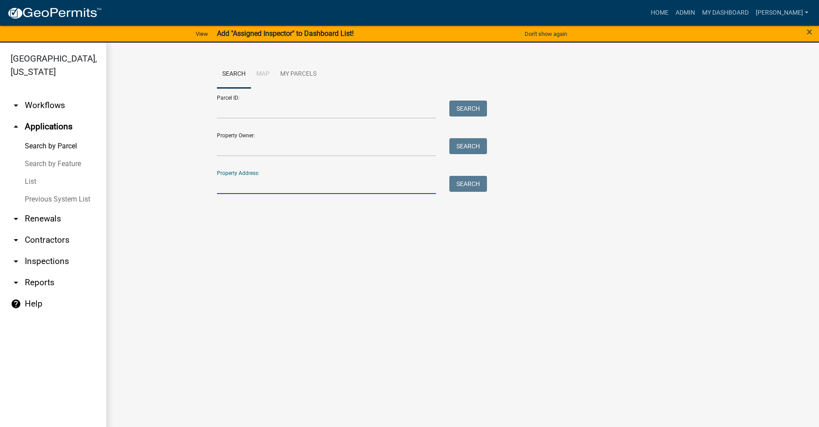
click at [255, 181] on input "Property Address:" at bounding box center [326, 185] width 219 height 18
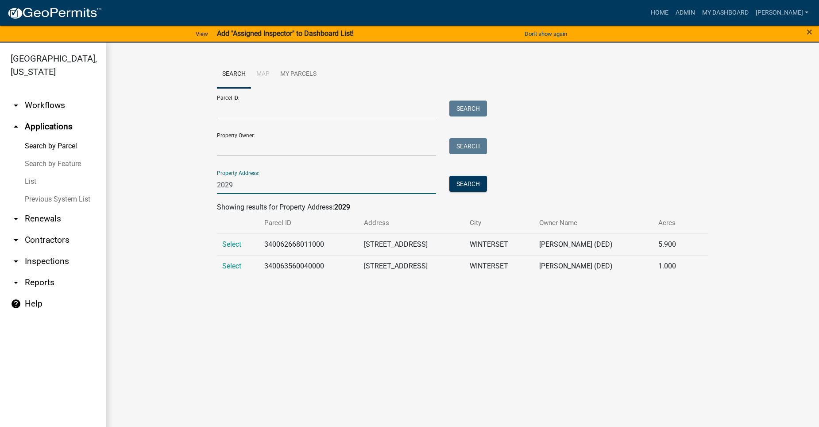
type input "2029"
click at [221, 240] on td "Select" at bounding box center [238, 244] width 42 height 22
click at [226, 242] on span "Select" at bounding box center [231, 244] width 19 height 8
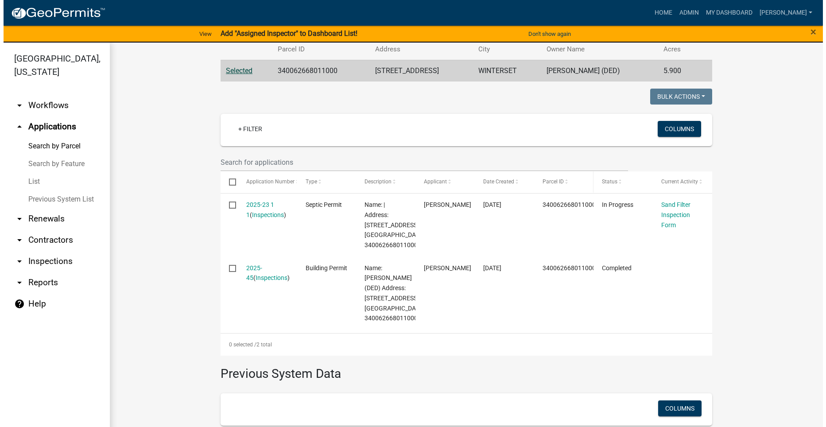
scroll to position [177, 0]
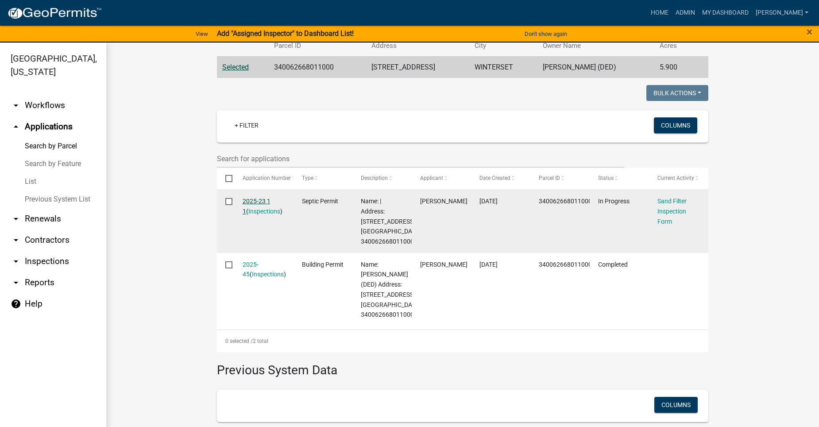
click at [259, 205] on link "2025-23 1 1" at bounding box center [257, 205] width 28 height 17
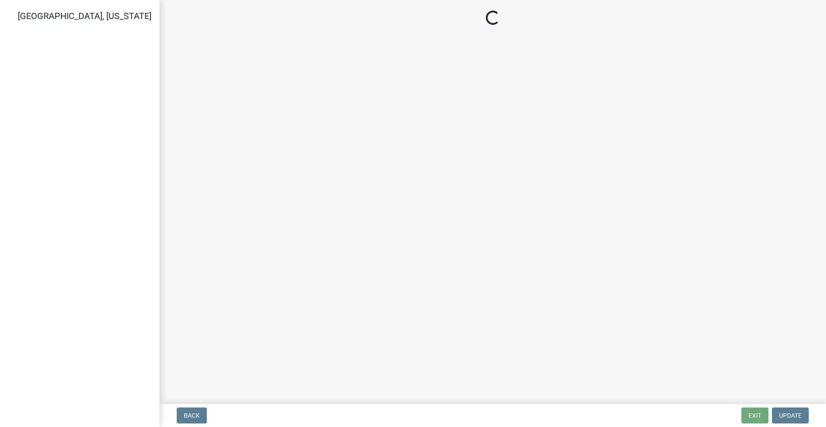
select select "dbe3a1b9-a4b3-48fa-b9c0-fee70399abae"
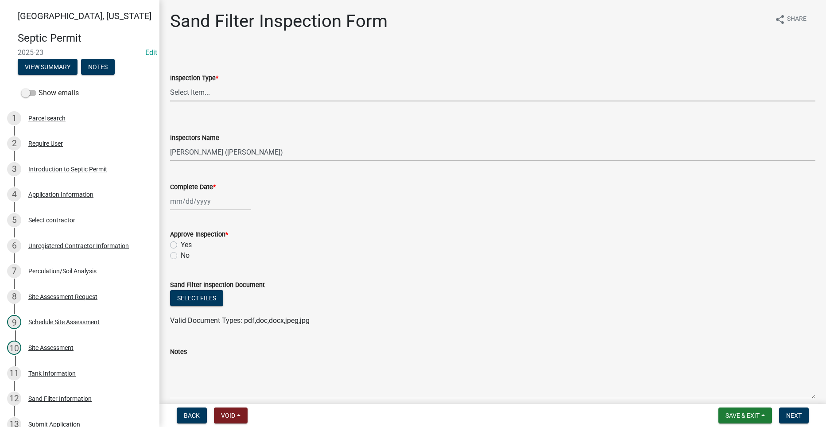
click at [203, 93] on select "Select Item... Sand Filter Inspection" at bounding box center [492, 92] width 645 height 18
click at [170, 83] on select "Select Item... Sand Filter Inspection" at bounding box center [492, 92] width 645 height 18
select select "ccc3feb4-466f-4227-91e9-914ee9242bae"
click at [190, 202] on div at bounding box center [210, 201] width 81 height 18
select select "8"
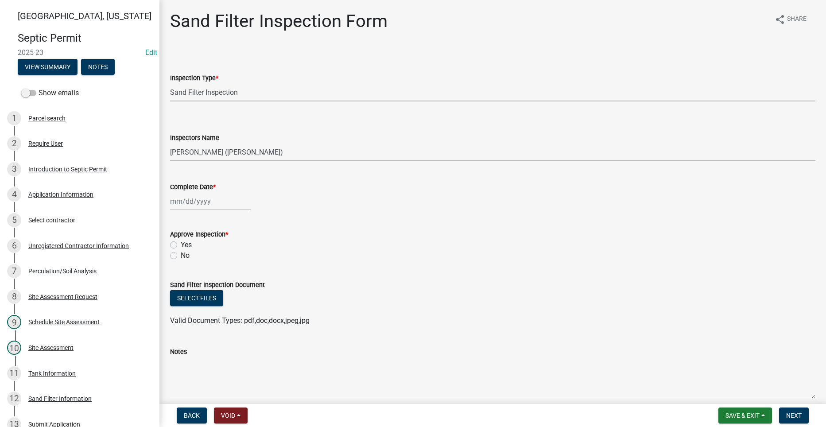
select select "2025"
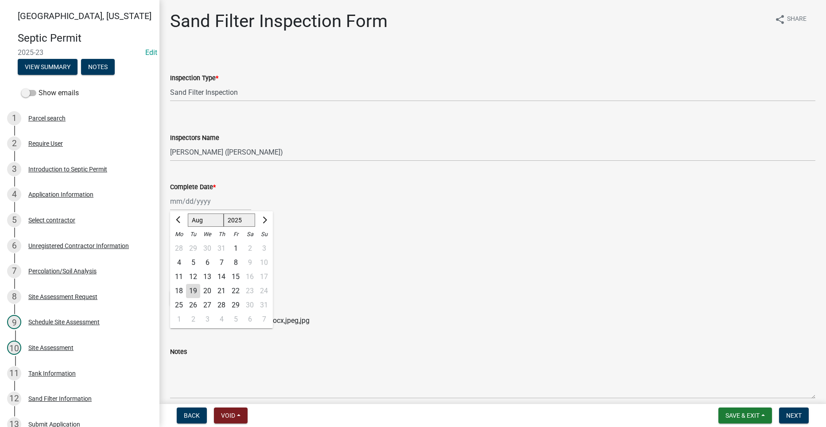
click at [209, 273] on div "13" at bounding box center [207, 277] width 14 height 14
type input "[DATE]"
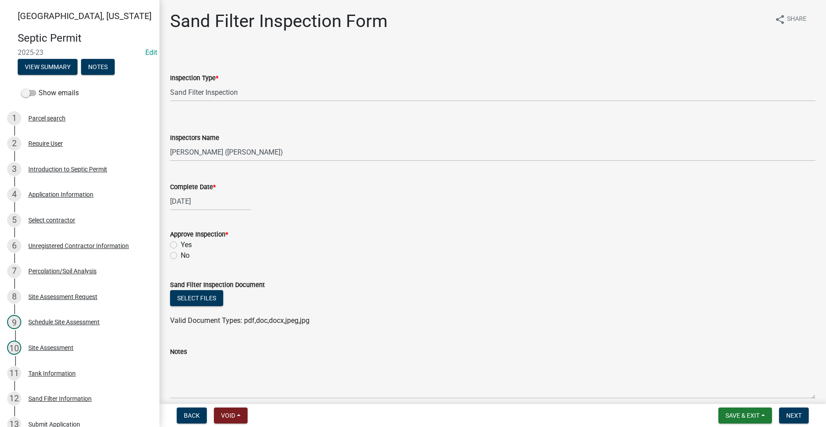
click at [181, 243] on label "Yes" at bounding box center [186, 245] width 11 height 11
click at [181, 243] on input "Yes" at bounding box center [184, 243] width 6 height 6
radio input "true"
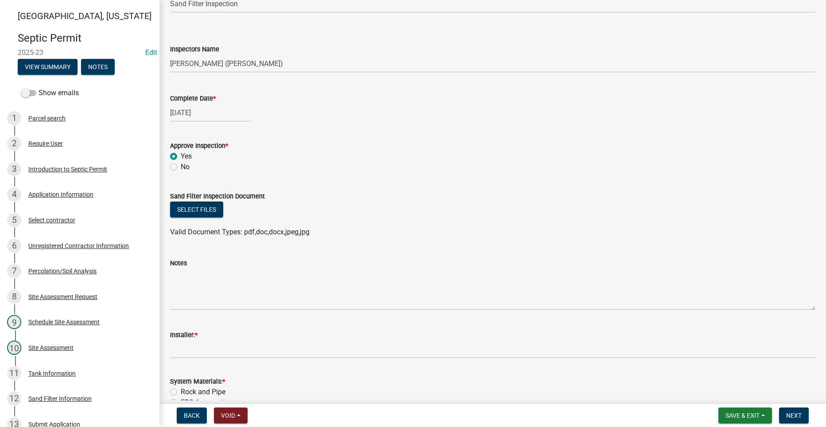
scroll to position [177, 0]
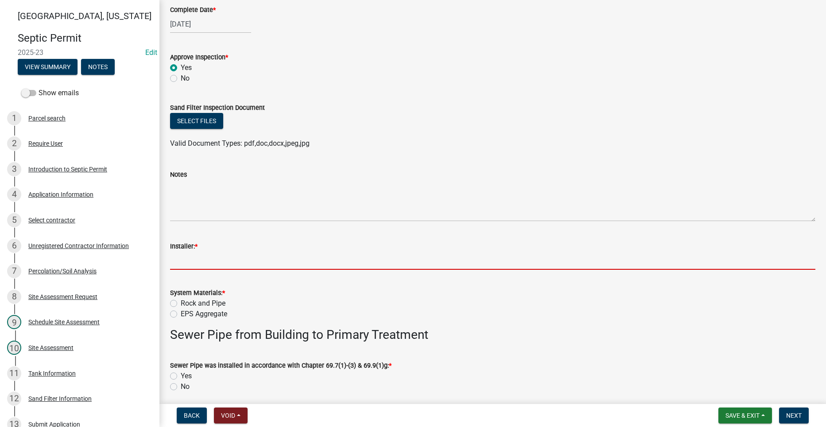
click at [215, 260] on input "Installer: *" at bounding box center [492, 261] width 645 height 18
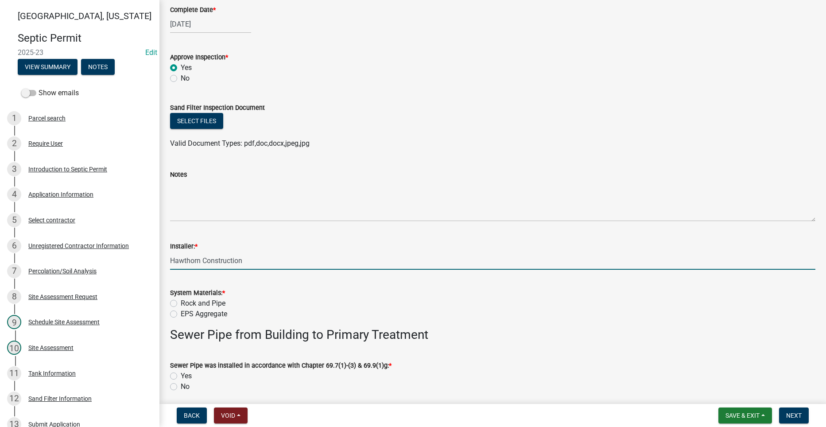
type input "Hawthorn Construction"
click at [181, 314] on label "EPS Aggregate" at bounding box center [204, 314] width 46 height 11
click at [181, 314] on input "EPS Aggregate" at bounding box center [184, 312] width 6 height 6
radio input "true"
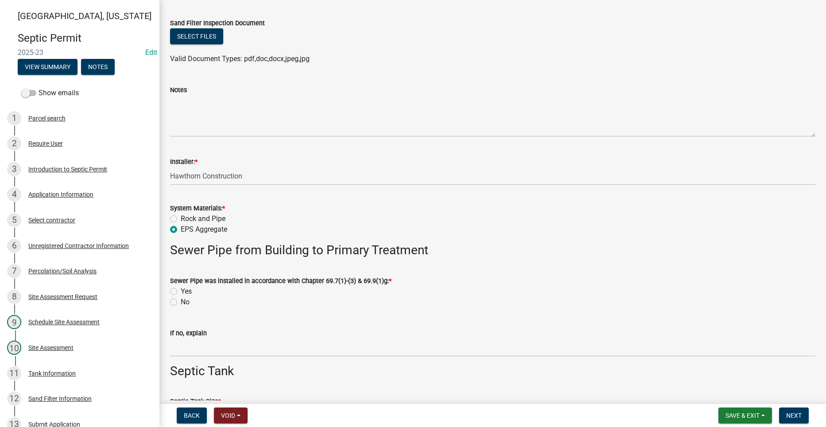
scroll to position [266, 0]
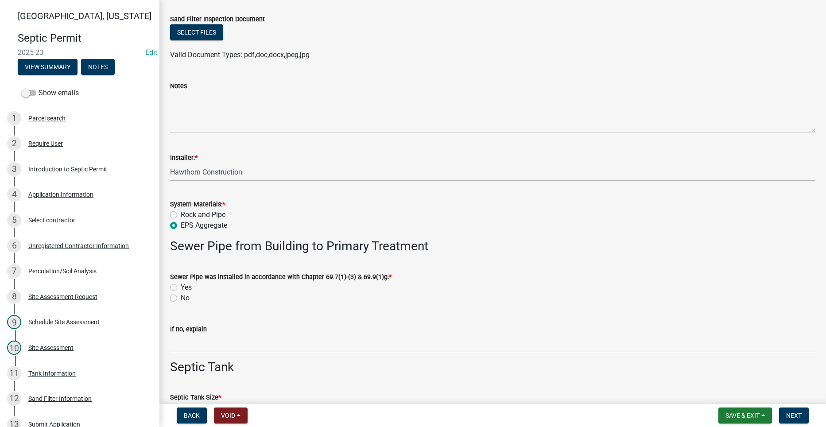
click at [181, 287] on label "Yes" at bounding box center [186, 287] width 11 height 11
click at [181, 287] on input "Yes" at bounding box center [184, 285] width 6 height 6
radio input "true"
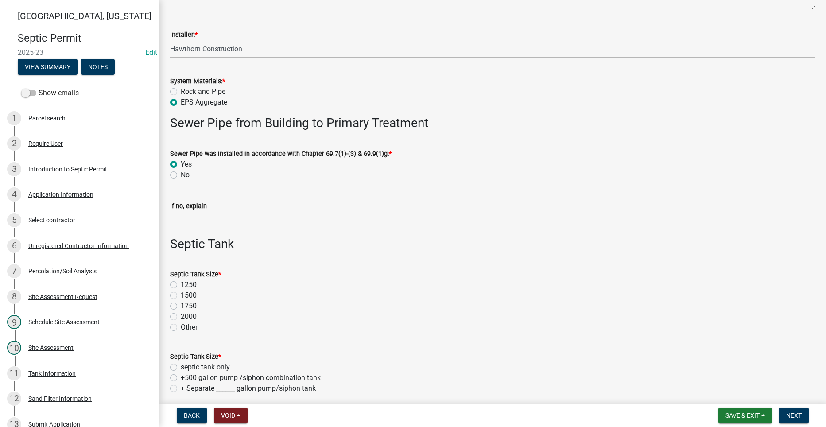
scroll to position [399, 0]
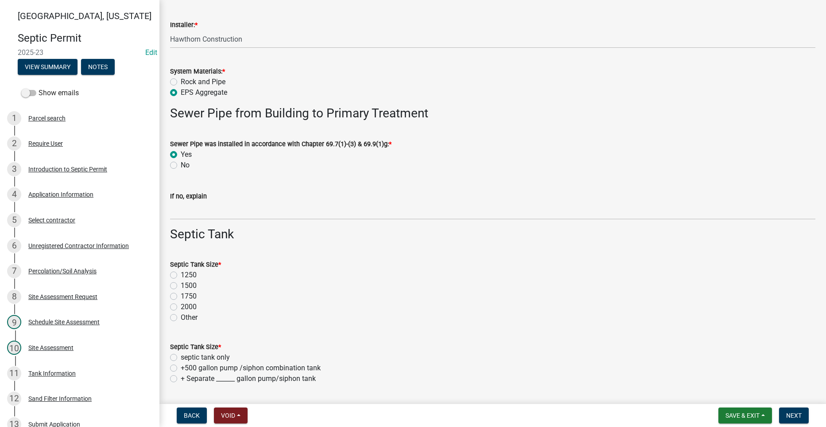
click at [181, 284] on label "1500" at bounding box center [189, 285] width 16 height 11
click at [181, 284] on input "1500" at bounding box center [184, 283] width 6 height 6
radio input "true"
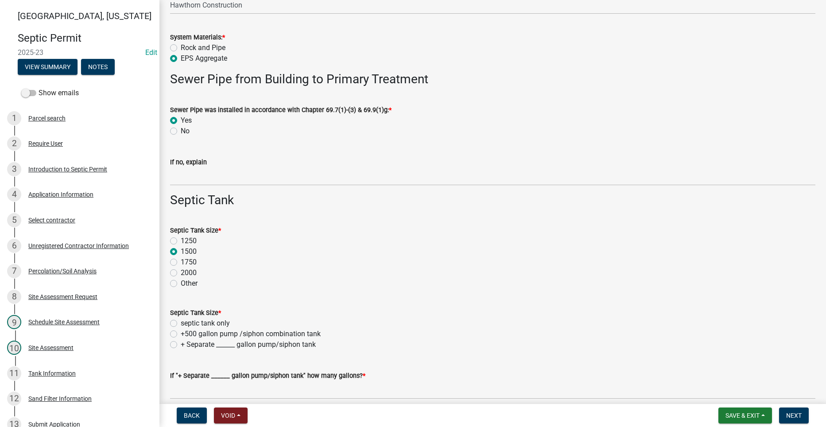
scroll to position [487, 0]
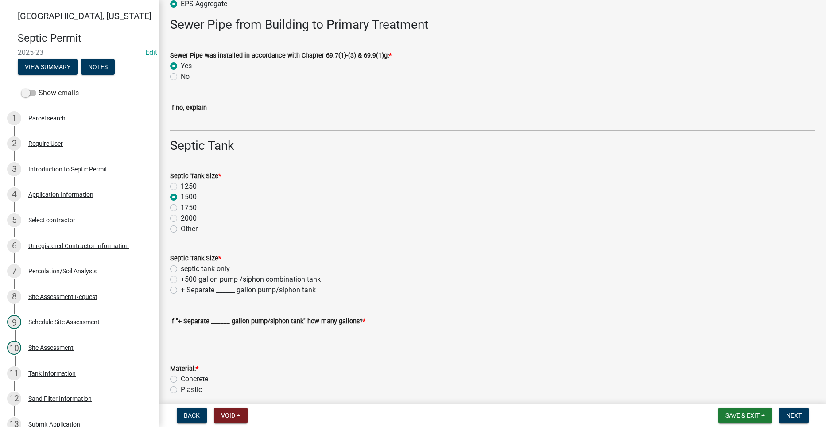
click at [181, 266] on label "septic tank only" at bounding box center [205, 268] width 49 height 11
click at [181, 266] on input "septic tank only" at bounding box center [184, 266] width 6 height 6
radio input "true"
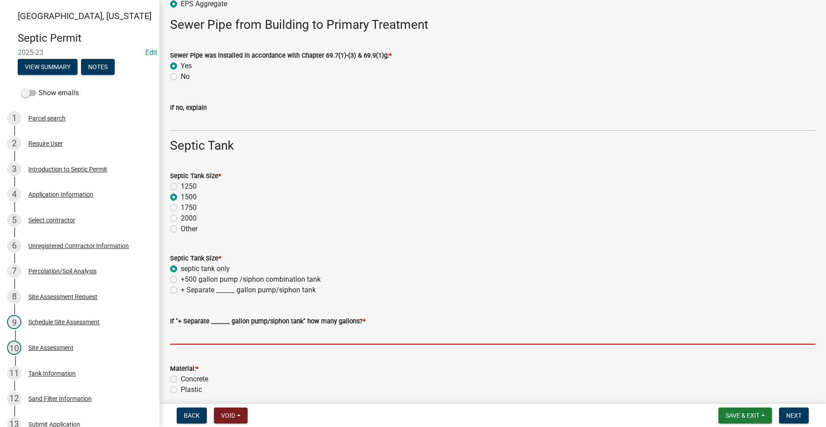
click at [206, 337] on input "text" at bounding box center [492, 335] width 645 height 18
type input "0"
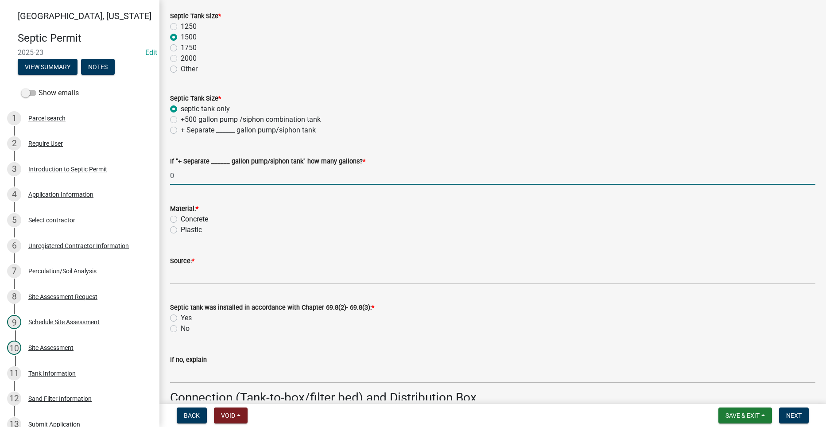
scroll to position [664, 0]
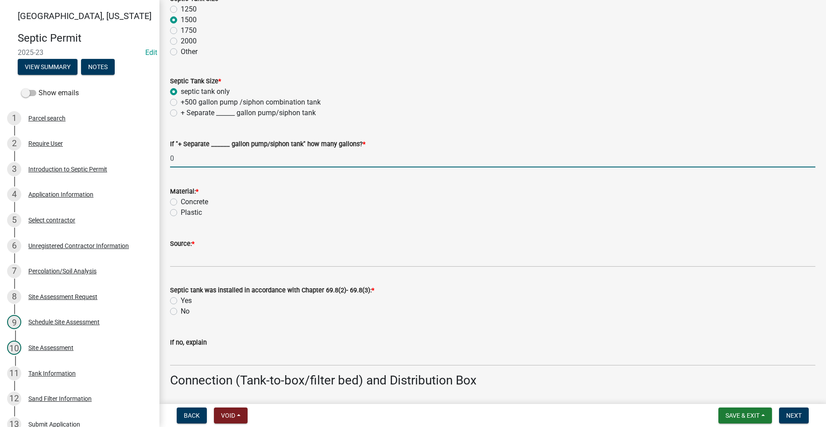
click at [181, 201] on label "Concrete" at bounding box center [194, 202] width 27 height 11
click at [181, 201] on input "Concrete" at bounding box center [184, 200] width 6 height 6
radio input "true"
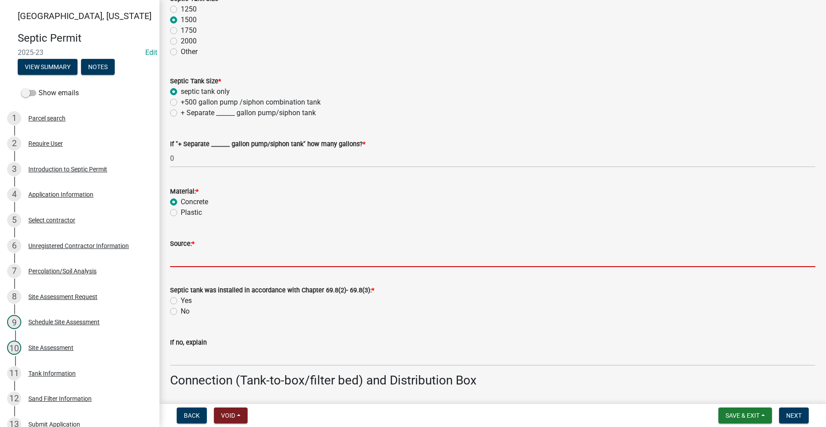
click at [204, 259] on input "Source: *" at bounding box center [492, 258] width 645 height 18
type input "Indianola Precast"
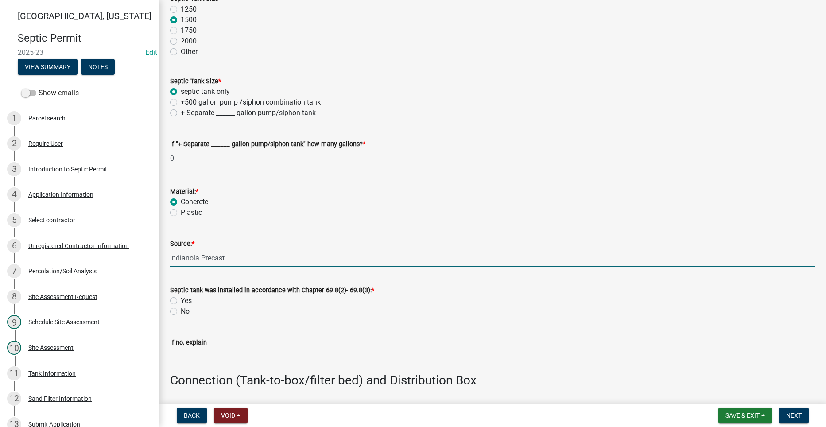
drag, startPoint x: 175, startPoint y: 299, endPoint x: 182, endPoint y: 300, distance: 7.1
click at [181, 299] on label "Yes" at bounding box center [186, 300] width 11 height 11
click at [181, 299] on input "Yes" at bounding box center [184, 298] width 6 height 6
radio input "true"
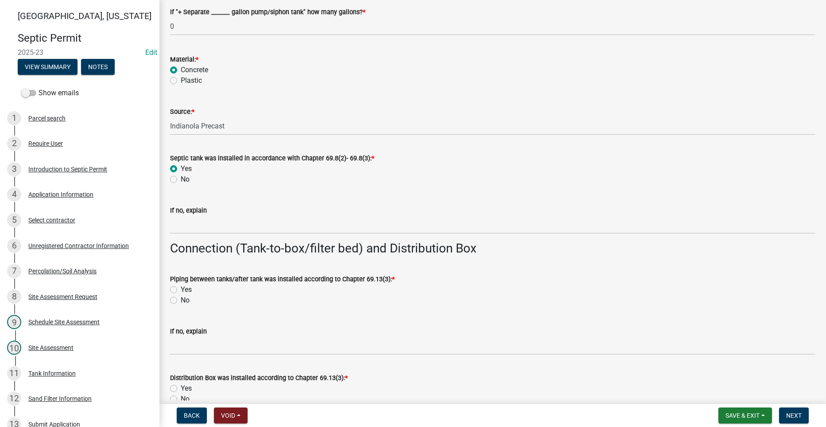
scroll to position [797, 0]
click at [181, 290] on label "Yes" at bounding box center [186, 288] width 11 height 11
click at [181, 289] on input "Yes" at bounding box center [184, 286] width 6 height 6
radio input "true"
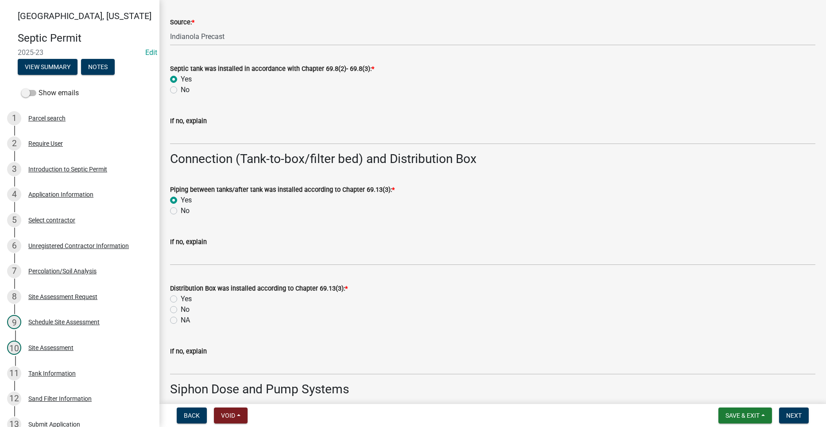
click at [181, 298] on label "Yes" at bounding box center [186, 299] width 11 height 11
click at [181, 298] on input "Yes" at bounding box center [184, 297] width 6 height 6
radio input "true"
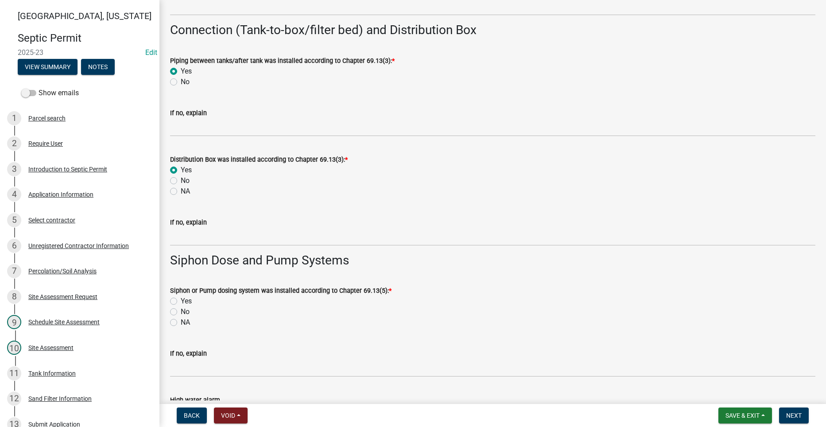
scroll to position [1018, 0]
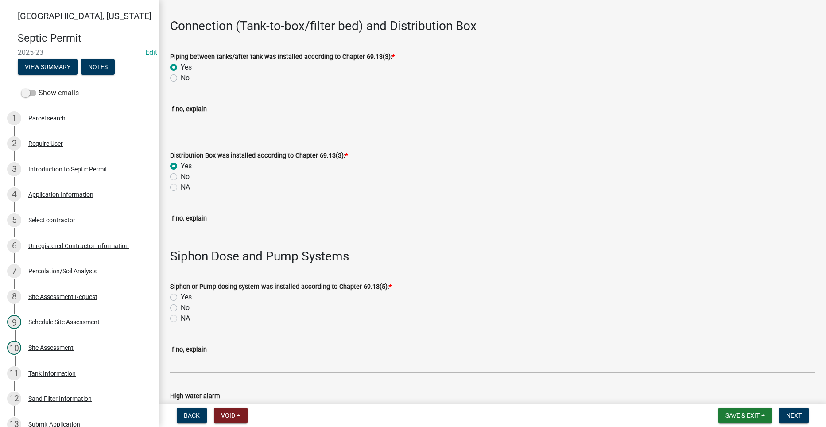
click at [181, 318] on label "NA" at bounding box center [185, 318] width 9 height 11
click at [181, 318] on input "NA" at bounding box center [184, 316] width 6 height 6
radio input "true"
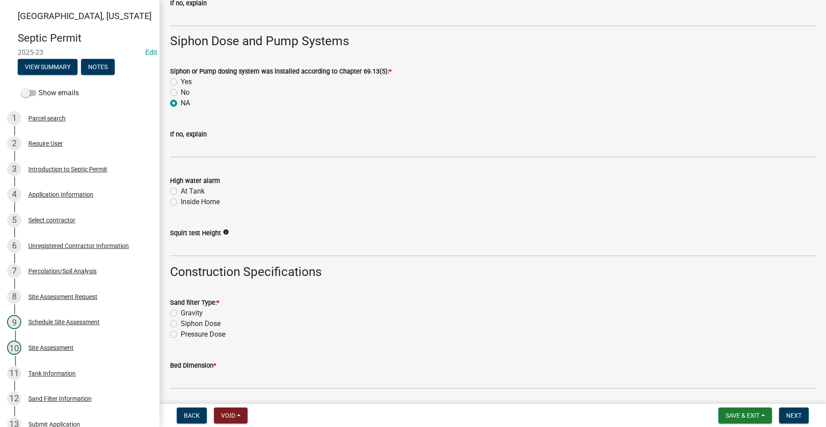
scroll to position [1240, 0]
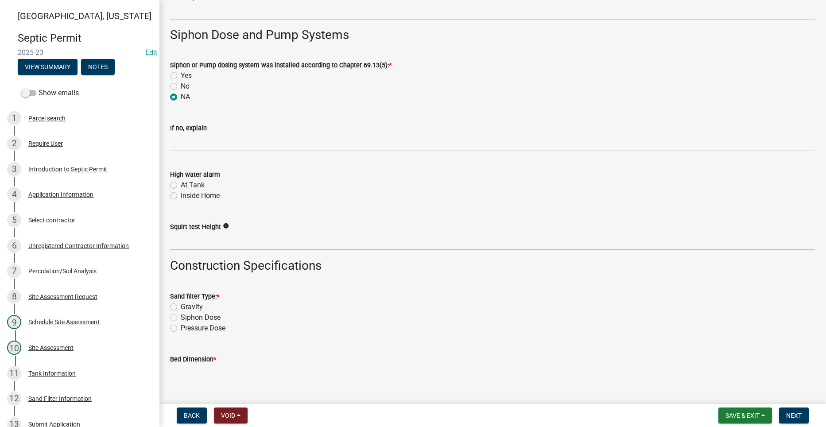
click at [181, 306] on label "Gravity" at bounding box center [192, 307] width 22 height 11
click at [181, 306] on input "Gravity" at bounding box center [184, 305] width 6 height 6
radio input "true"
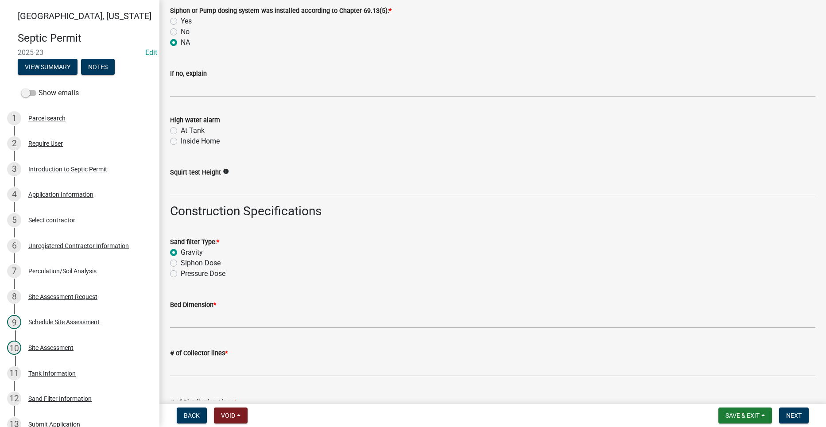
scroll to position [1373, 0]
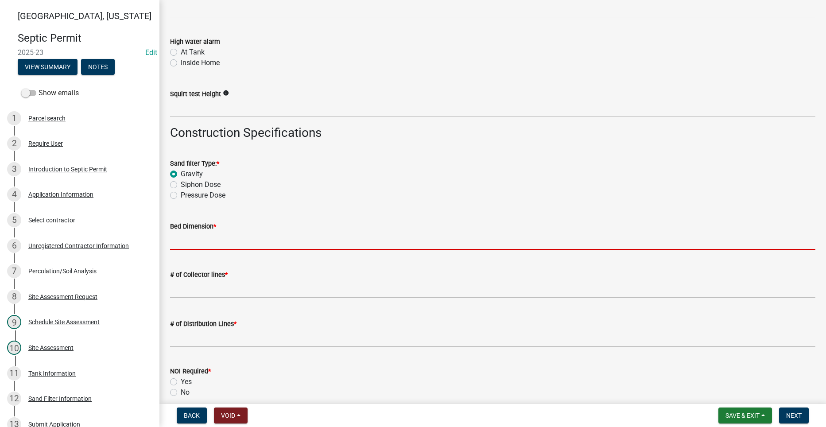
click at [246, 240] on input "Bed Dimension *" at bounding box center [492, 241] width 645 height 18
click at [397, 232] on input "Bed Dimension *" at bounding box center [492, 241] width 645 height 18
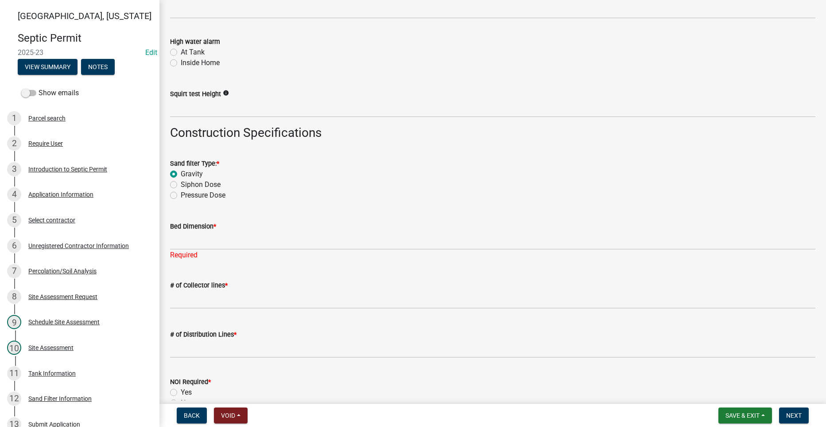
click at [441, 317] on div "# of Distribution Lines *" at bounding box center [492, 337] width 645 height 41
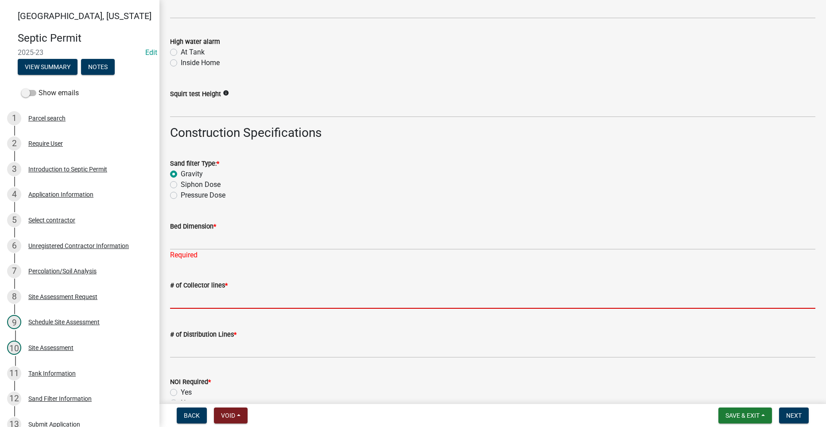
click at [225, 302] on input "text" at bounding box center [492, 299] width 645 height 18
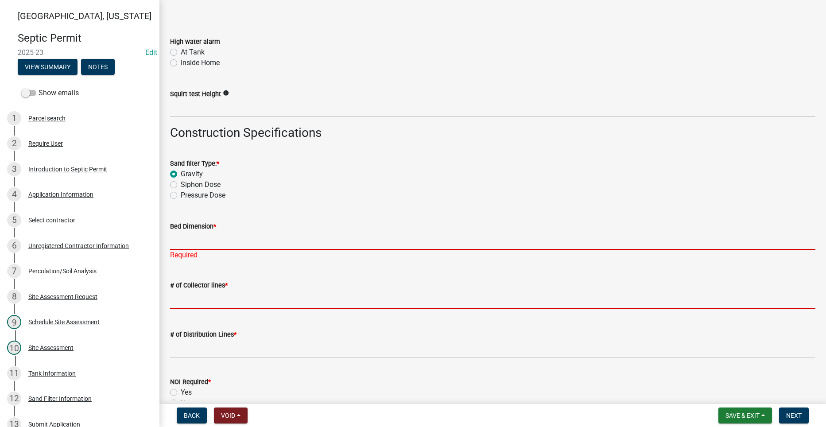
click at [177, 238] on input "Bed Dimension *" at bounding box center [492, 241] width 645 height 18
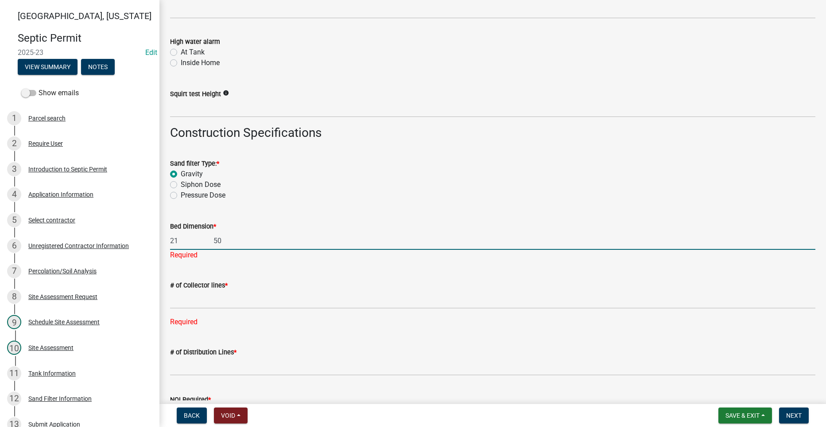
type input "21 50"
click at [222, 313] on div "# of Collector lines * Required" at bounding box center [492, 297] width 645 height 60
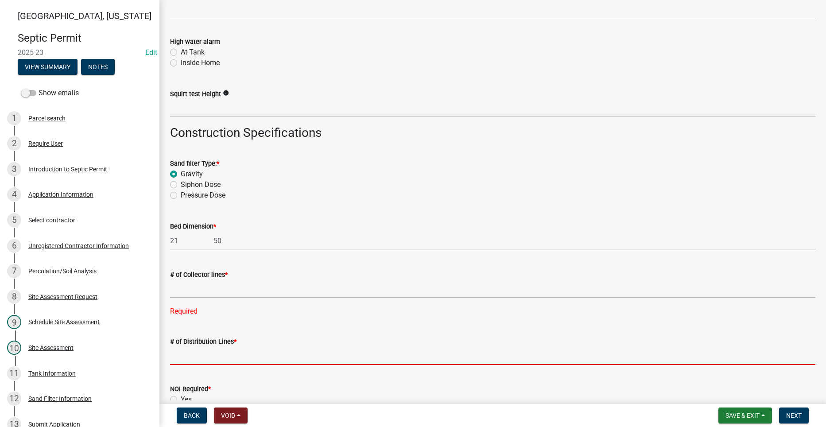
click at [211, 356] on input "text" at bounding box center [492, 356] width 645 height 18
click at [167, 290] on div "# of Collector lines * Required" at bounding box center [492, 287] width 658 height 60
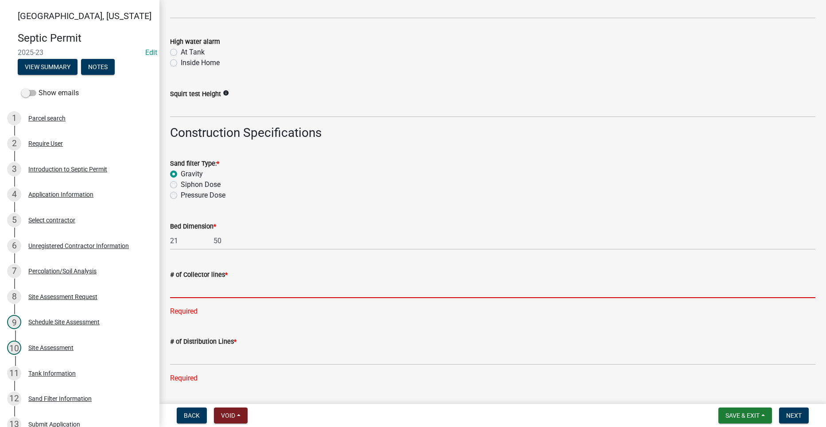
click at [180, 292] on input "text" at bounding box center [492, 289] width 645 height 18
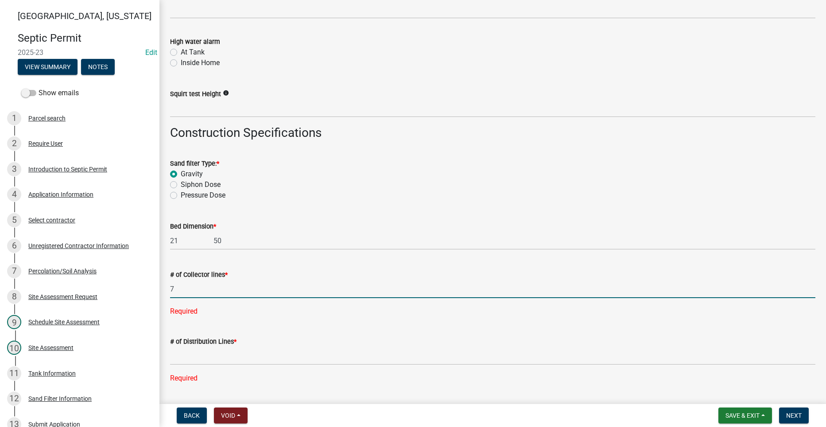
type input "7"
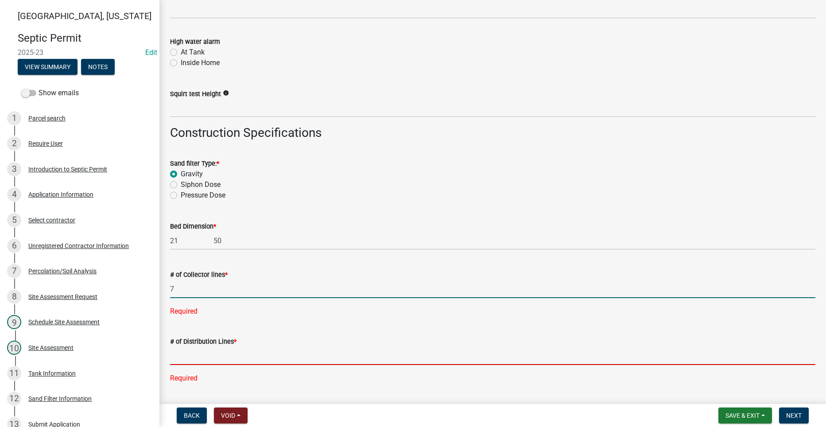
click at [189, 352] on div "# of Distribution Lines * Required" at bounding box center [492, 354] width 645 height 60
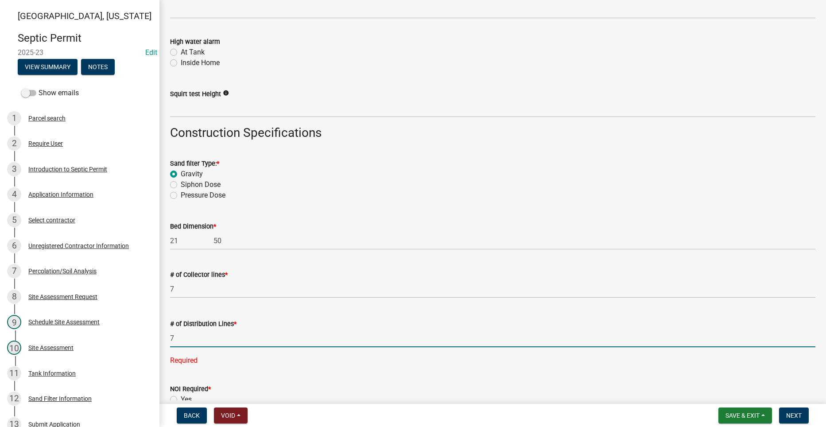
scroll to position [1417, 0]
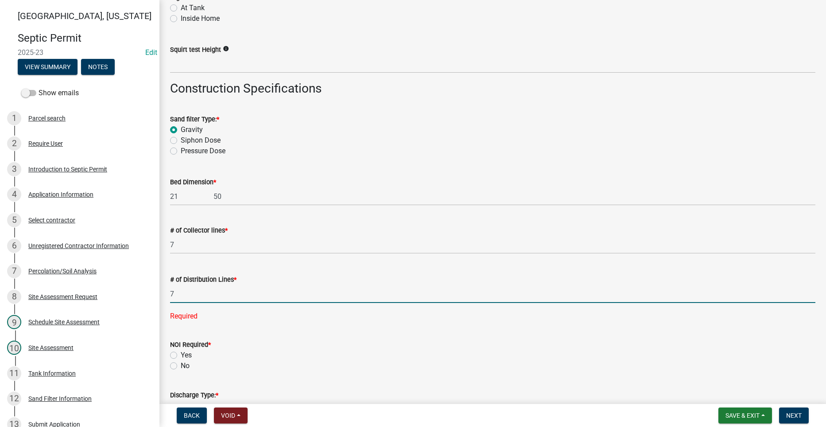
type input "7"
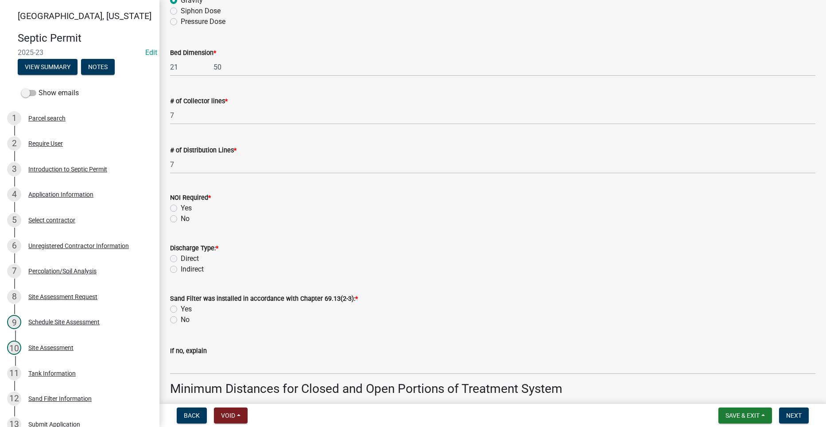
scroll to position [1550, 0]
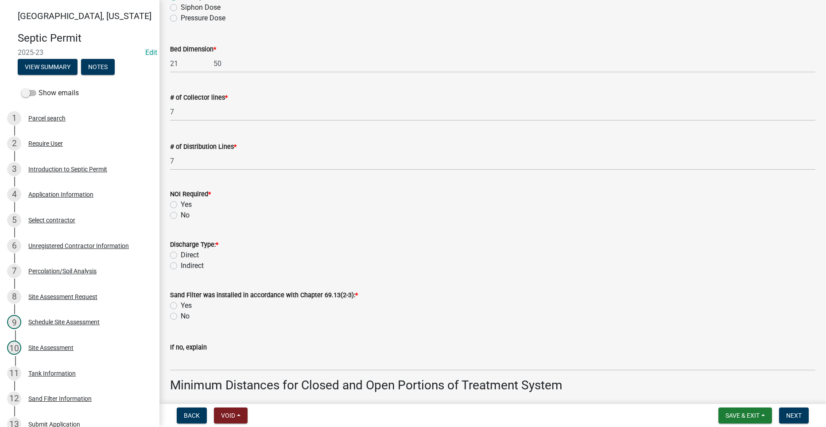
click at [181, 216] on label "No" at bounding box center [185, 215] width 9 height 11
click at [181, 216] on input "No" at bounding box center [184, 213] width 6 height 6
radio input "true"
click at [181, 267] on label "Indirect" at bounding box center [192, 265] width 23 height 11
click at [181, 266] on input "Indirect" at bounding box center [184, 263] width 6 height 6
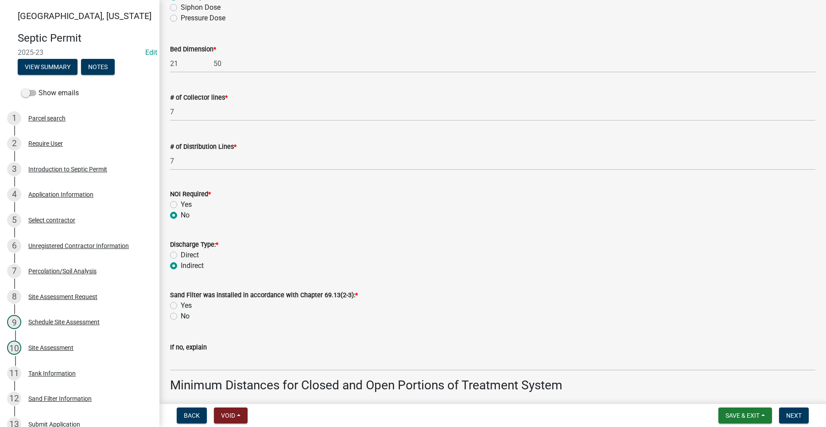
radio input "true"
click at [181, 305] on label "Yes" at bounding box center [186, 305] width 11 height 11
click at [181, 305] on input "Yes" at bounding box center [184, 303] width 6 height 6
radio input "true"
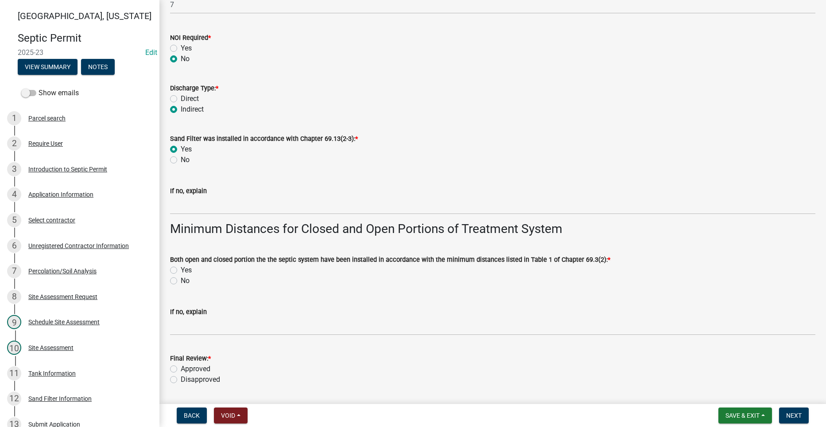
scroll to position [1727, 0]
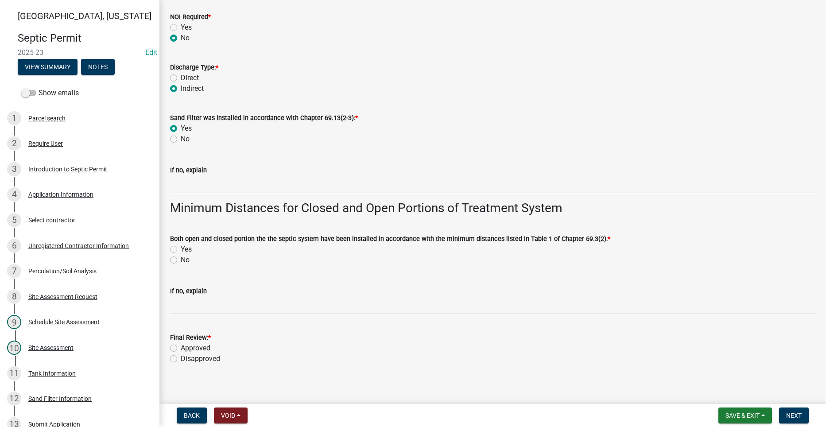
click at [181, 248] on label "Yes" at bounding box center [186, 249] width 11 height 11
click at [181, 248] on input "Yes" at bounding box center [184, 247] width 6 height 6
radio input "true"
click at [173, 343] on div "Approved" at bounding box center [492, 348] width 645 height 11
drag, startPoint x: 175, startPoint y: 348, endPoint x: 202, endPoint y: 347, distance: 27.0
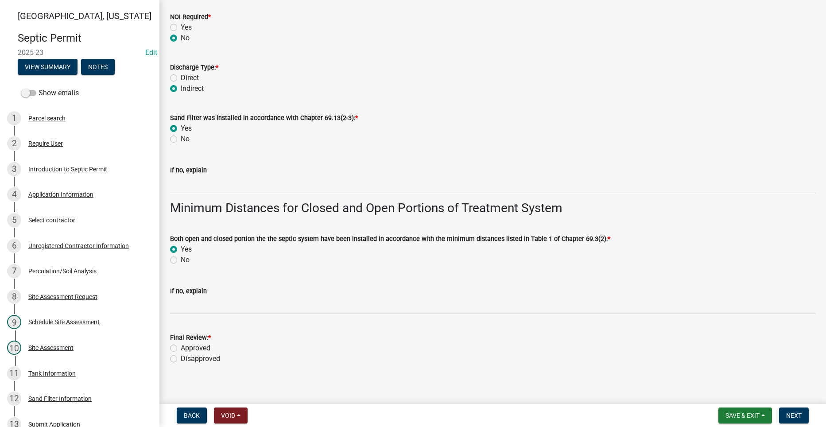
click at [181, 348] on label "Approved" at bounding box center [196, 348] width 30 height 11
click at [181, 348] on input "Approved" at bounding box center [184, 346] width 6 height 6
radio input "true"
click at [797, 415] on span "Next" at bounding box center [793, 415] width 15 height 7
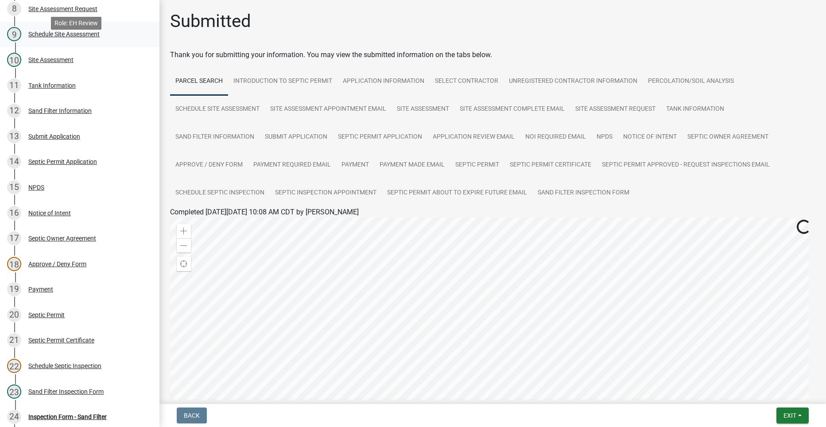
scroll to position [354, 0]
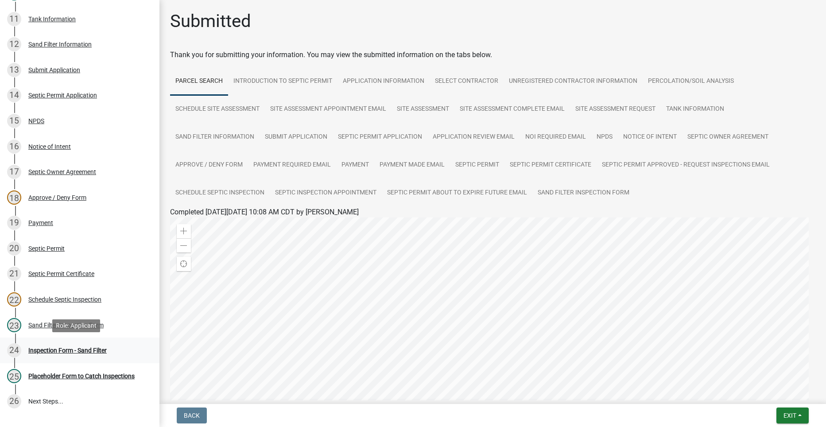
click at [39, 343] on div "24 Inspection Form - Sand Filter" at bounding box center [76, 350] width 138 height 14
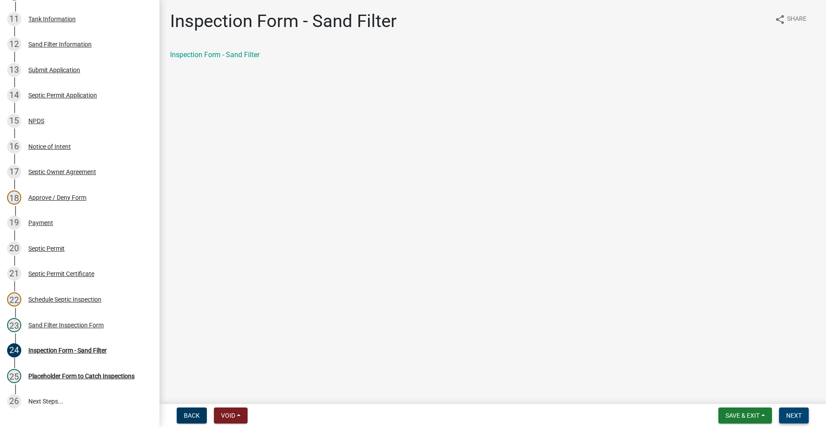
click at [790, 412] on span "Next" at bounding box center [793, 415] width 15 height 7
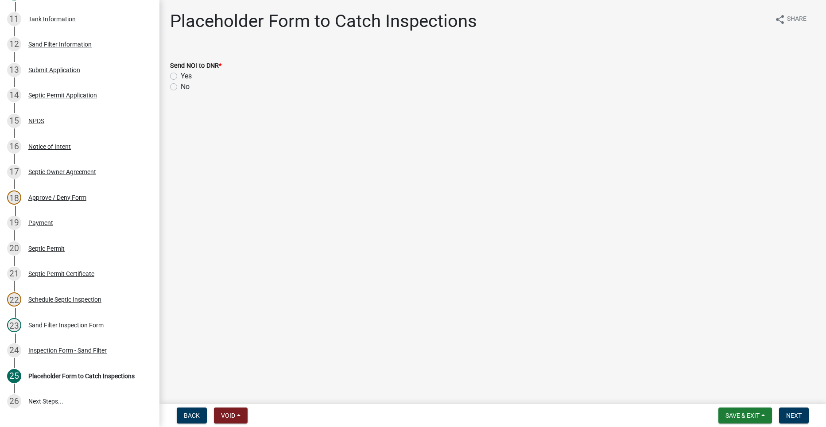
click at [181, 86] on label "No" at bounding box center [185, 86] width 9 height 11
click at [181, 86] on input "No" at bounding box center [184, 84] width 6 height 6
radio input "true"
click at [794, 414] on span "Next" at bounding box center [793, 415] width 15 height 7
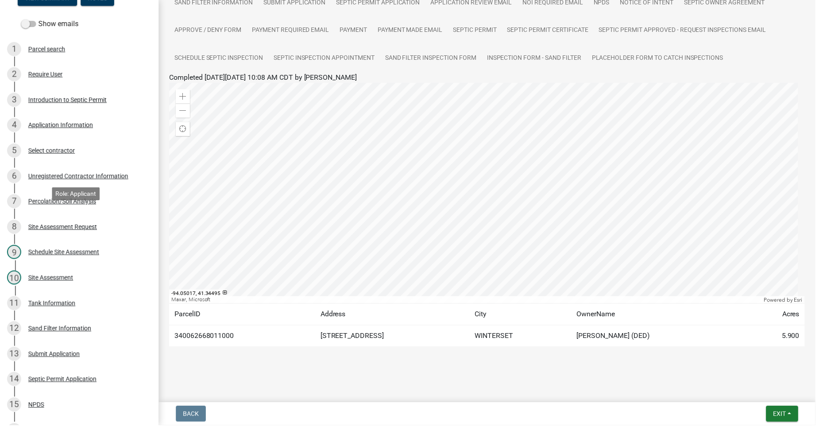
scroll to position [25, 0]
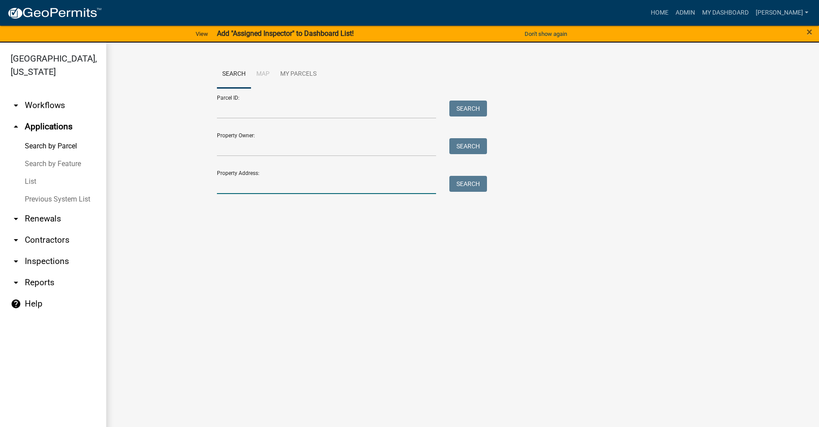
click at [293, 181] on input "Property Address:" at bounding box center [326, 185] width 219 height 18
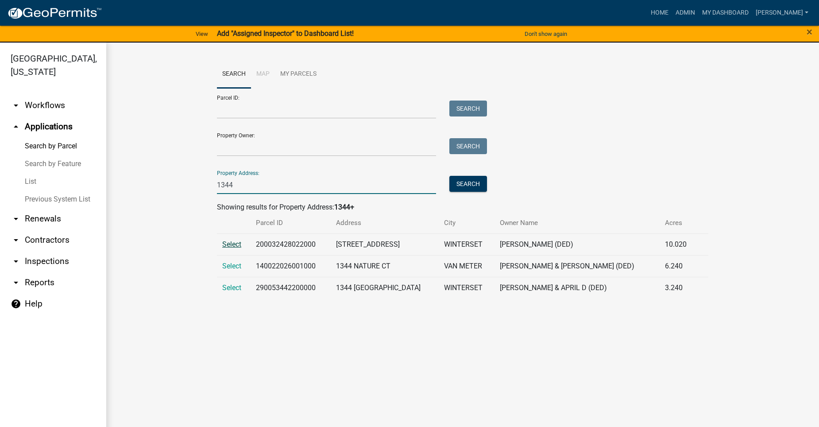
type input "1344"
click at [238, 245] on span "Select" at bounding box center [231, 244] width 19 height 8
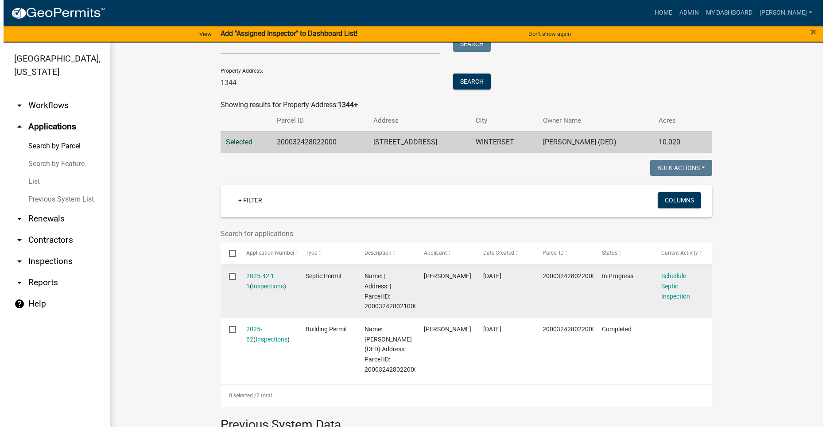
scroll to position [89, 0]
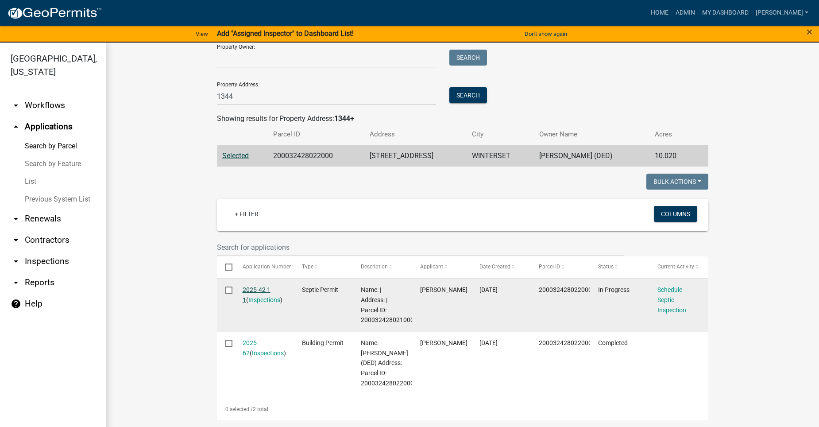
click at [257, 286] on link "2025-42 1 1" at bounding box center [257, 294] width 28 height 17
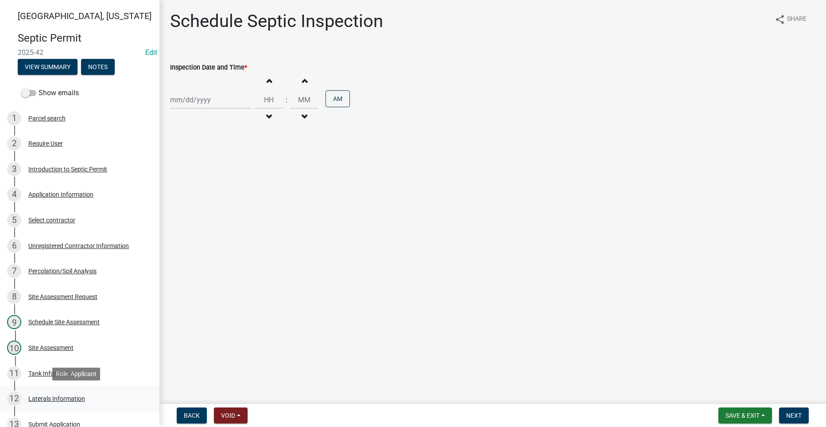
click at [56, 394] on div "12 Laterals Information" at bounding box center [76, 398] width 138 height 14
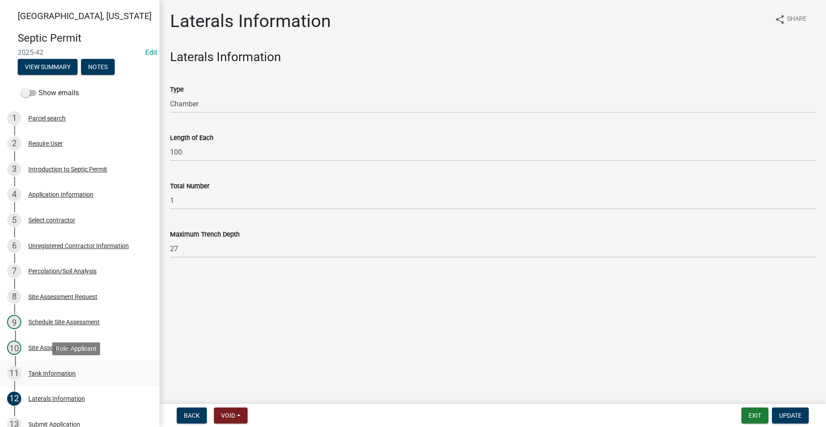
click at [45, 377] on div "11 Tank Information" at bounding box center [76, 373] width 138 height 14
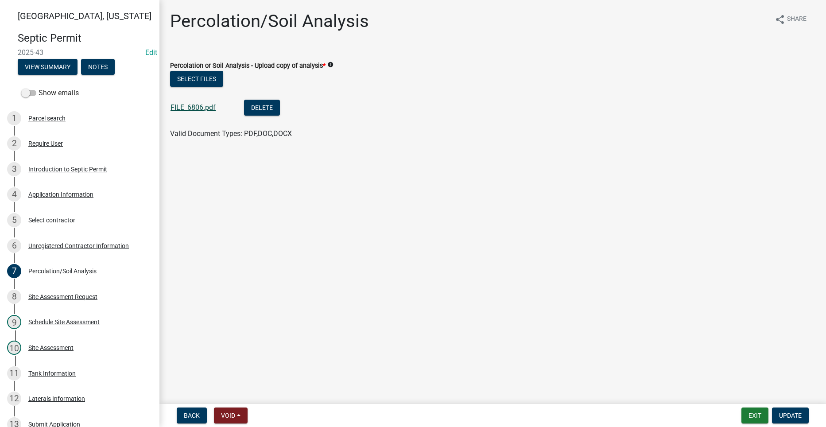
click at [193, 107] on link "FILE_6806.pdf" at bounding box center [192, 107] width 45 height 8
click at [189, 107] on link "FILE_6806.pdf" at bounding box center [192, 107] width 45 height 8
